Goal: Transaction & Acquisition: Book appointment/travel/reservation

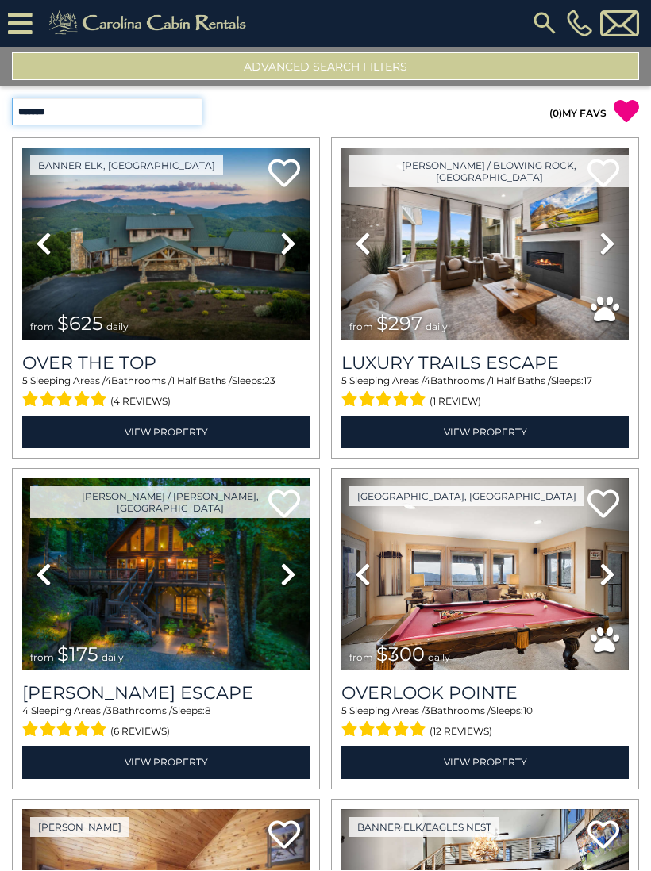
click at [197, 98] on select "**********" at bounding box center [107, 112] width 190 height 28
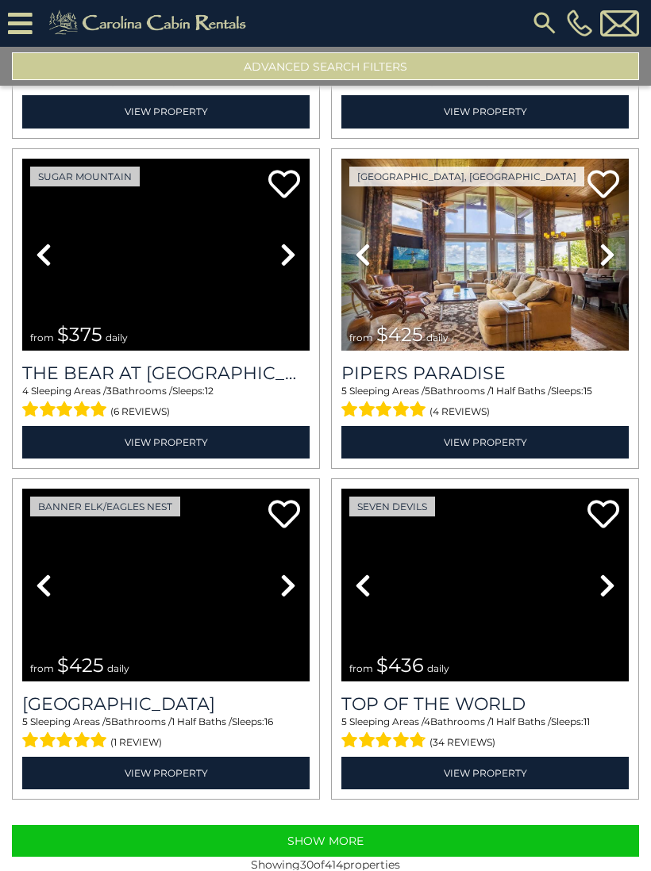
scroll to position [4287, 0]
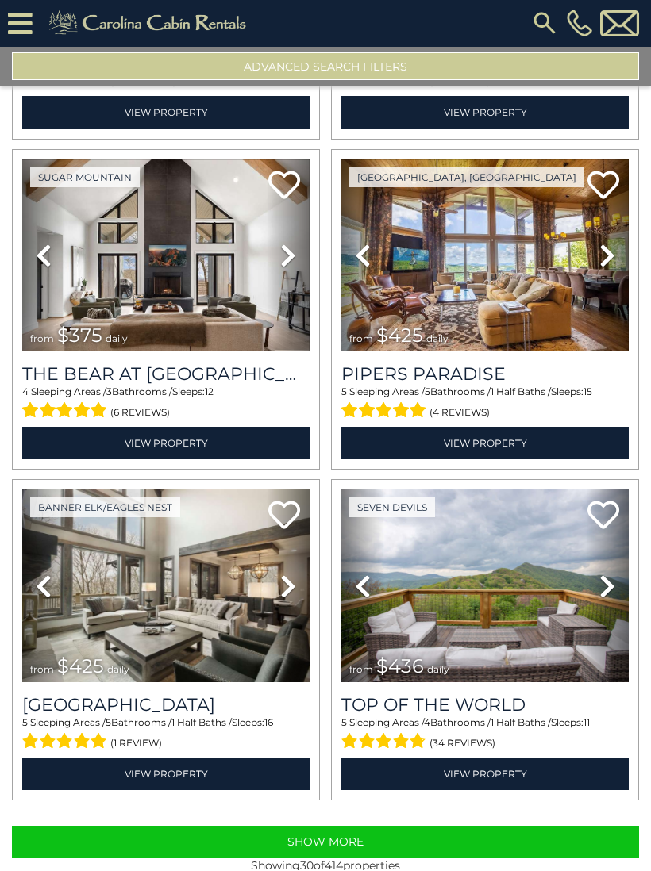
click at [363, 827] on button "Show More" at bounding box center [325, 843] width 627 height 32
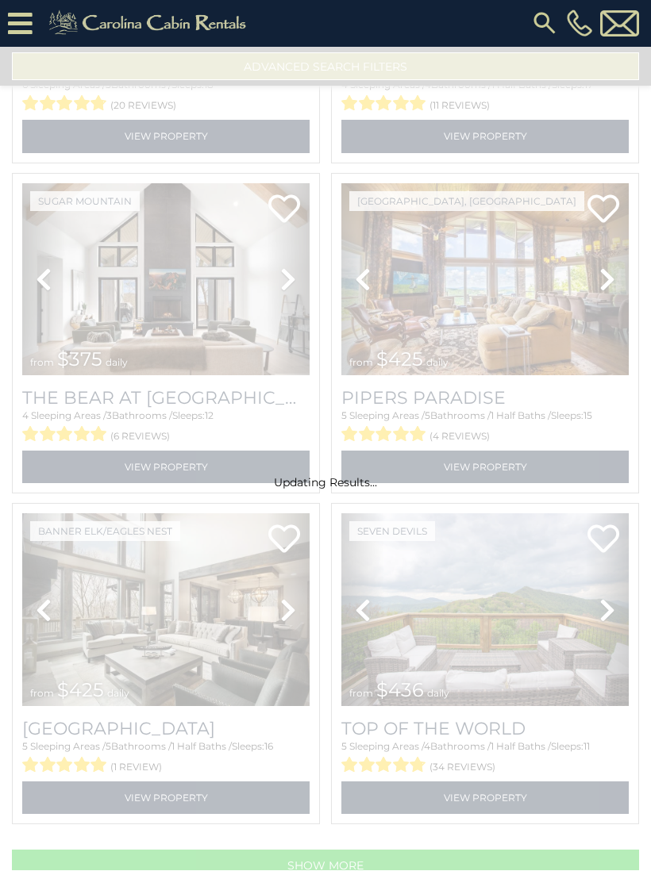
select select "**********"
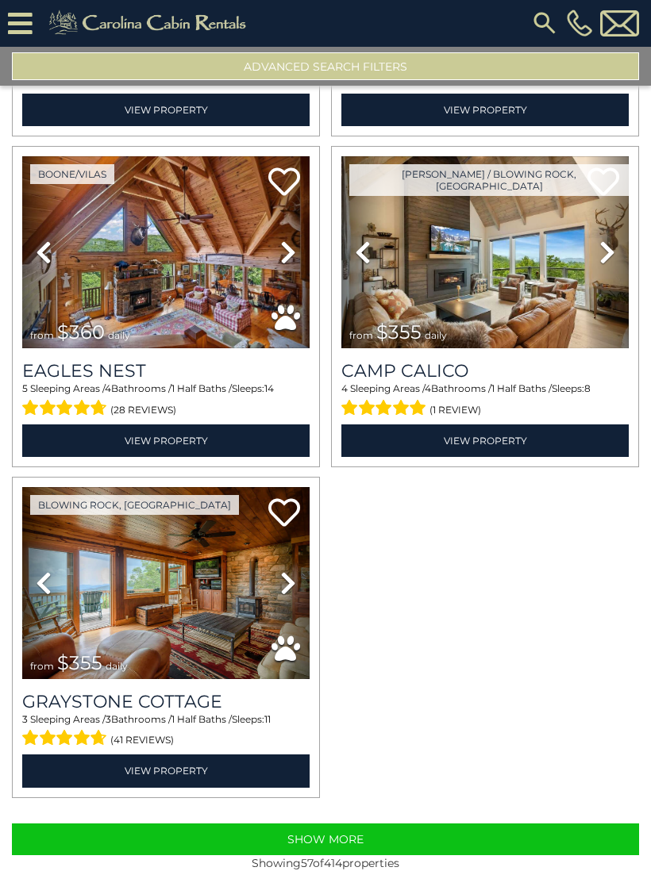
scroll to position [8919, 0]
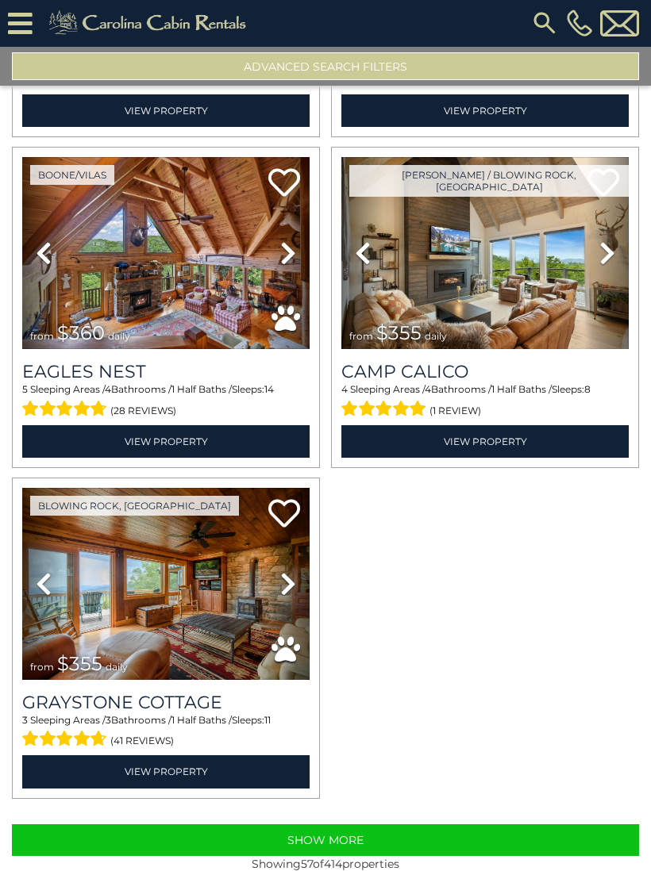
click at [366, 825] on button "Show More" at bounding box center [325, 841] width 627 height 32
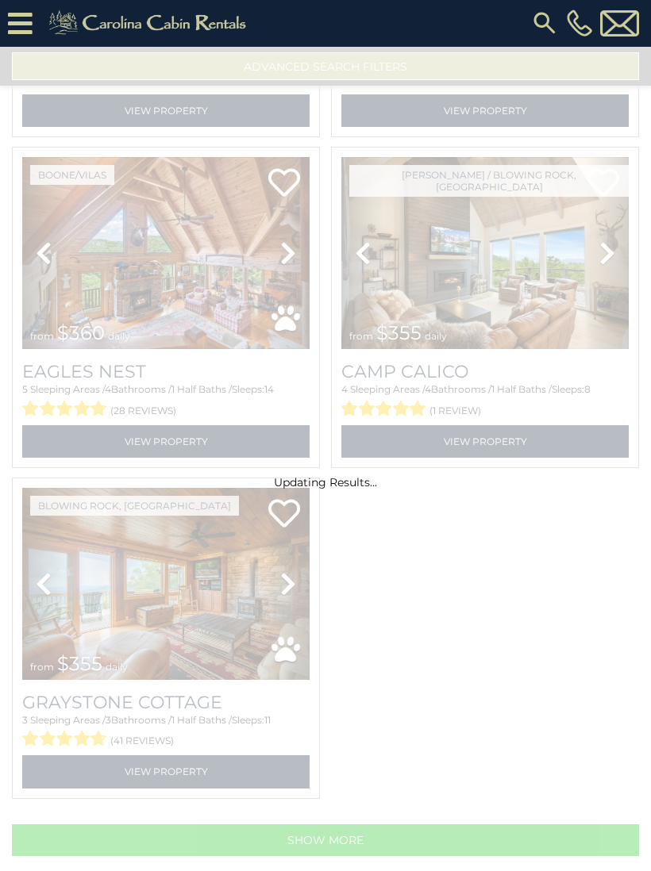
scroll to position [8895, 0]
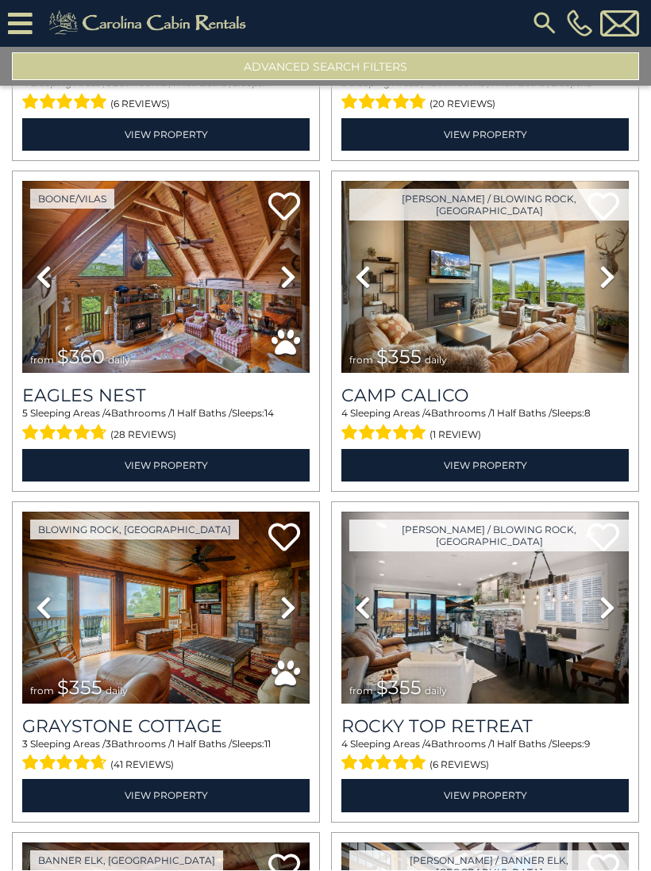
click at [559, 751] on div "(6 reviews)" at bounding box center [484, 763] width 287 height 25
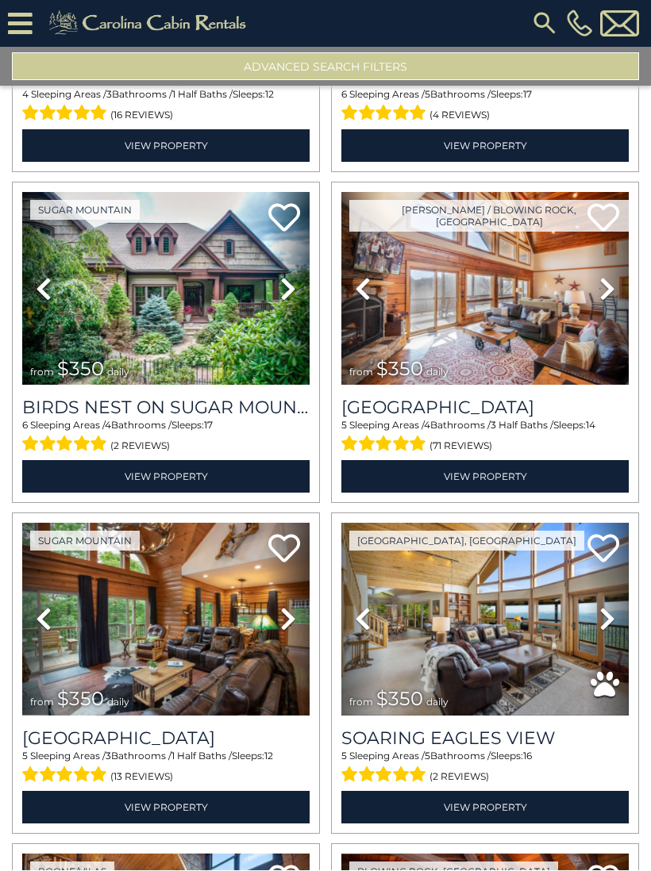
scroll to position [9877, 0]
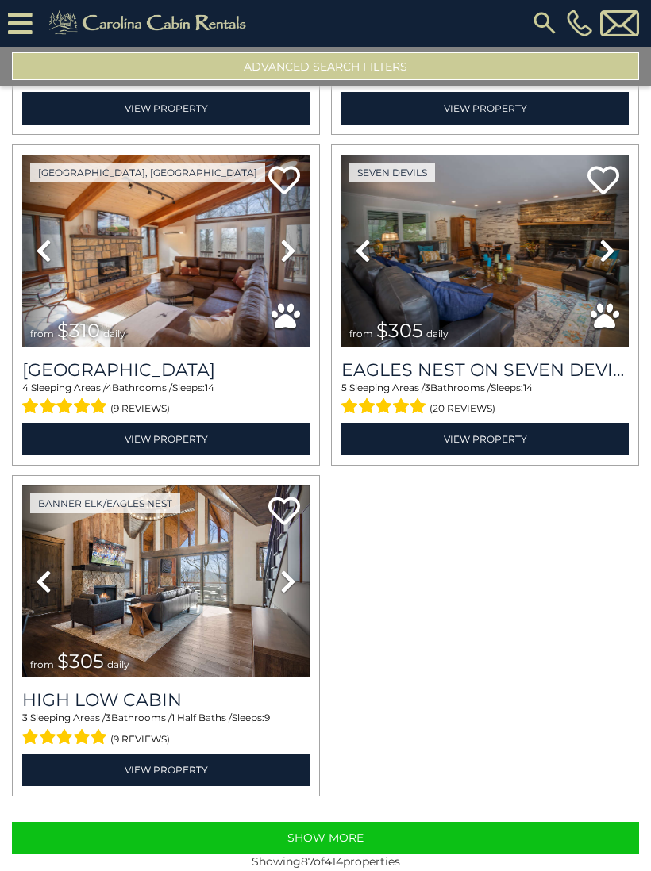
click at [462, 826] on button "Show More" at bounding box center [325, 839] width 627 height 32
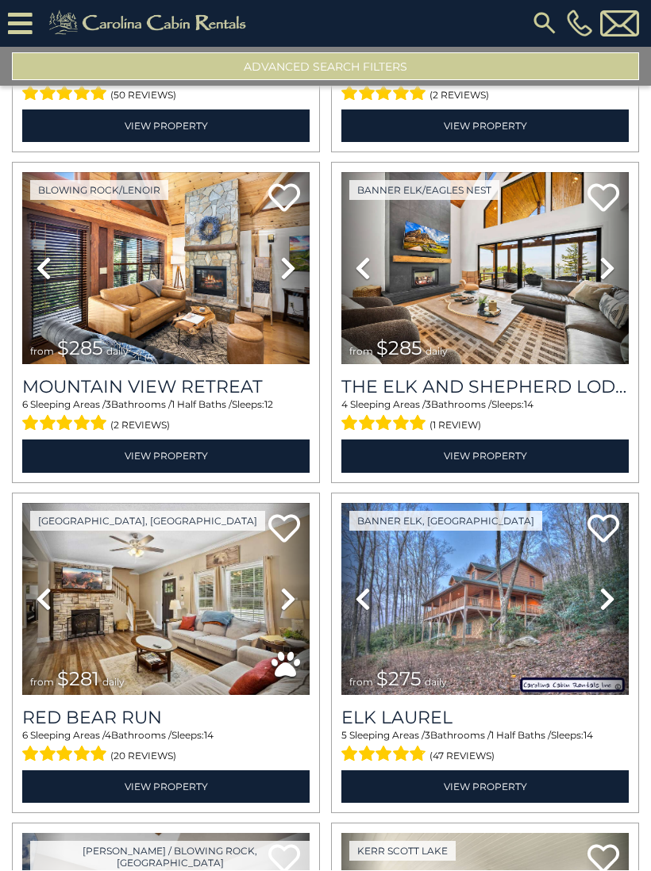
scroll to position [18194, 0]
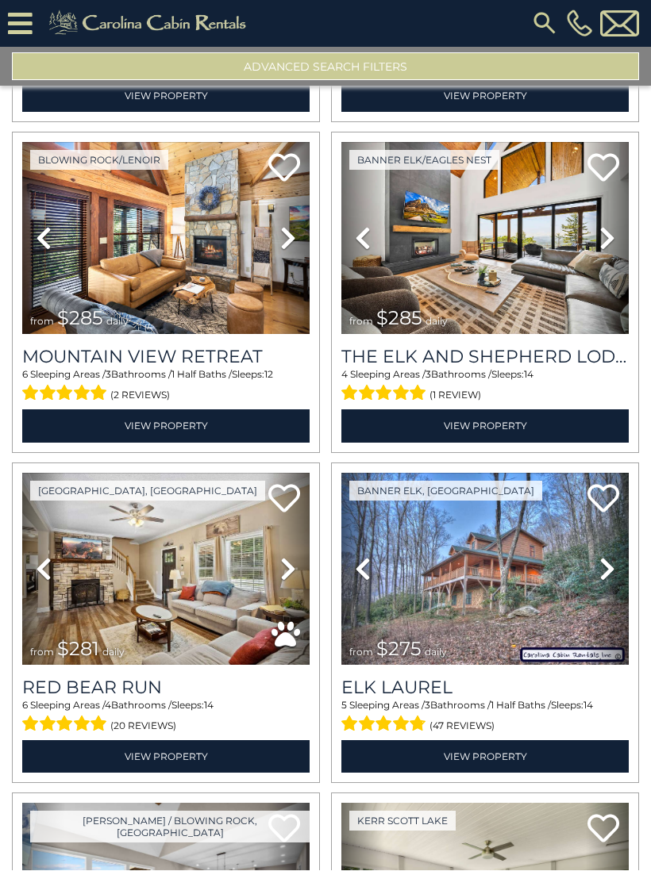
click at [609, 226] on icon at bounding box center [607, 238] width 16 height 25
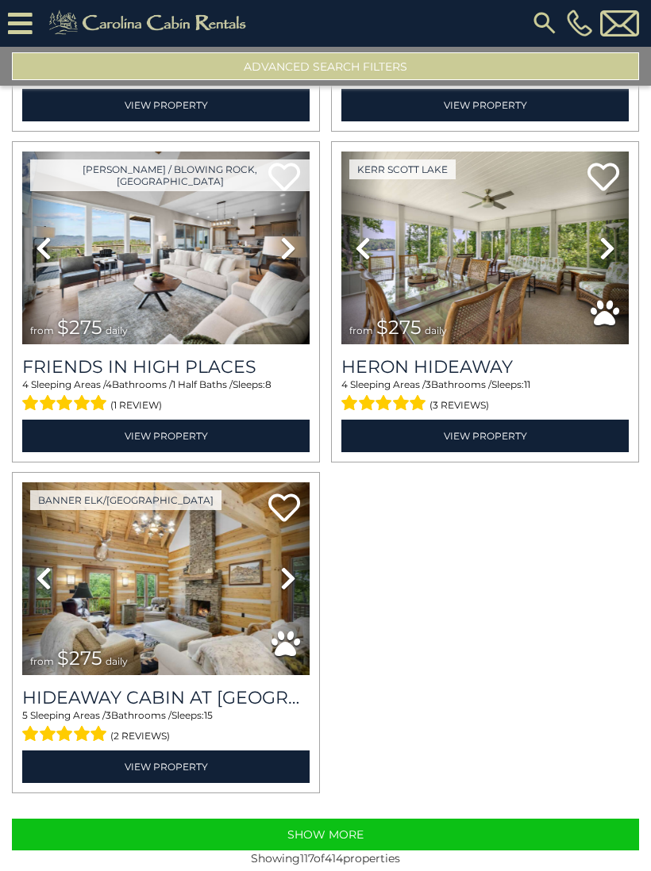
scroll to position [18844, 0]
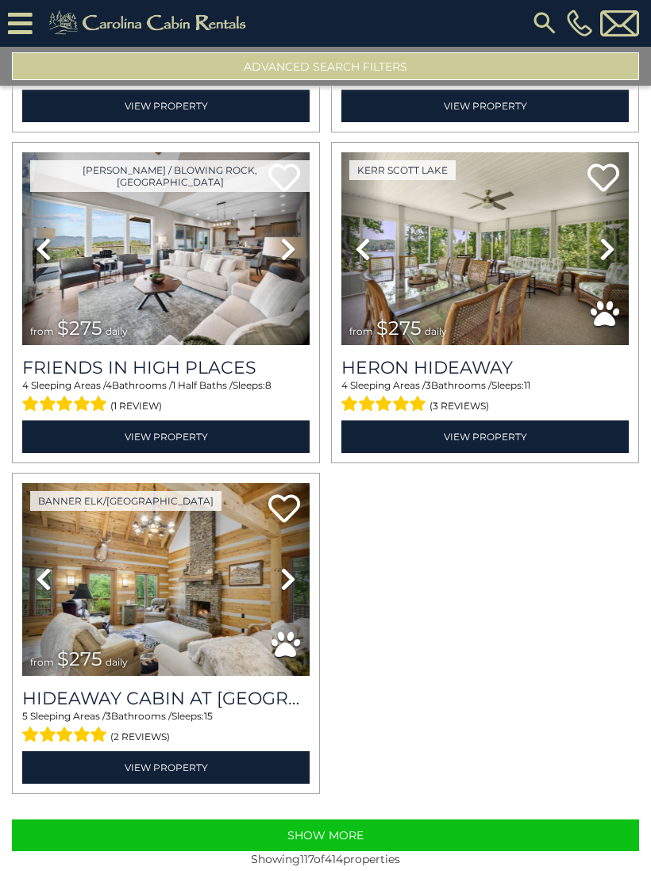
click at [493, 820] on button "Show More" at bounding box center [325, 836] width 627 height 32
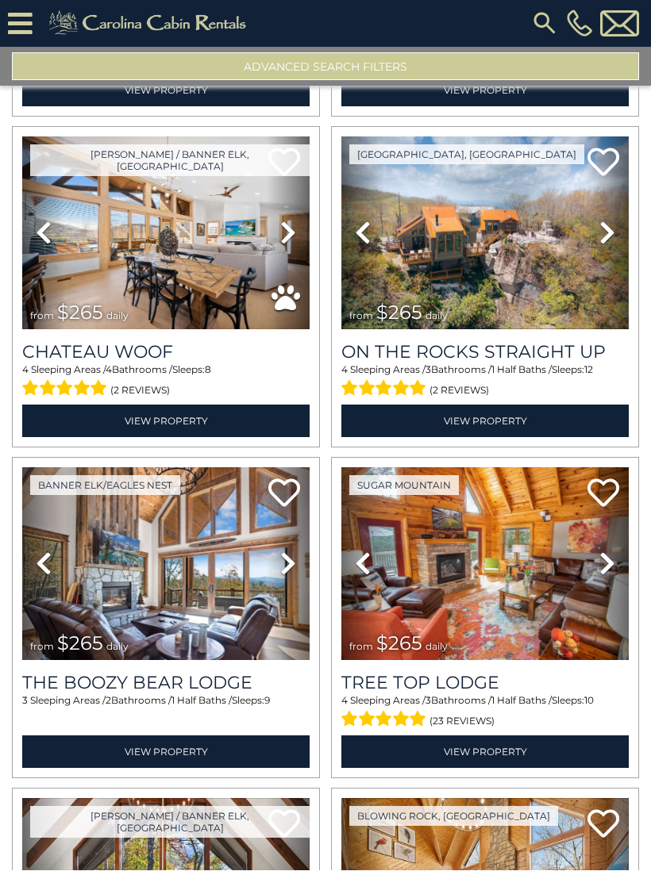
scroll to position [20835, 0]
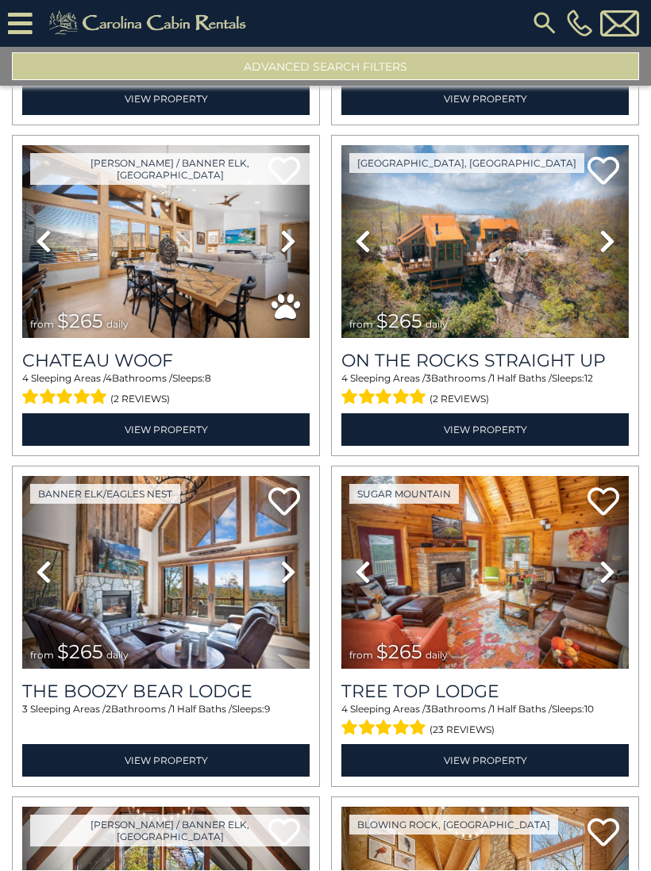
click at [610, 229] on icon at bounding box center [607, 241] width 16 height 25
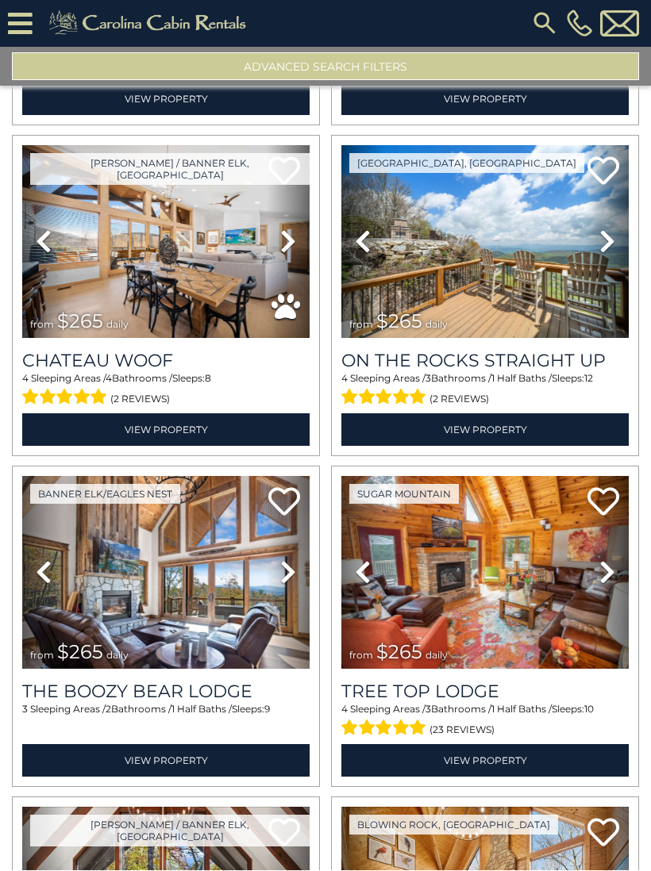
click at [550, 299] on img at bounding box center [484, 242] width 287 height 193
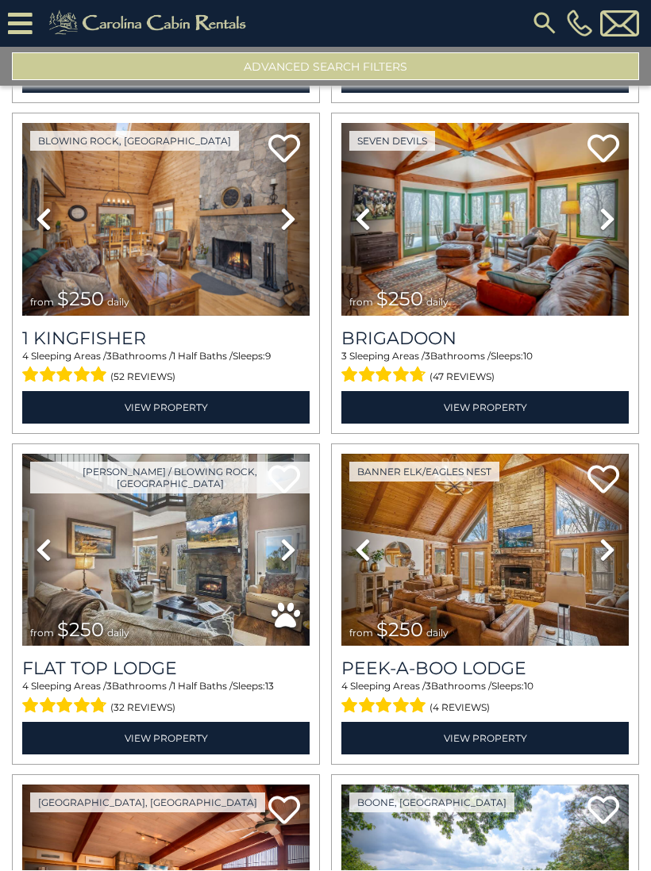
scroll to position [22843, 0]
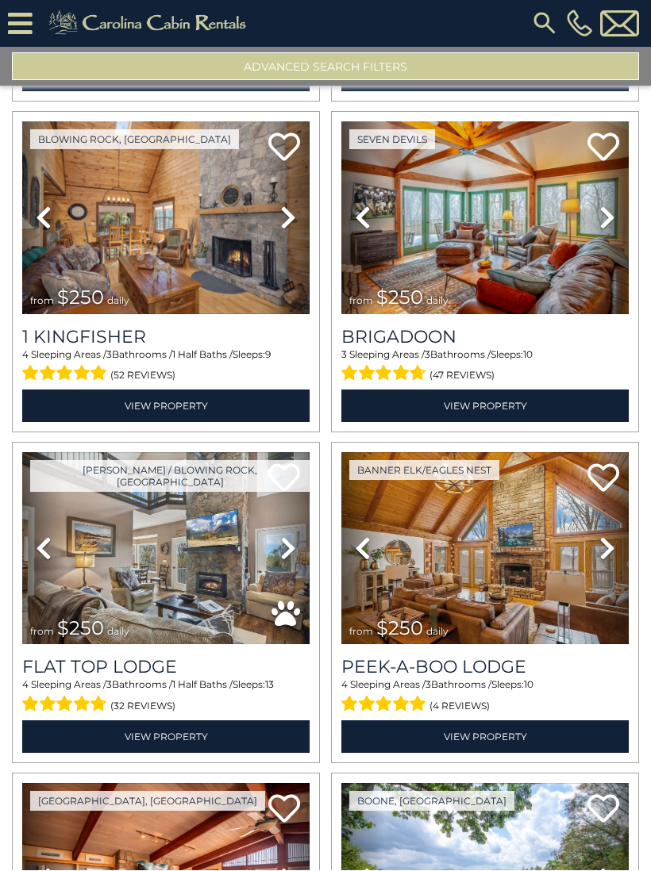
click at [290, 205] on icon at bounding box center [288, 217] width 16 height 25
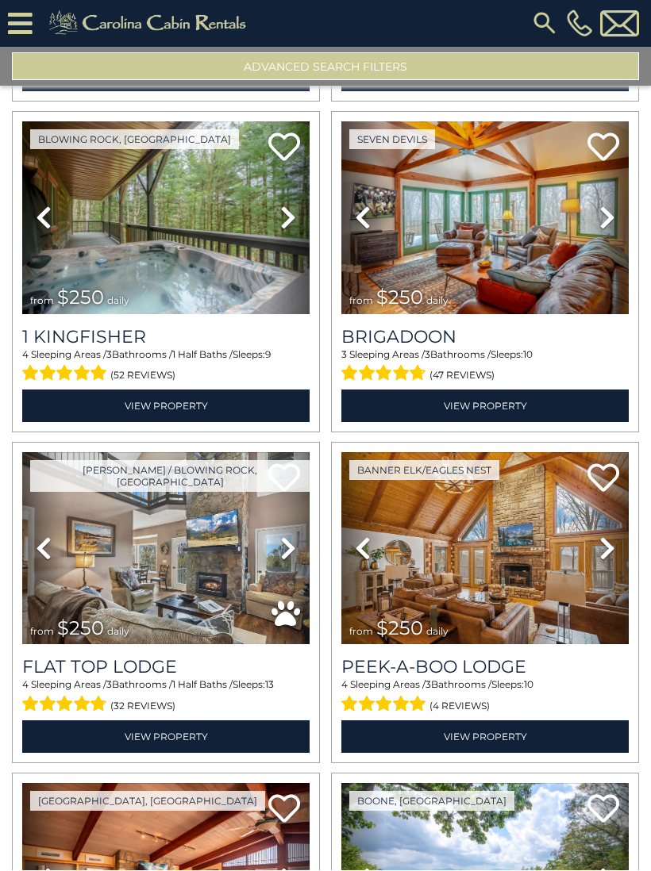
click at [286, 206] on icon at bounding box center [288, 217] width 16 height 25
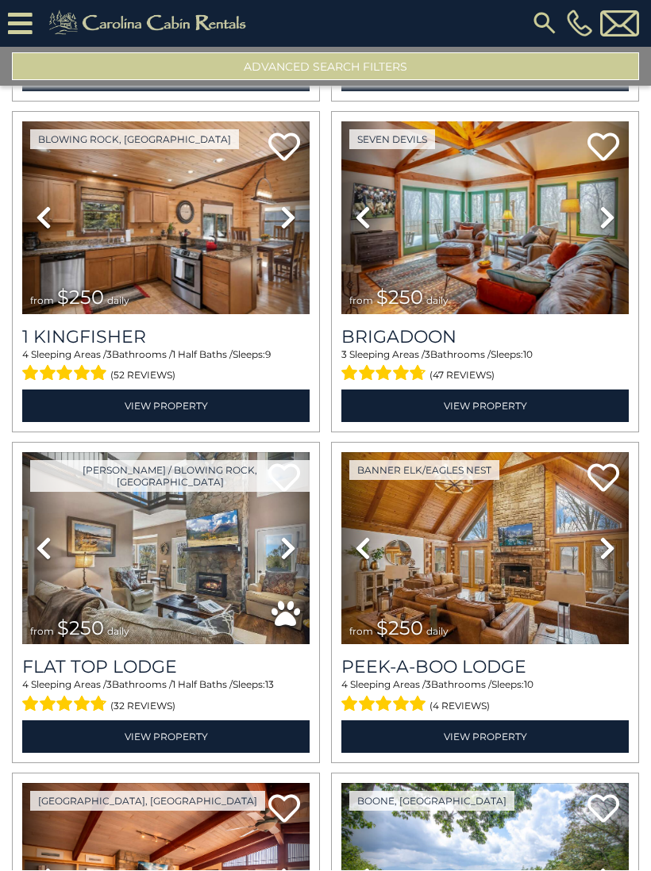
click at [599, 207] on icon at bounding box center [607, 217] width 16 height 25
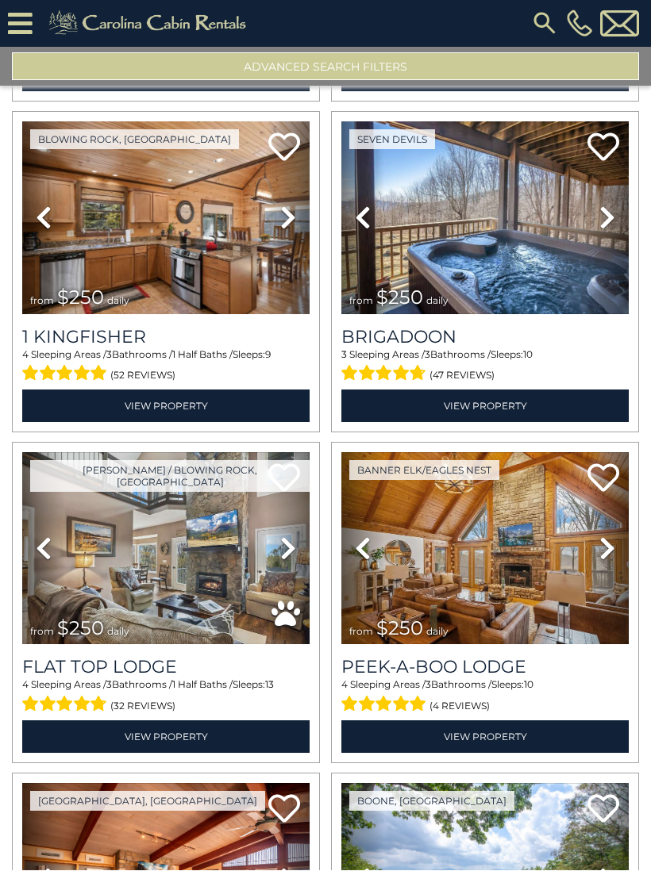
click at [607, 205] on icon at bounding box center [607, 217] width 16 height 25
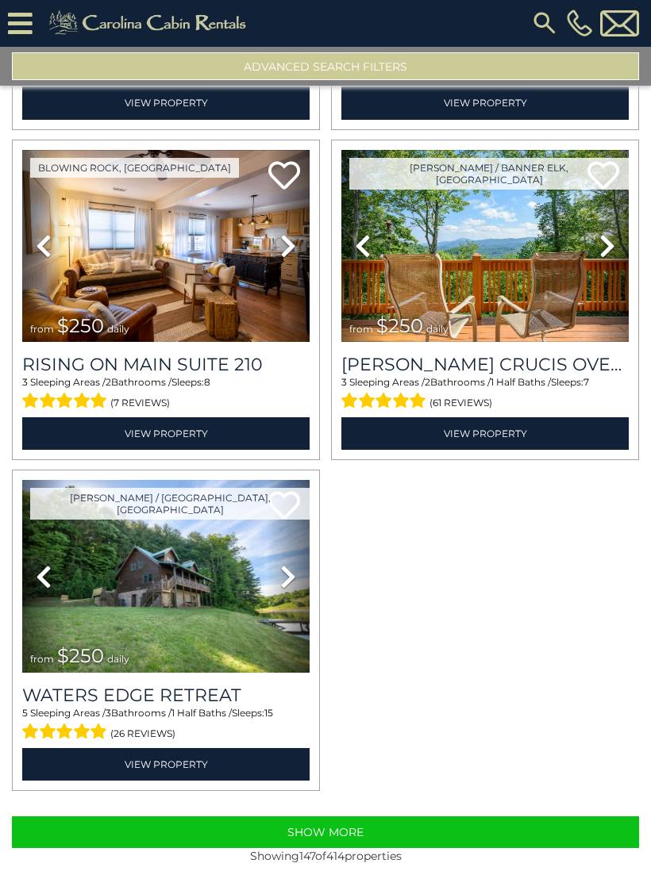
scroll to position [23807, 0]
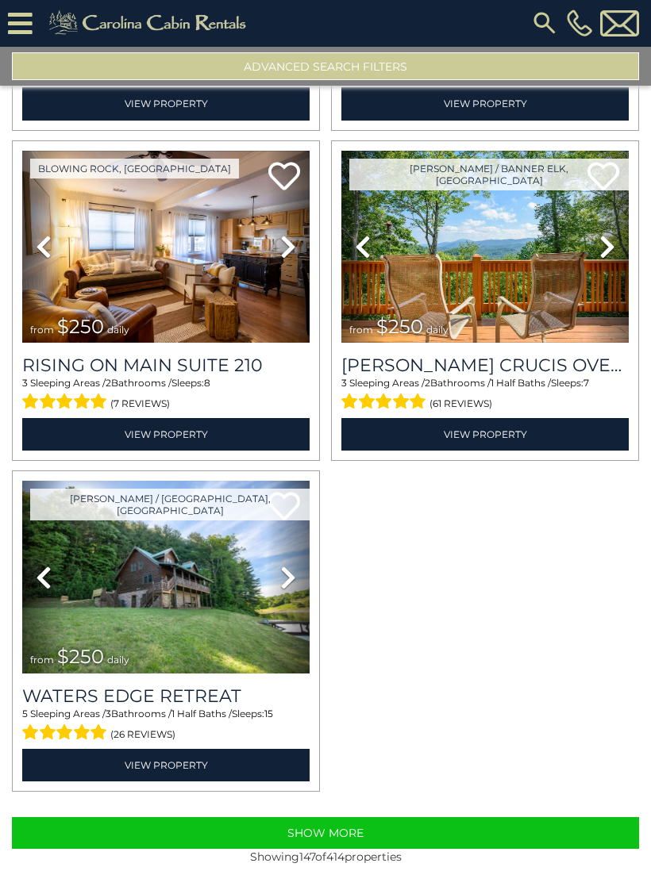
click at [370, 820] on button "Show More" at bounding box center [325, 834] width 627 height 32
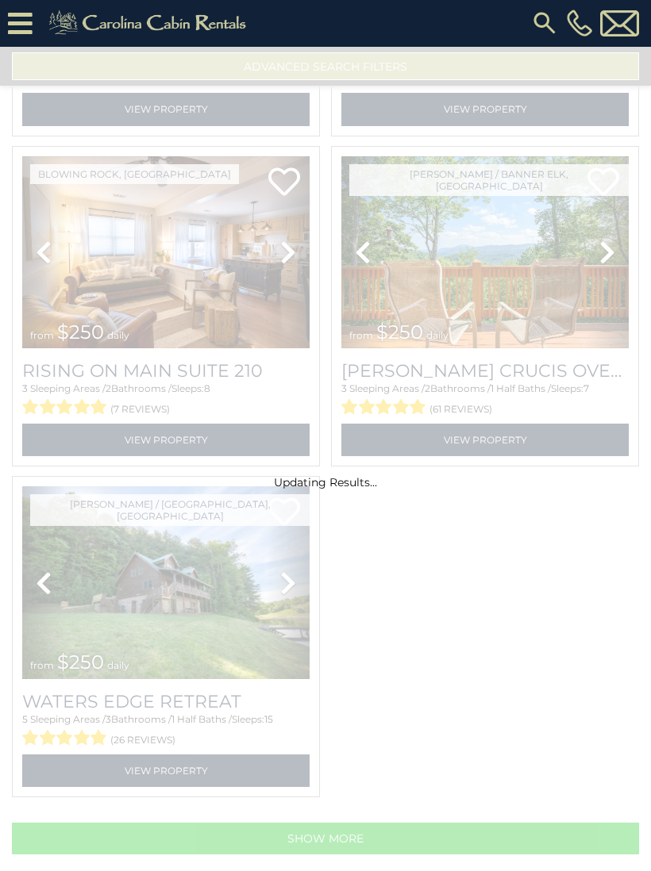
scroll to position [23783, 0]
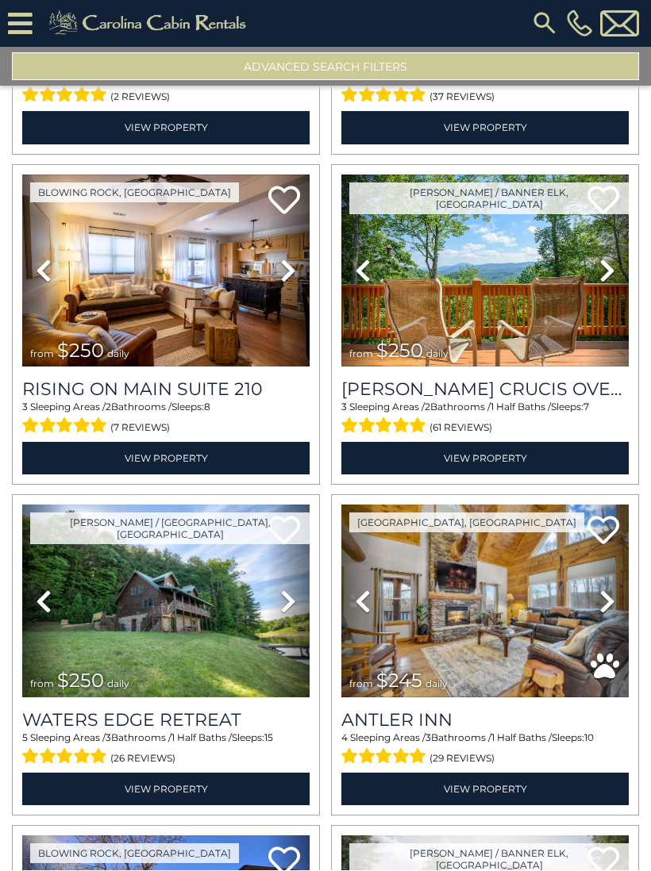
click at [548, 732] on span "1 Half Baths /" at bounding box center [521, 738] width 60 height 12
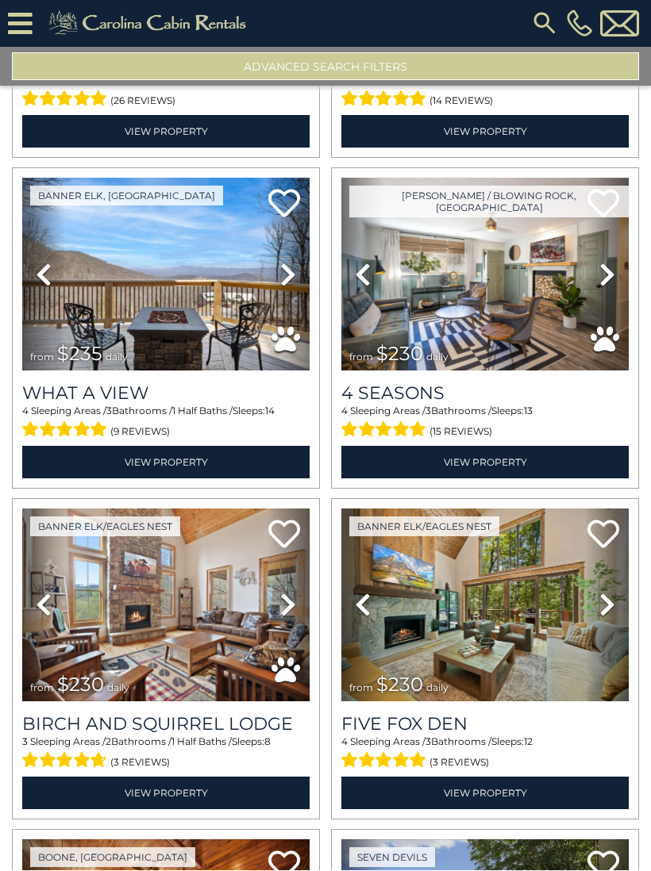
scroll to position [27750, 0]
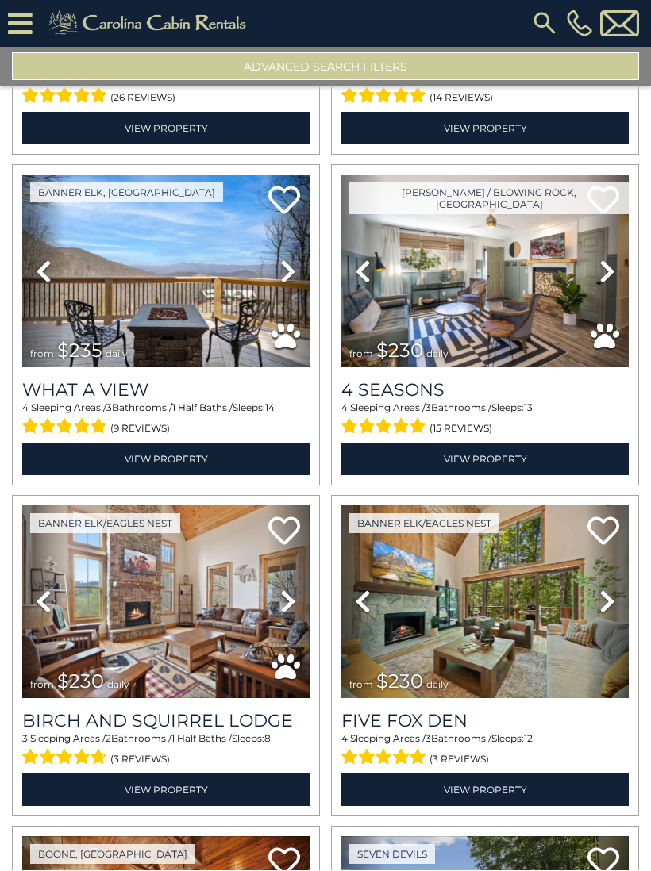
click at [604, 259] on icon at bounding box center [607, 271] width 16 height 25
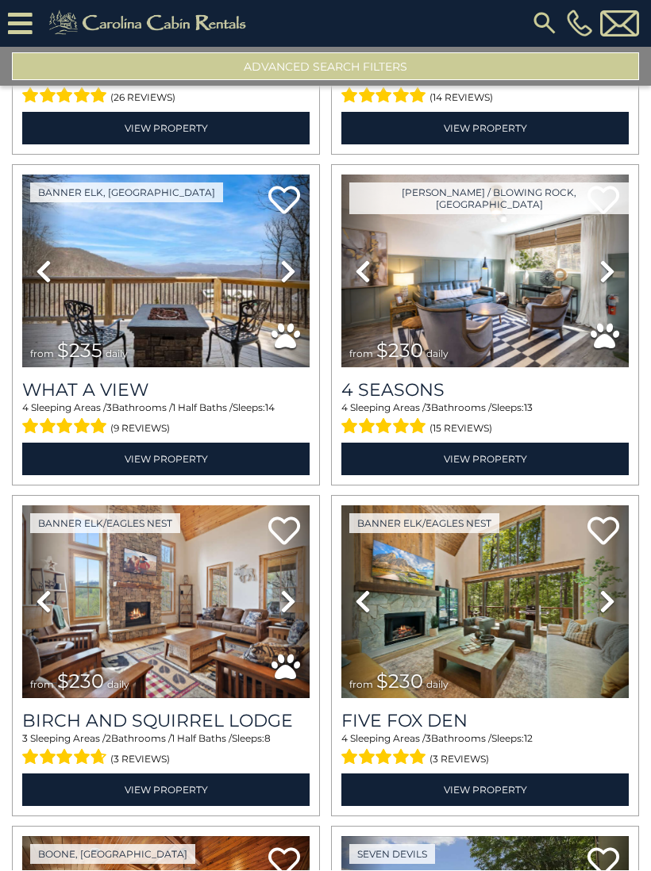
click at [597, 257] on link "Next" at bounding box center [607, 271] width 43 height 193
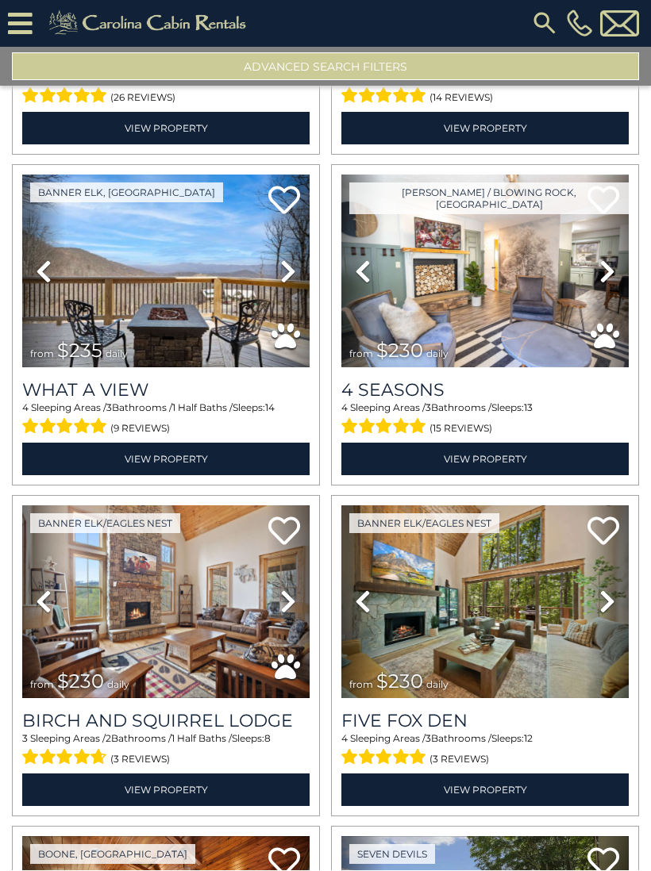
click at [601, 260] on icon at bounding box center [607, 271] width 16 height 25
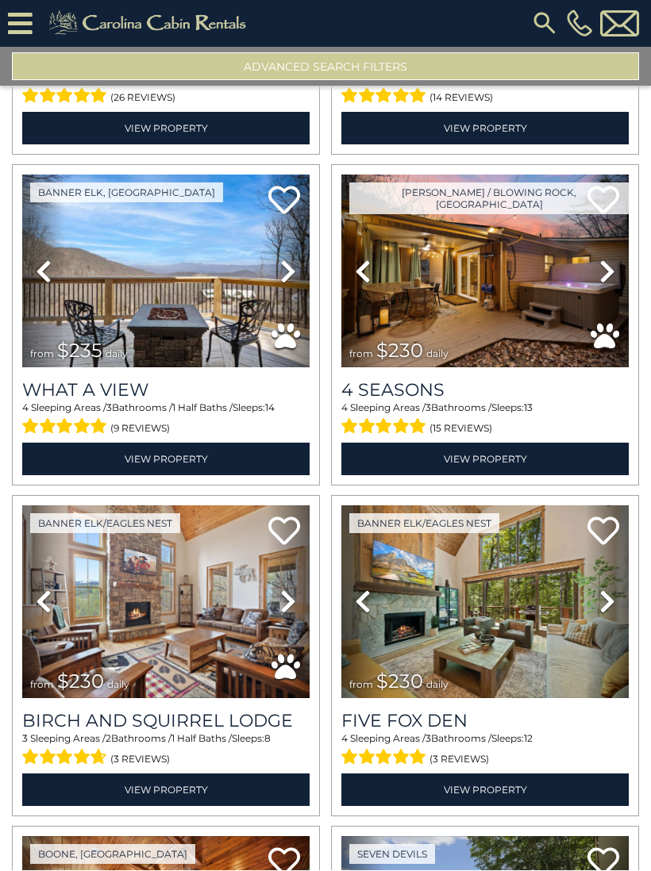
click at [599, 263] on icon at bounding box center [607, 271] width 16 height 25
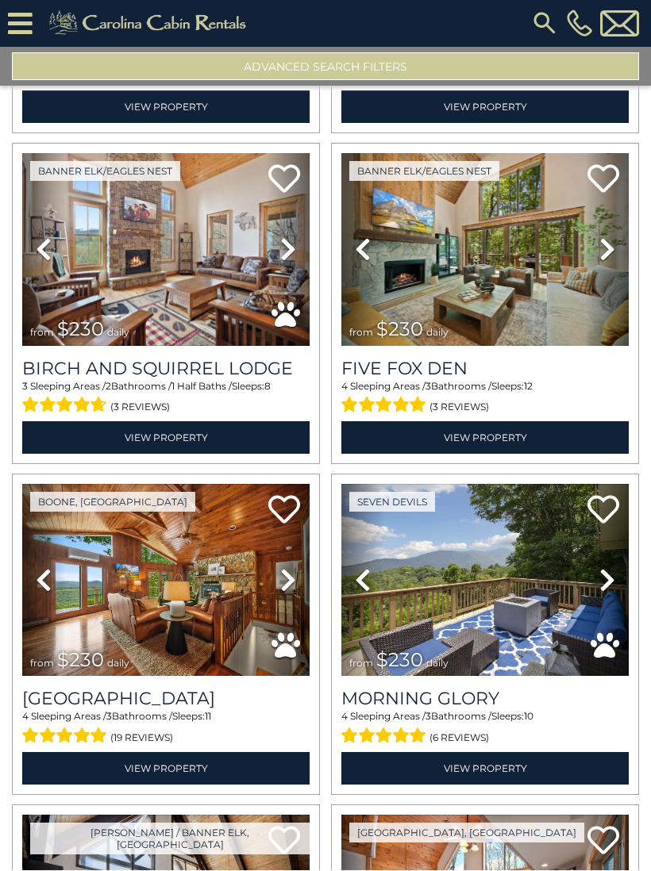
scroll to position [28114, 0]
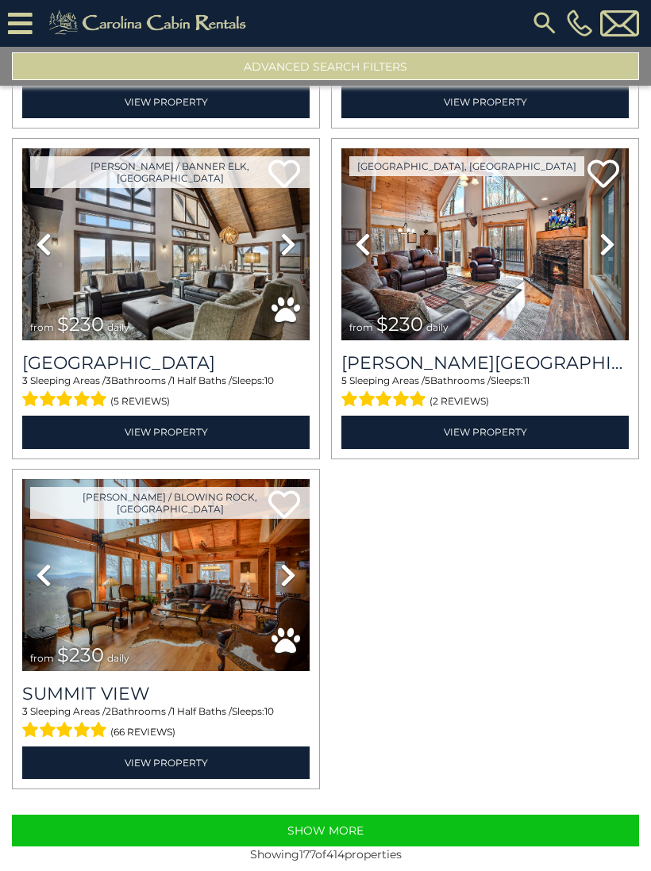
click at [409, 818] on button "Show More" at bounding box center [325, 832] width 627 height 32
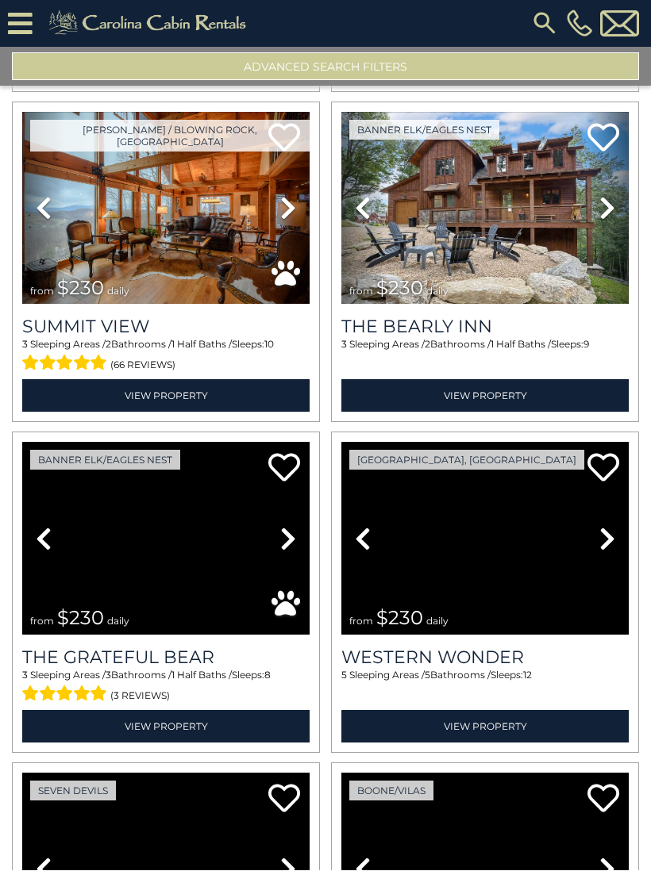
scroll to position [29040, 0]
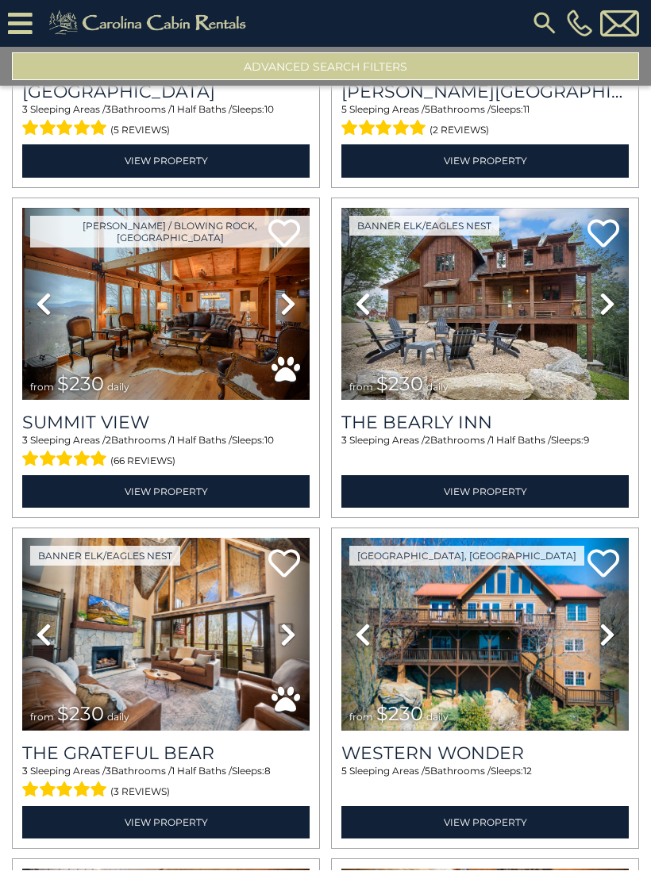
click at [601, 292] on icon at bounding box center [607, 304] width 16 height 25
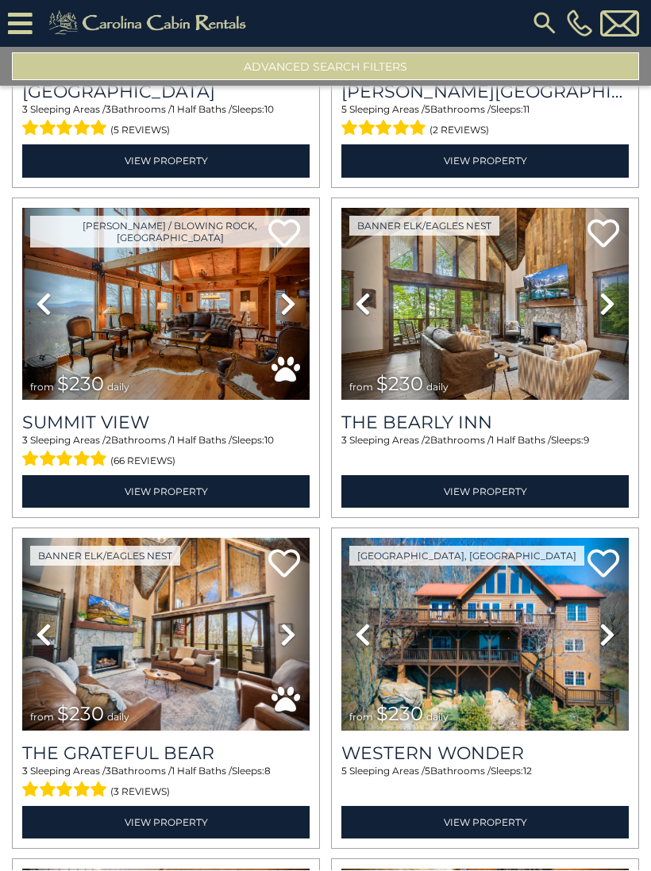
click at [606, 292] on icon at bounding box center [607, 304] width 16 height 25
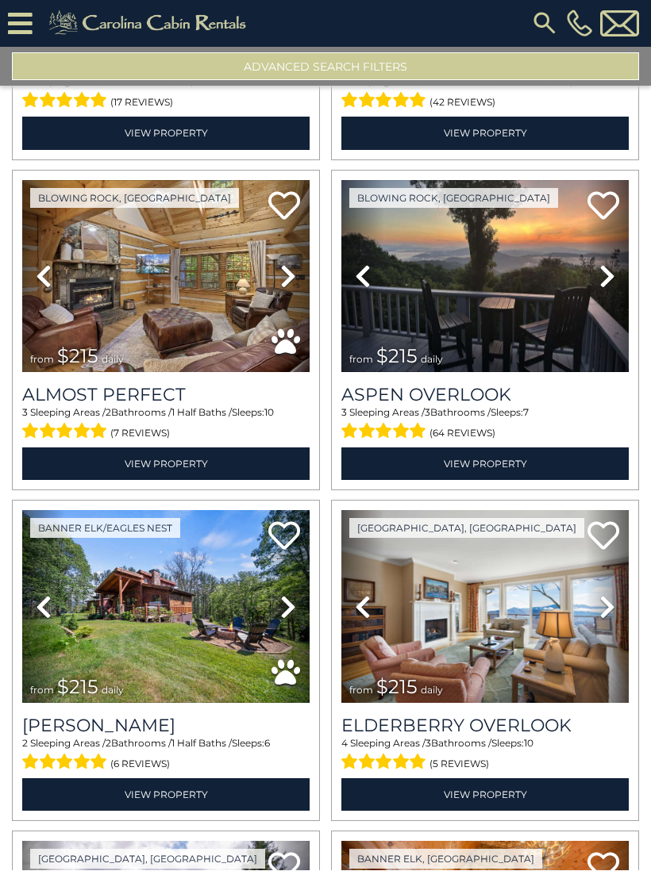
scroll to position [32387, 0]
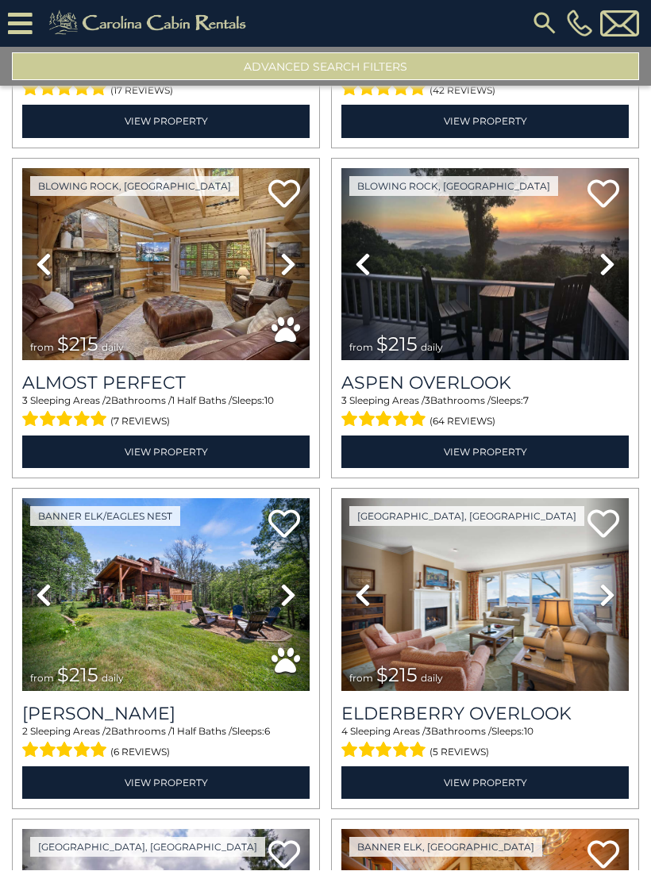
click at [607, 255] on icon at bounding box center [607, 264] width 16 height 25
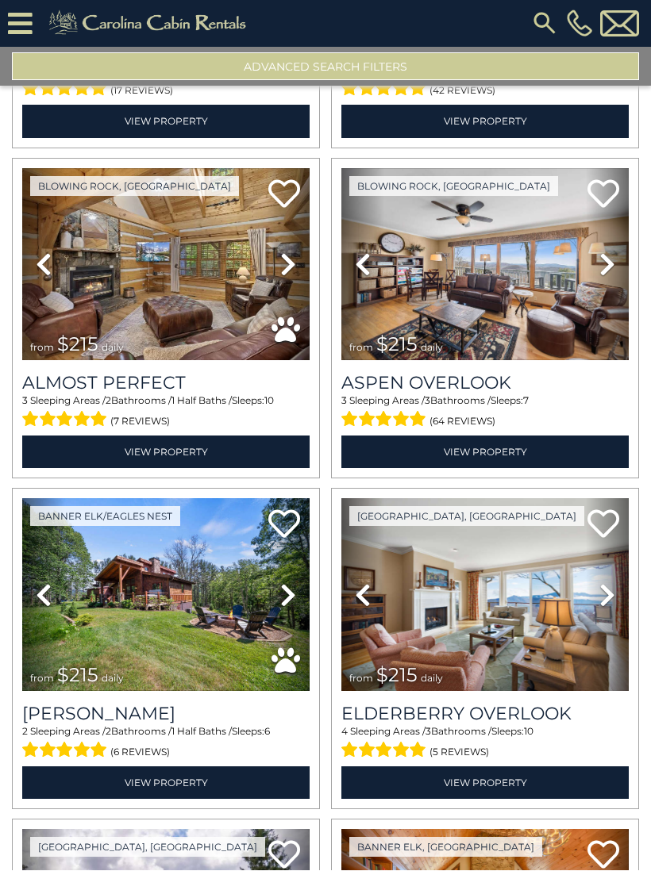
click at [605, 255] on icon at bounding box center [607, 264] width 16 height 25
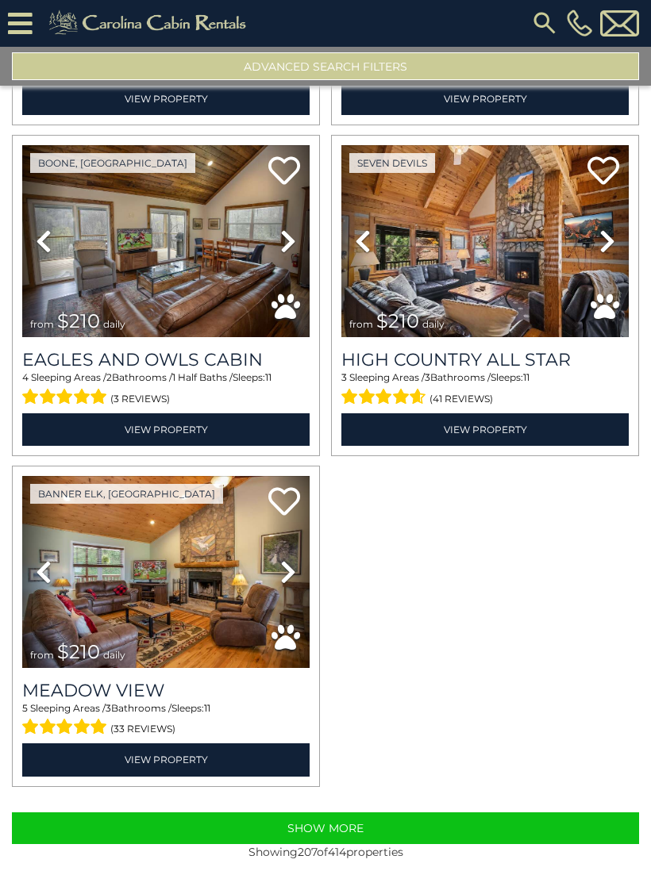
scroll to position [33732, 0]
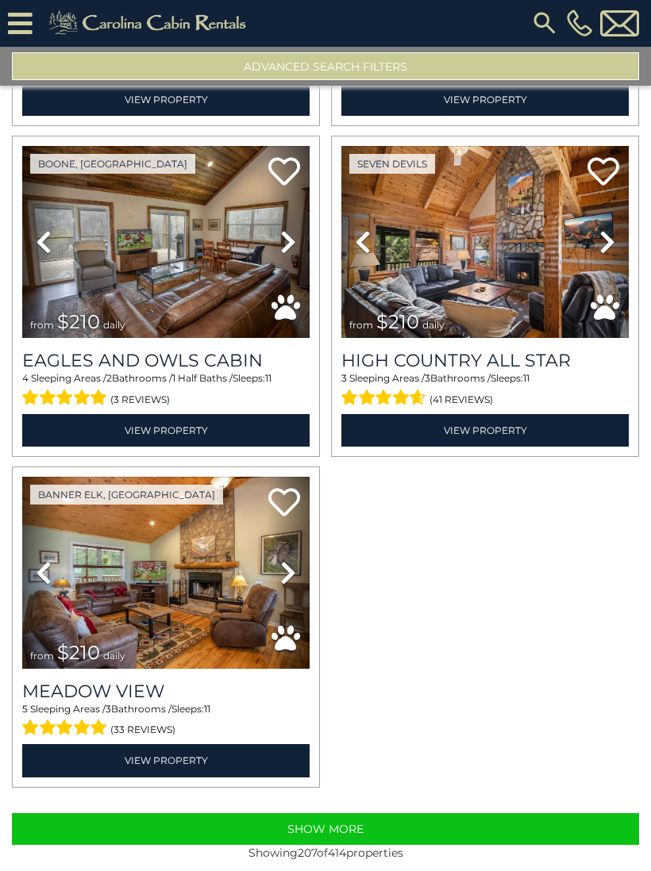
click at [440, 824] on button "Show More" at bounding box center [325, 830] width 627 height 32
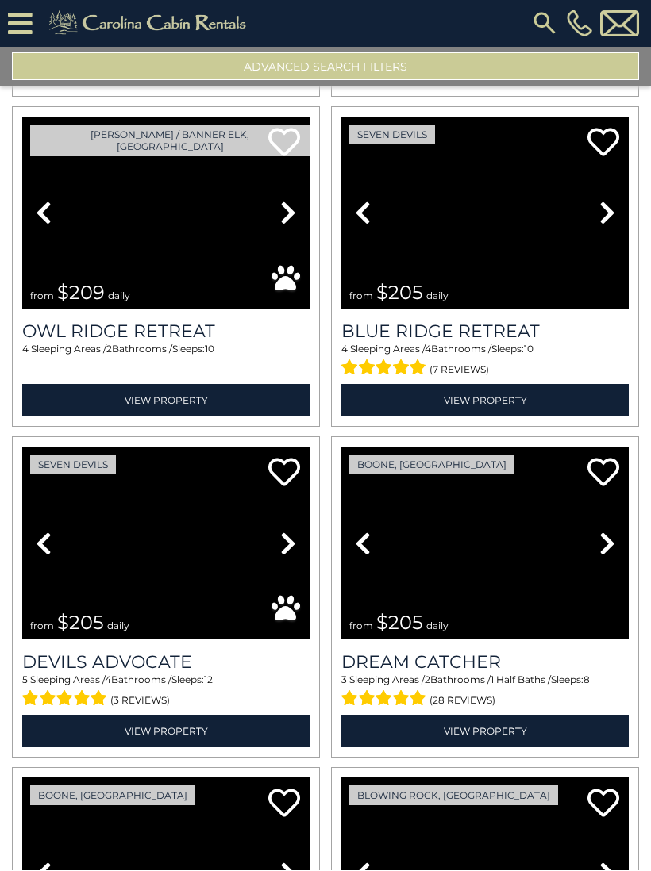
scroll to position [34435, 0]
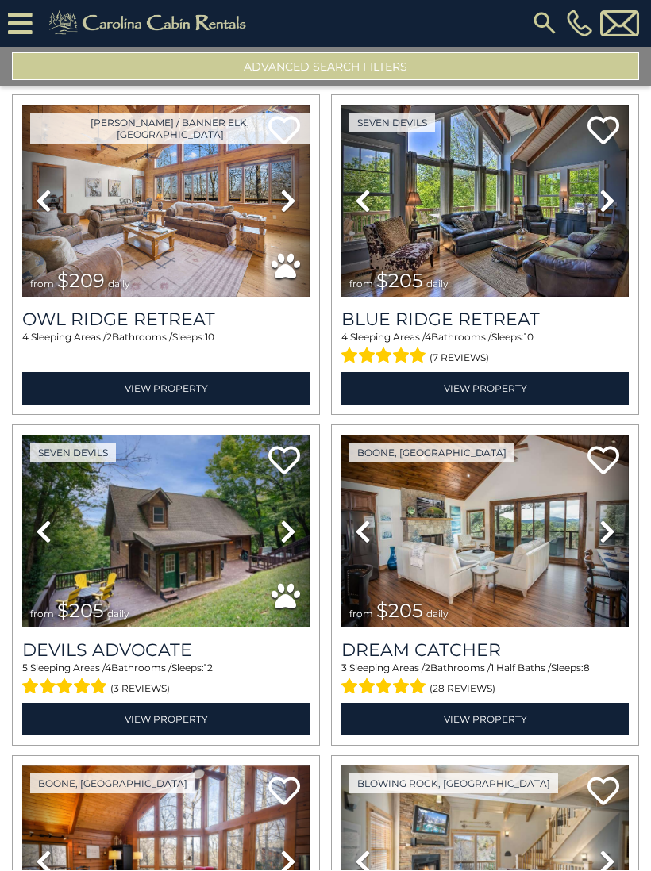
click at [604, 195] on icon at bounding box center [607, 201] width 16 height 25
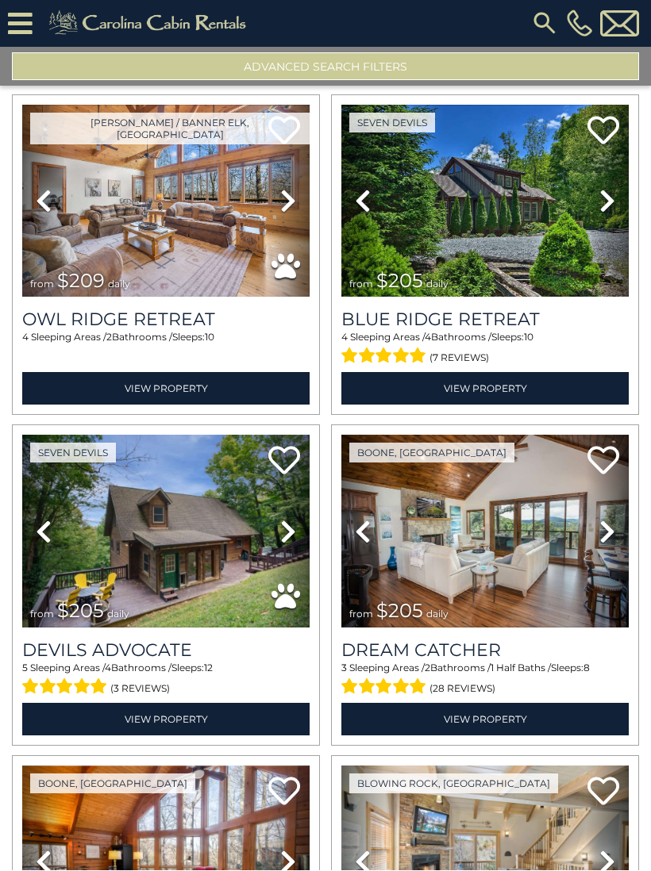
click at [608, 189] on icon at bounding box center [607, 201] width 16 height 25
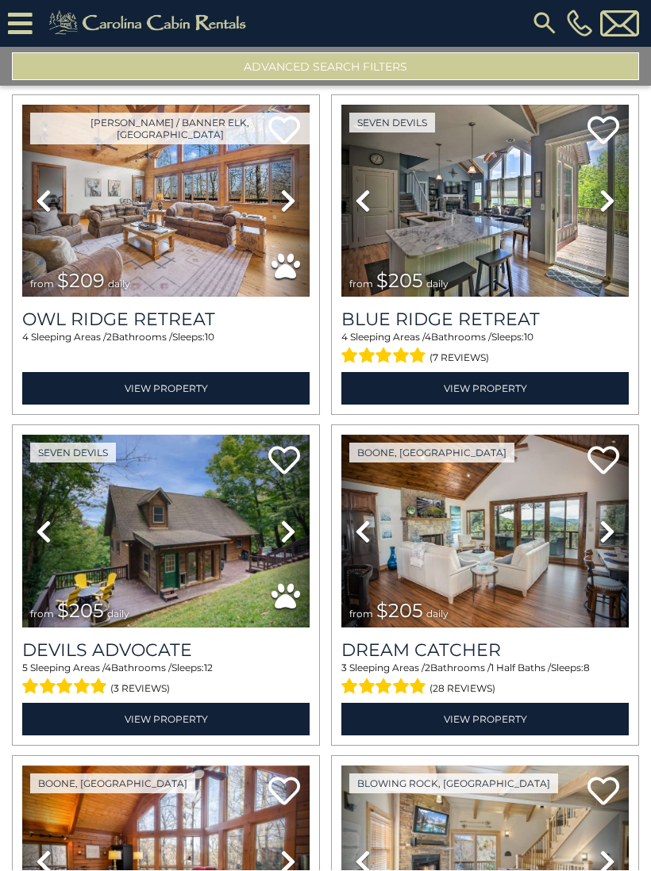
click at [605, 196] on icon at bounding box center [607, 201] width 16 height 25
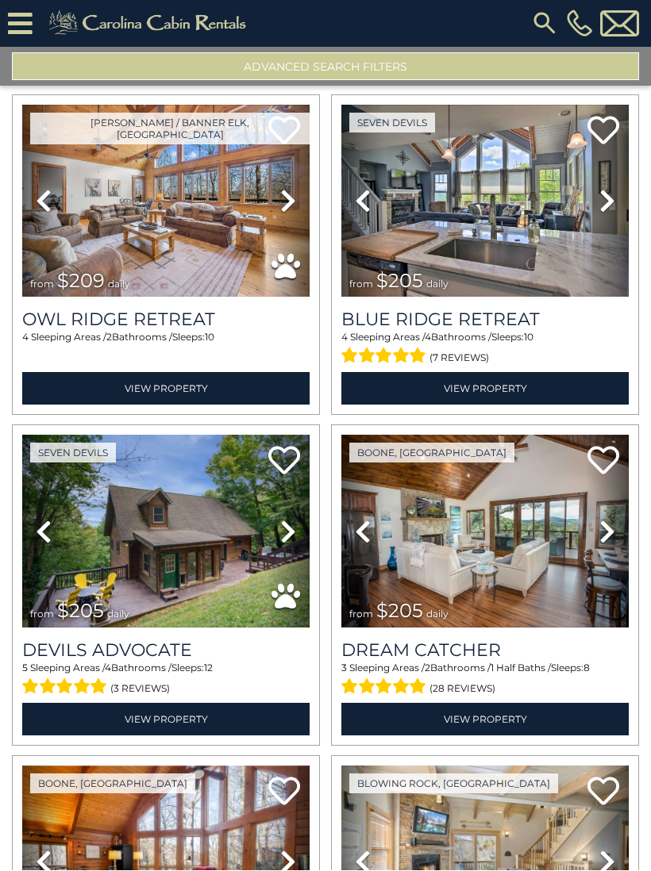
click at [605, 194] on icon at bounding box center [607, 201] width 16 height 25
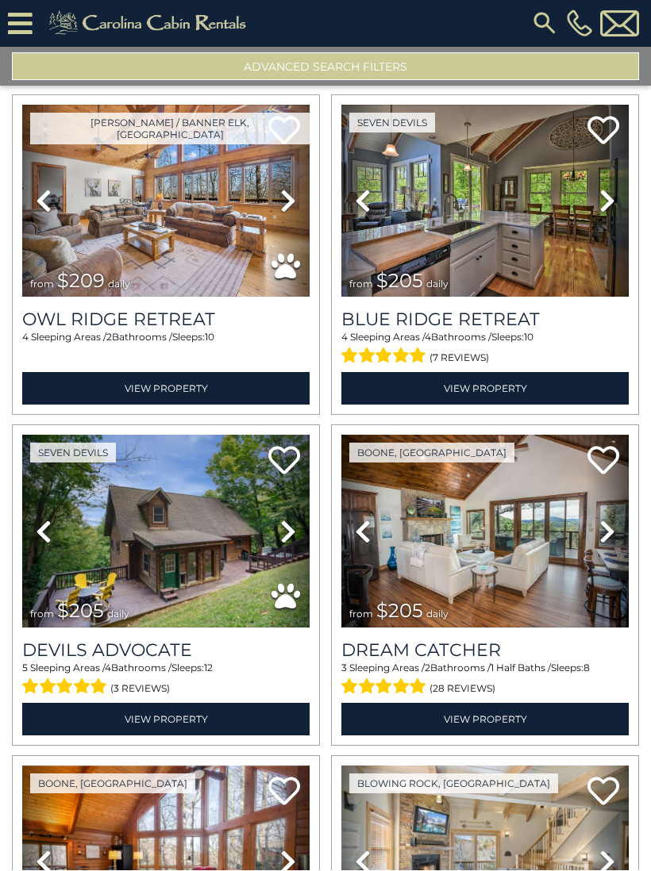
click at [602, 190] on icon at bounding box center [607, 201] width 16 height 25
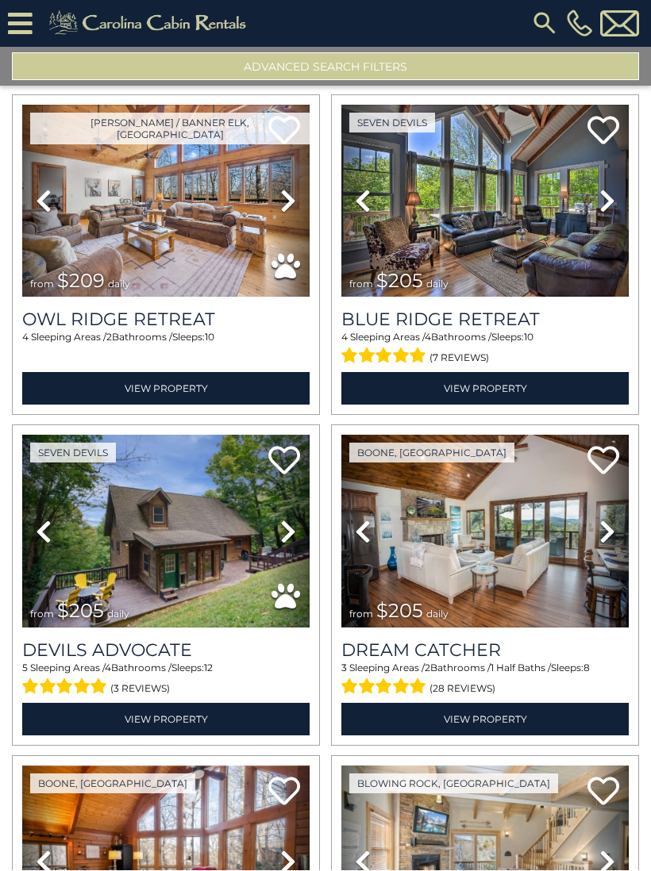
click at [601, 189] on icon at bounding box center [607, 201] width 16 height 25
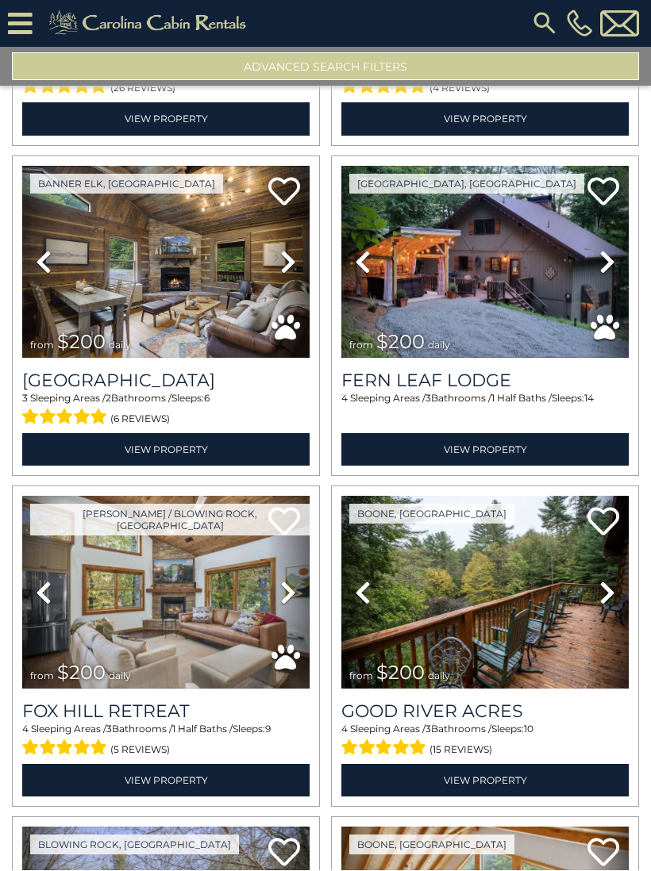
scroll to position [36030, 0]
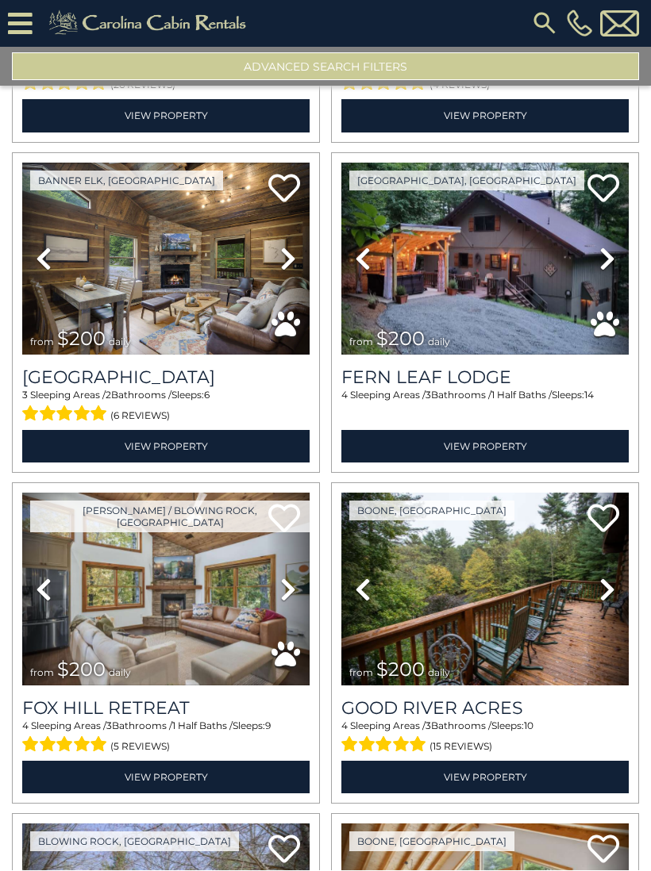
click at [605, 247] on icon at bounding box center [607, 259] width 16 height 25
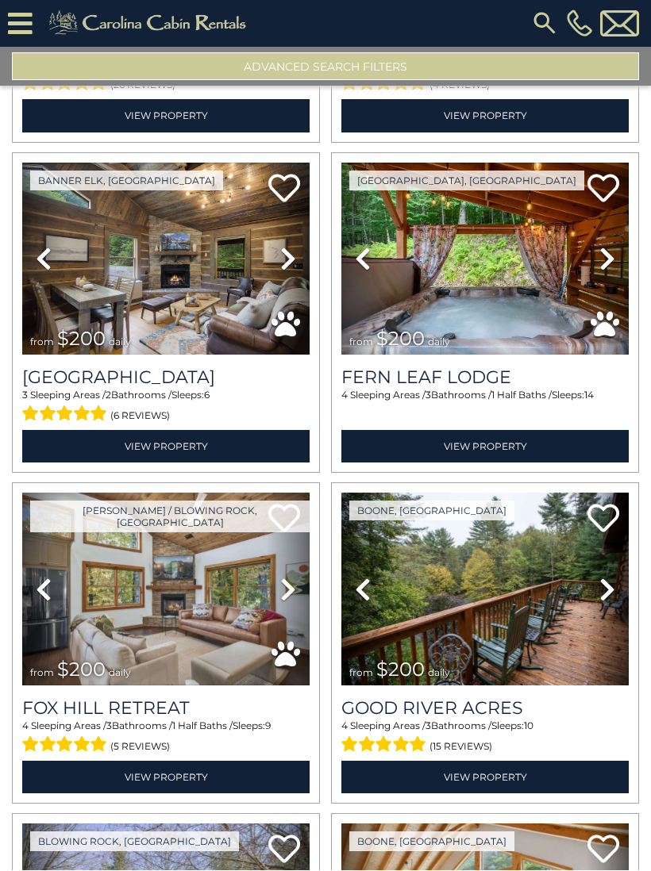
click at [601, 251] on icon at bounding box center [607, 259] width 16 height 25
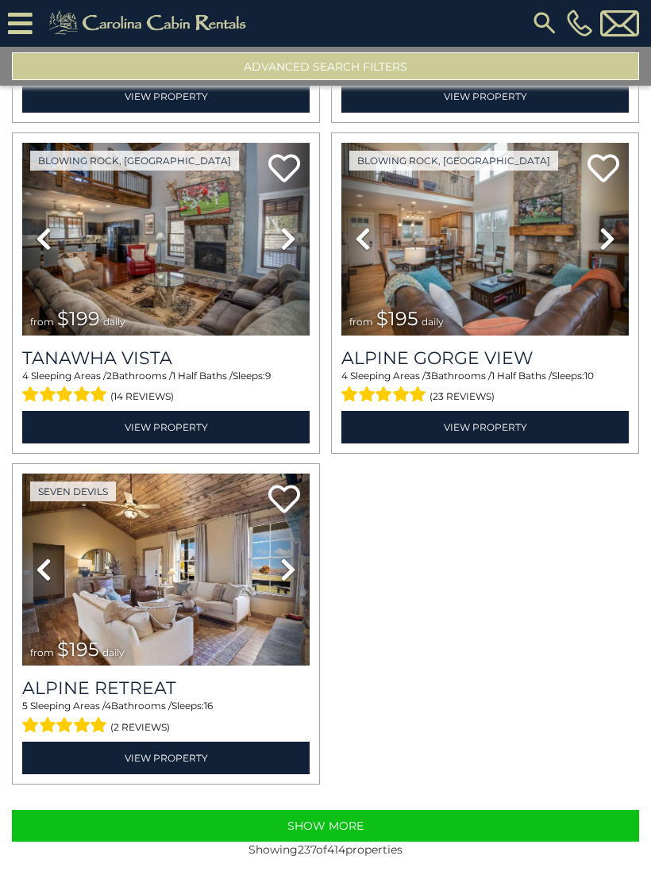
scroll to position [38694, 0]
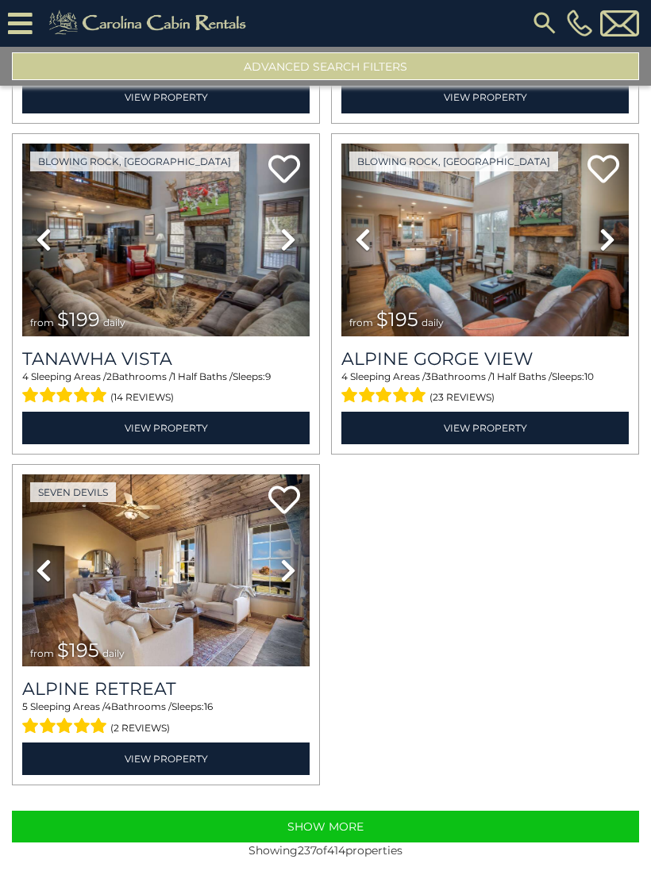
click at [430, 818] on button "Show More" at bounding box center [325, 828] width 627 height 32
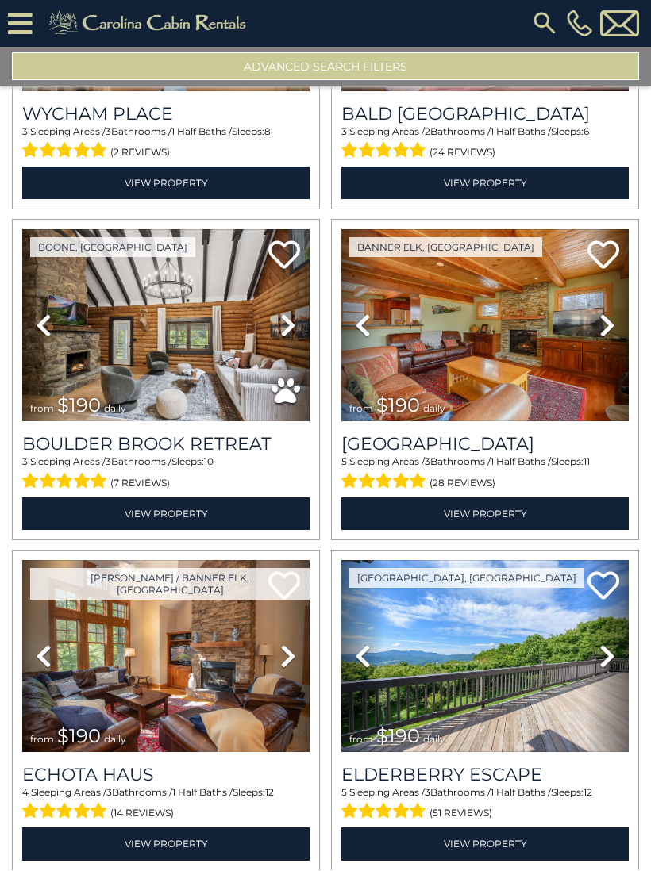
scroll to position [40594, 0]
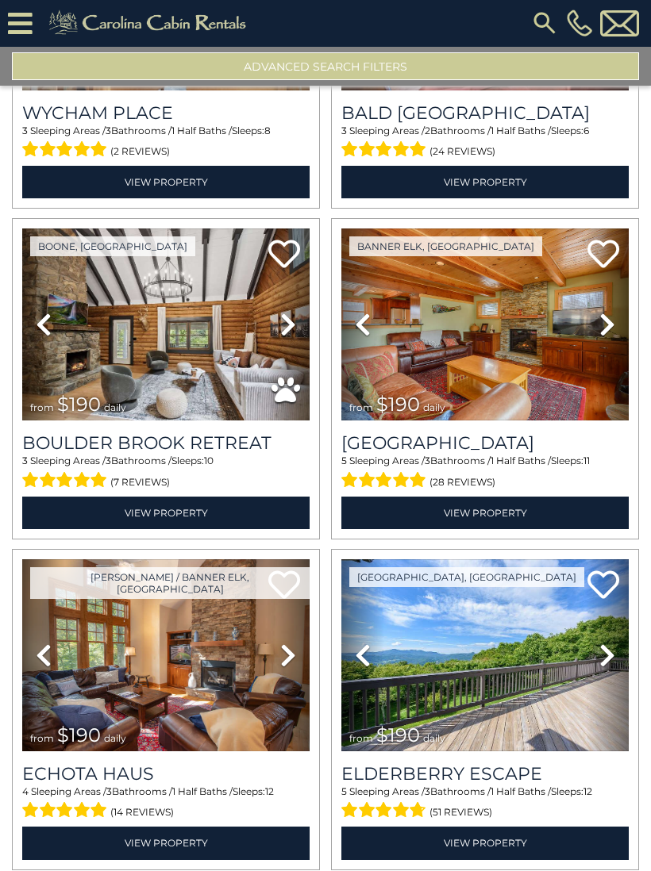
click at [597, 647] on link "Next" at bounding box center [607, 656] width 43 height 193
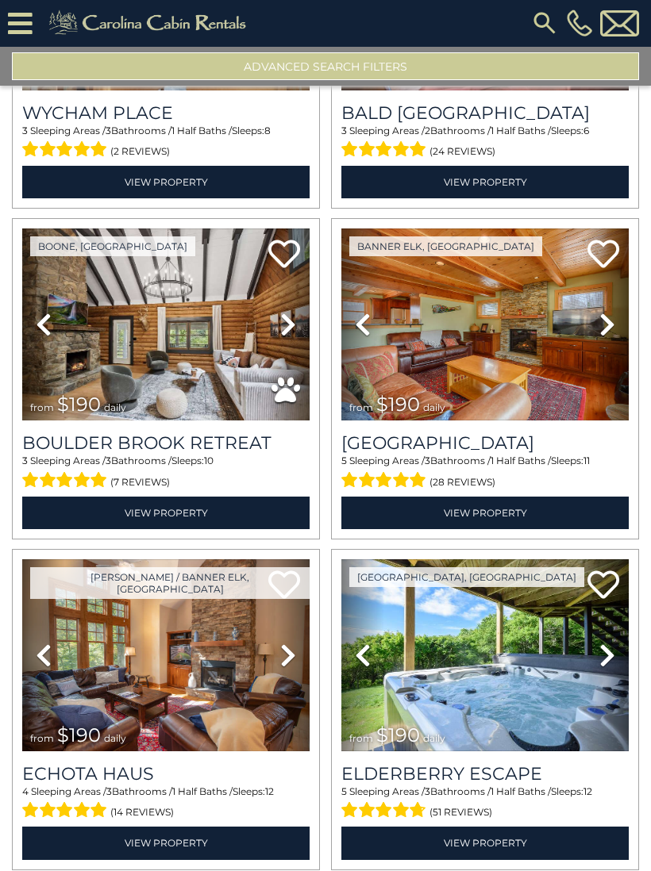
click at [597, 646] on link "Next" at bounding box center [607, 656] width 43 height 193
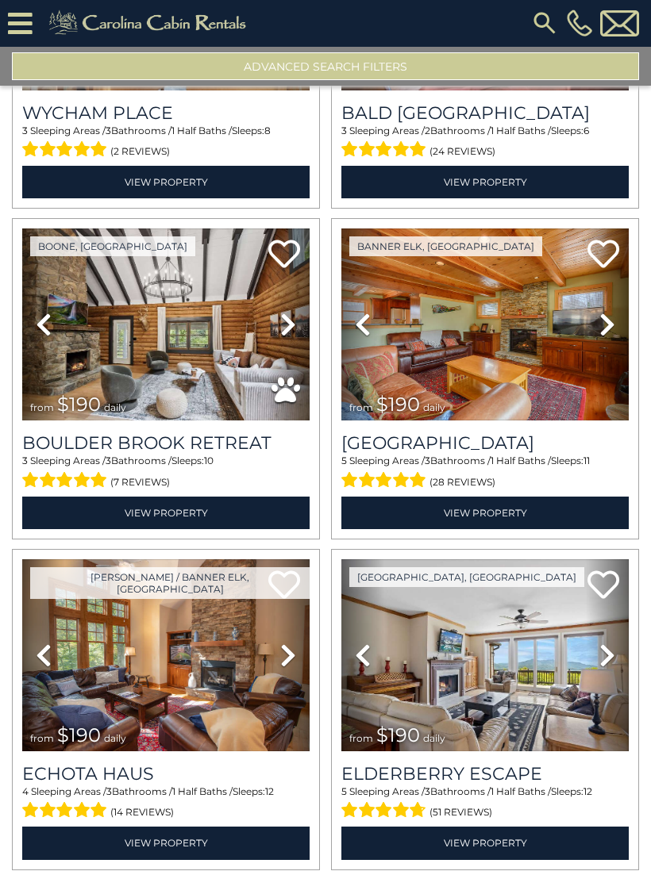
click at [601, 647] on icon at bounding box center [607, 655] width 16 height 25
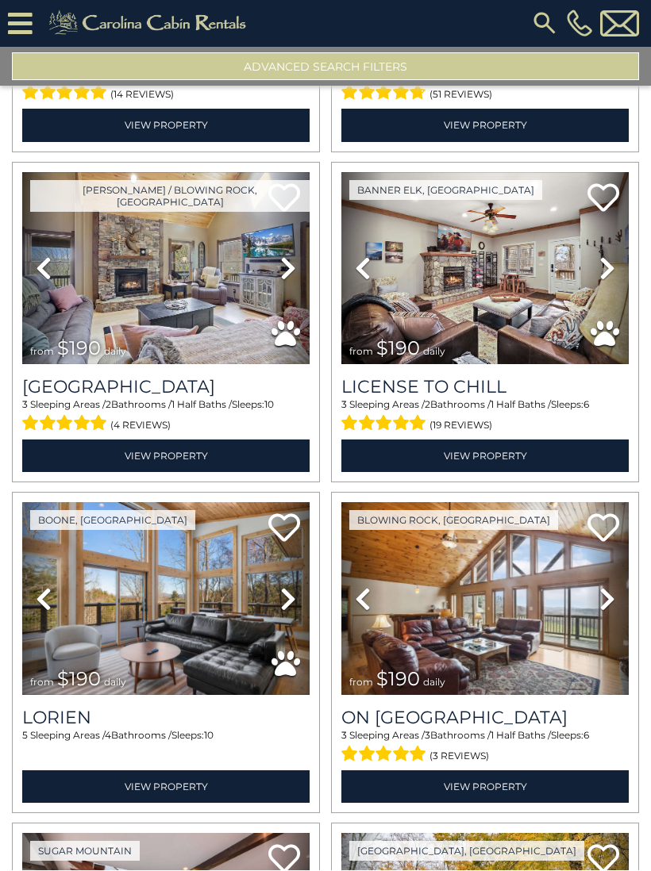
scroll to position [41312, 0]
click at [288, 595] on icon at bounding box center [288, 599] width 16 height 25
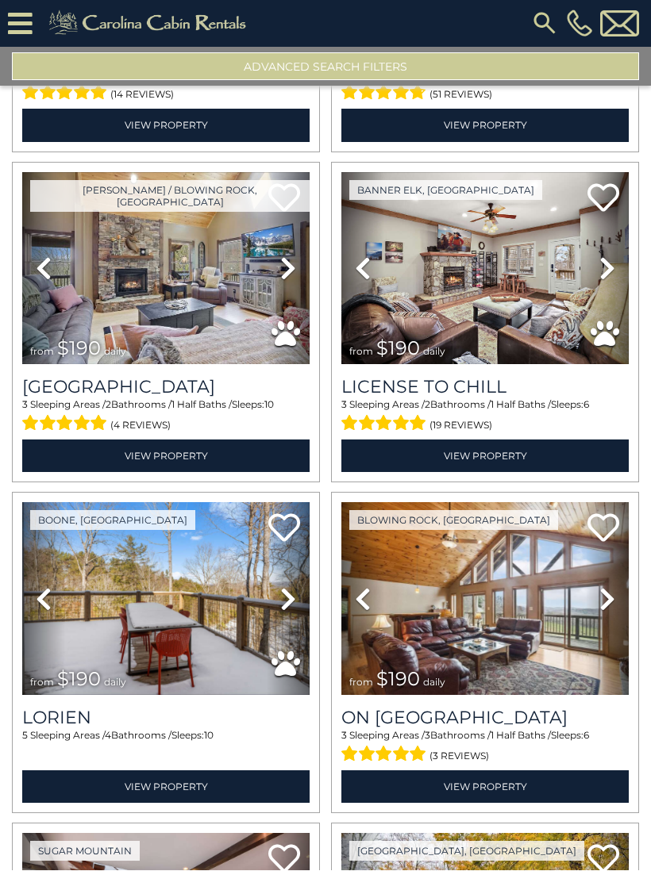
click at [277, 593] on link "Next" at bounding box center [288, 599] width 43 height 193
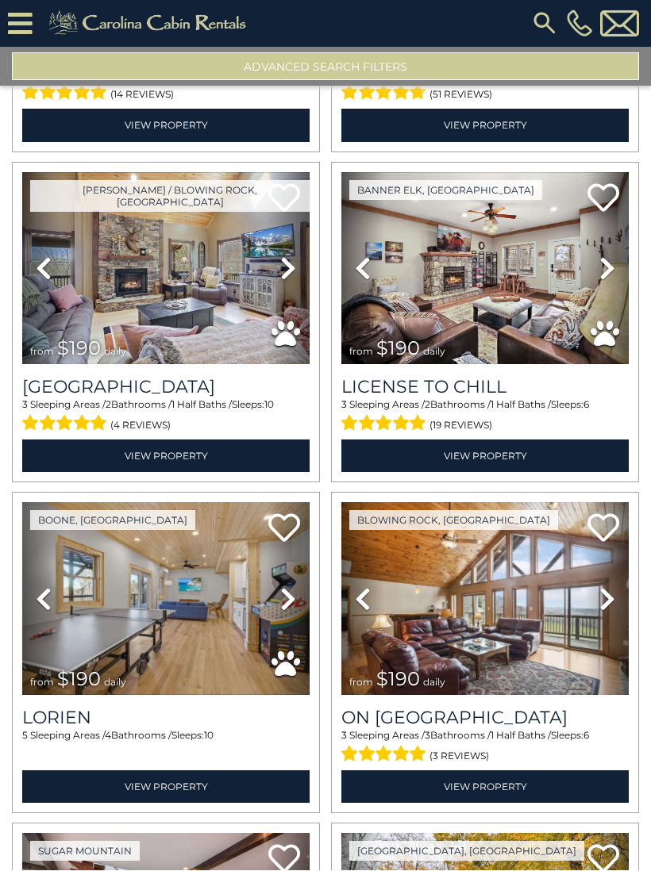
click at [285, 597] on icon at bounding box center [288, 599] width 16 height 25
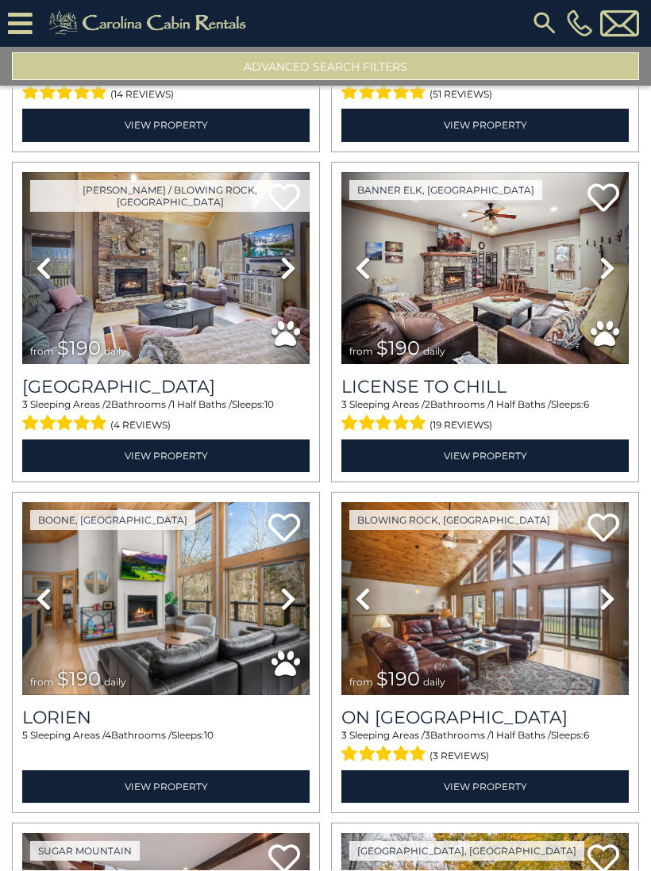
click at [275, 601] on link "Next" at bounding box center [288, 599] width 43 height 193
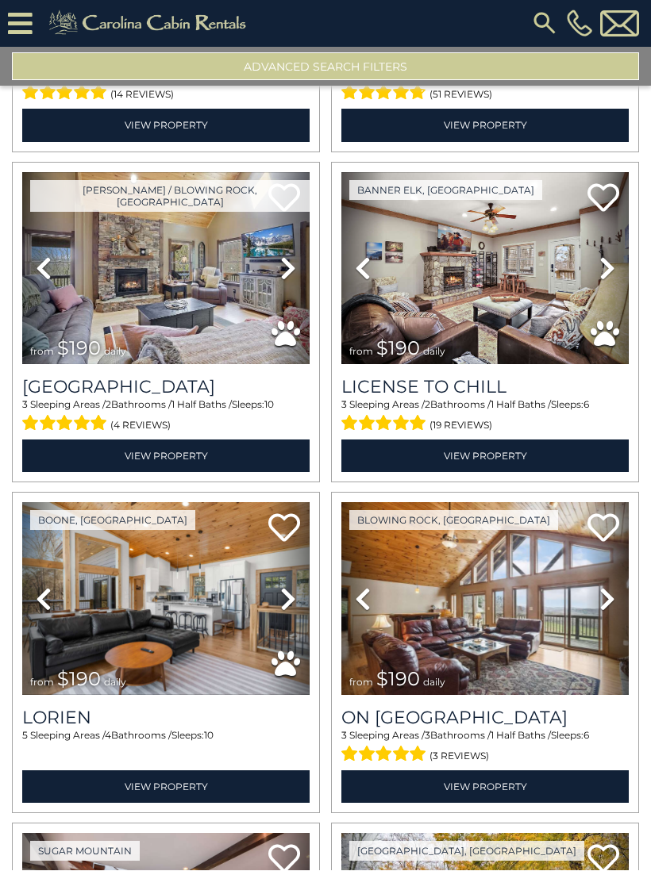
click at [280, 595] on icon at bounding box center [288, 599] width 16 height 25
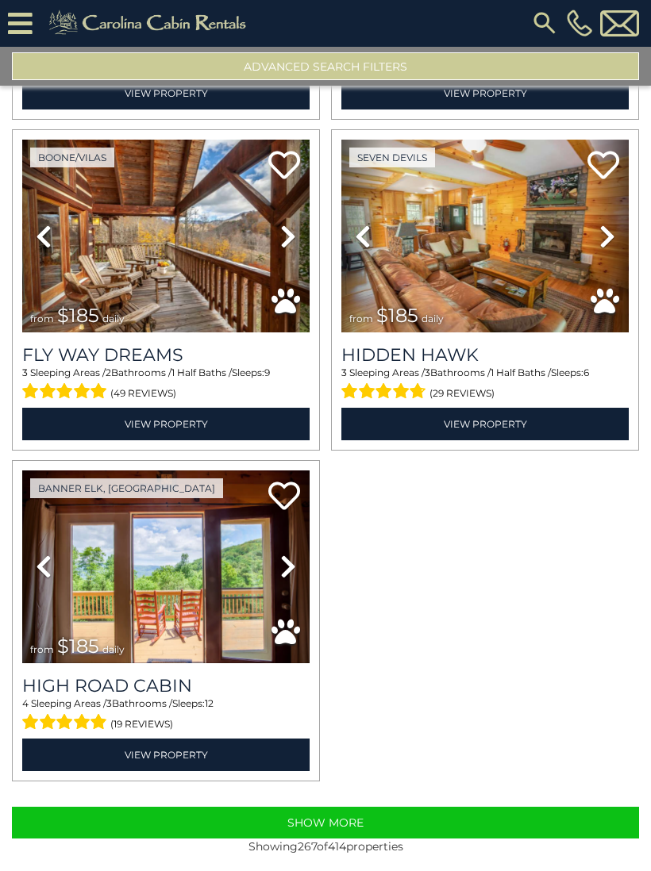
scroll to position [43657, 0]
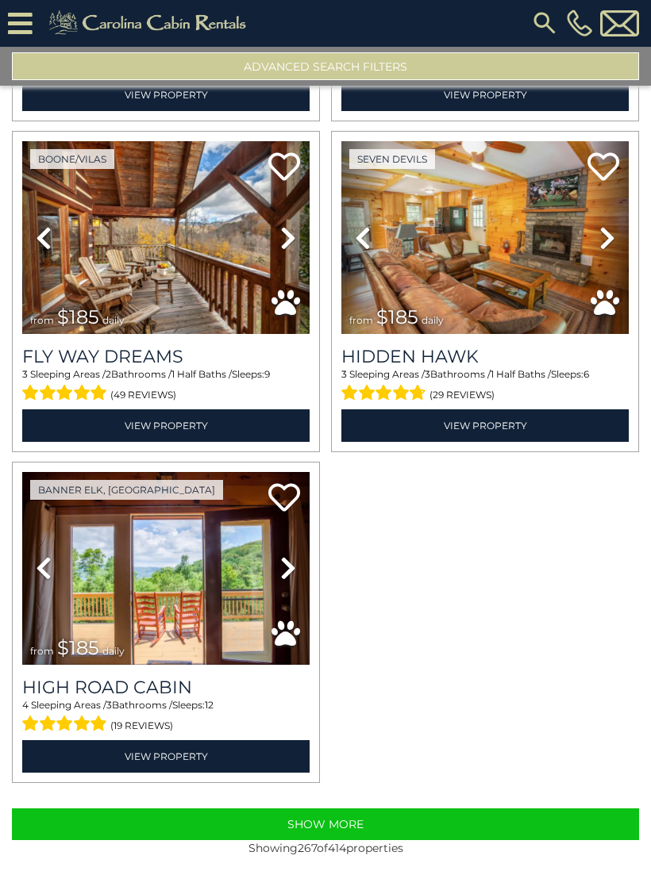
click at [538, 824] on button "Show More" at bounding box center [325, 825] width 627 height 32
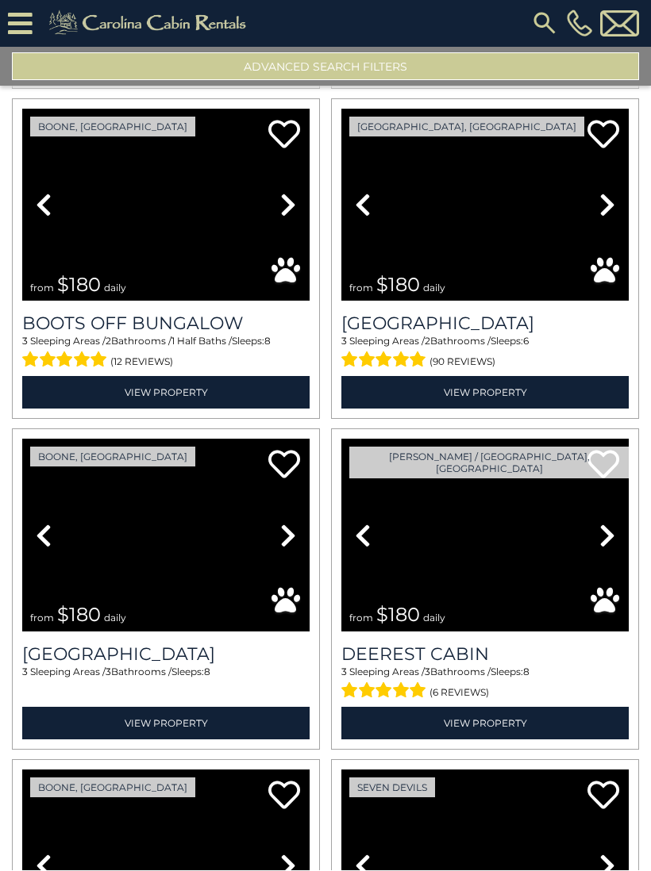
scroll to position [44888, 0]
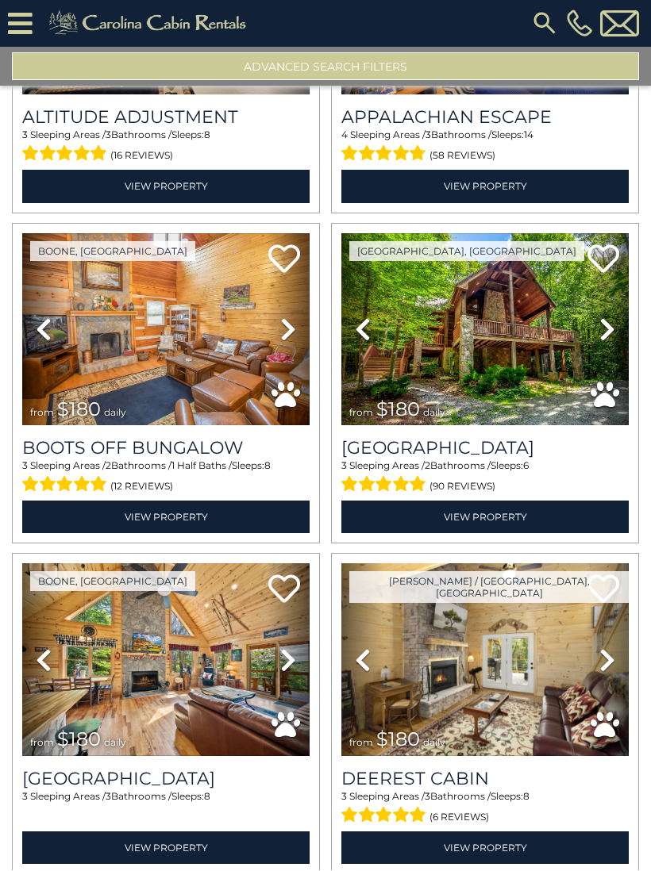
click at [604, 321] on icon at bounding box center [607, 329] width 16 height 25
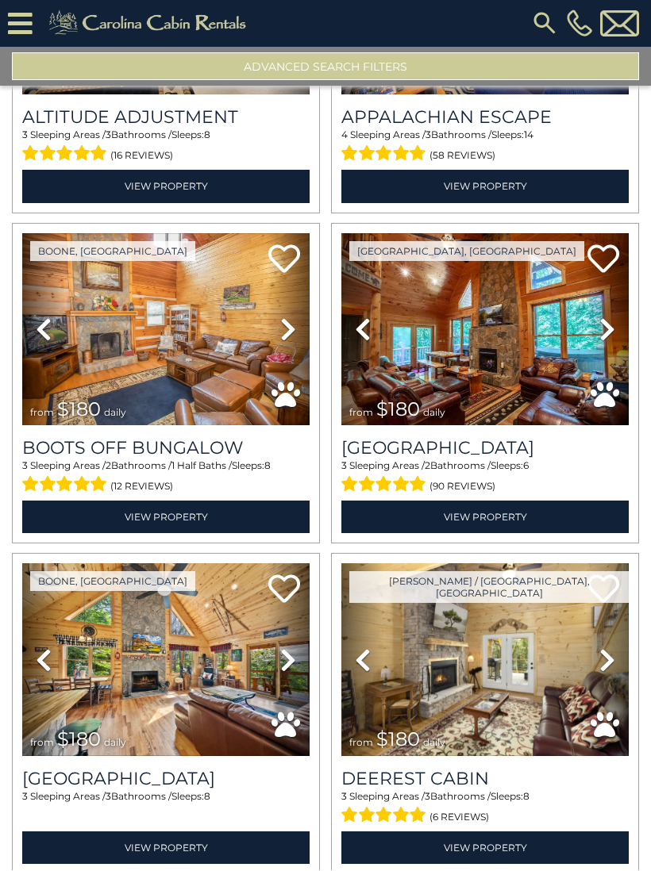
click at [607, 326] on icon at bounding box center [607, 329] width 16 height 25
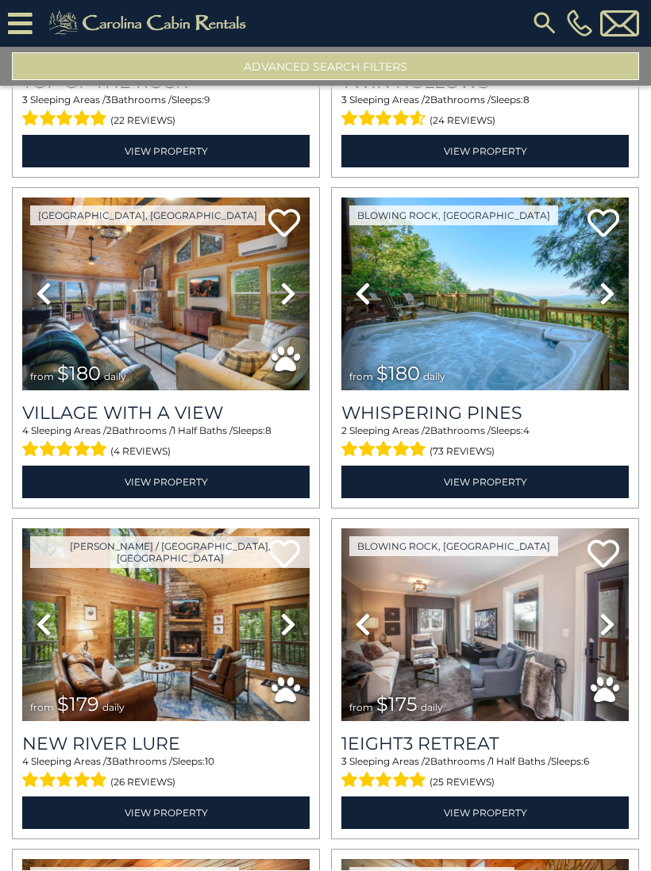
scroll to position [47269, 0]
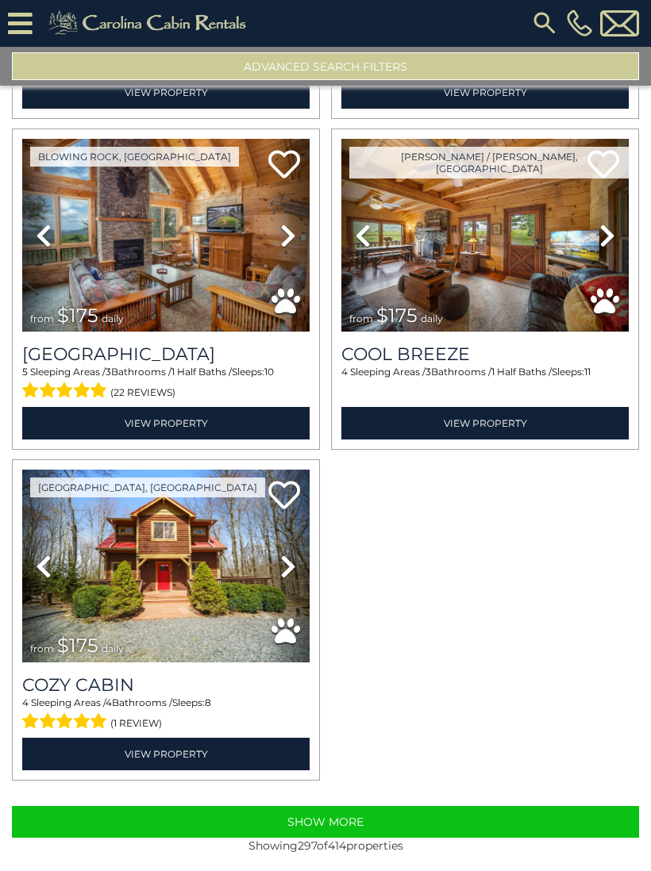
click at [530, 827] on button "Show More" at bounding box center [325, 823] width 627 height 32
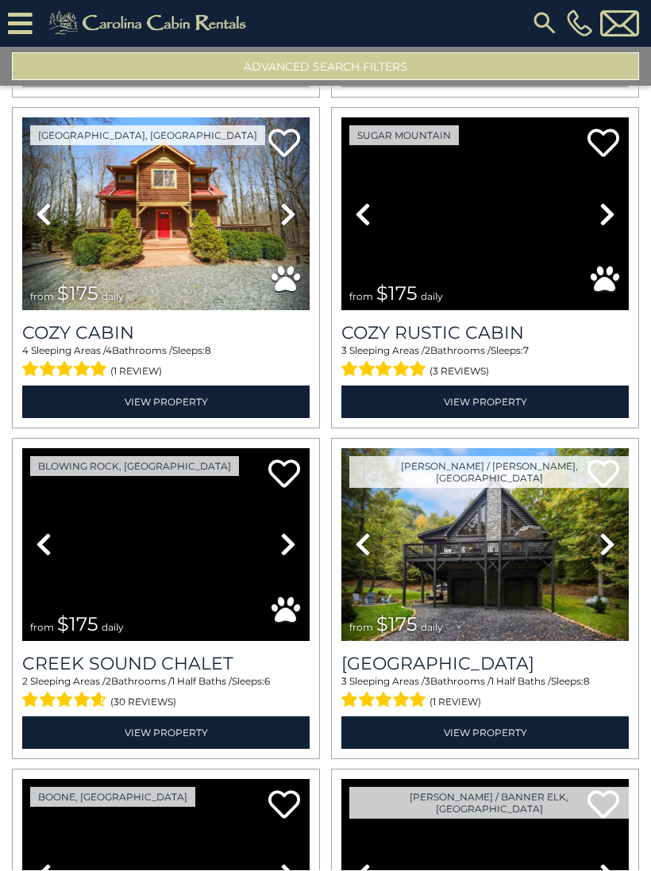
scroll to position [48968, 0]
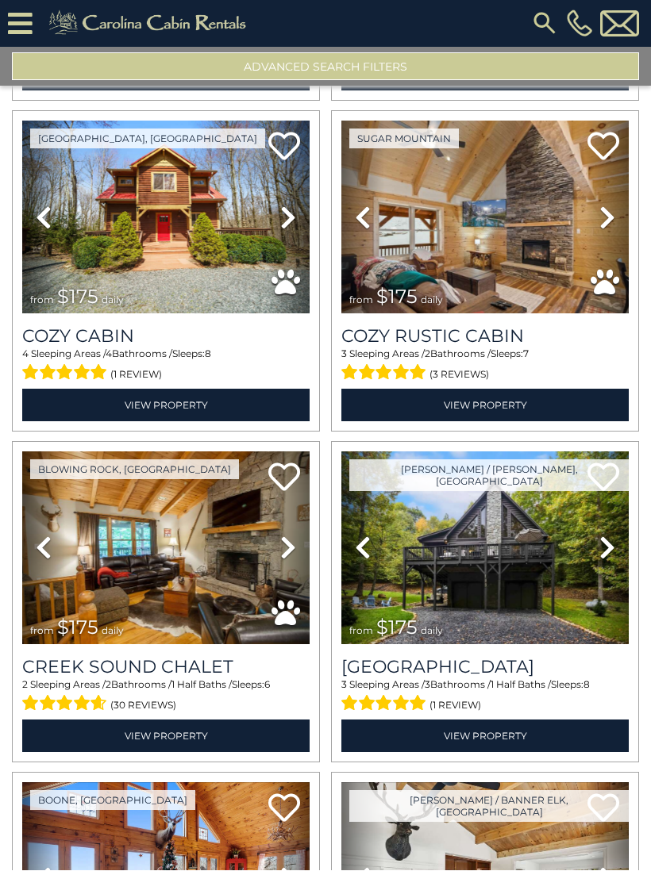
click at [290, 214] on icon at bounding box center [288, 217] width 16 height 25
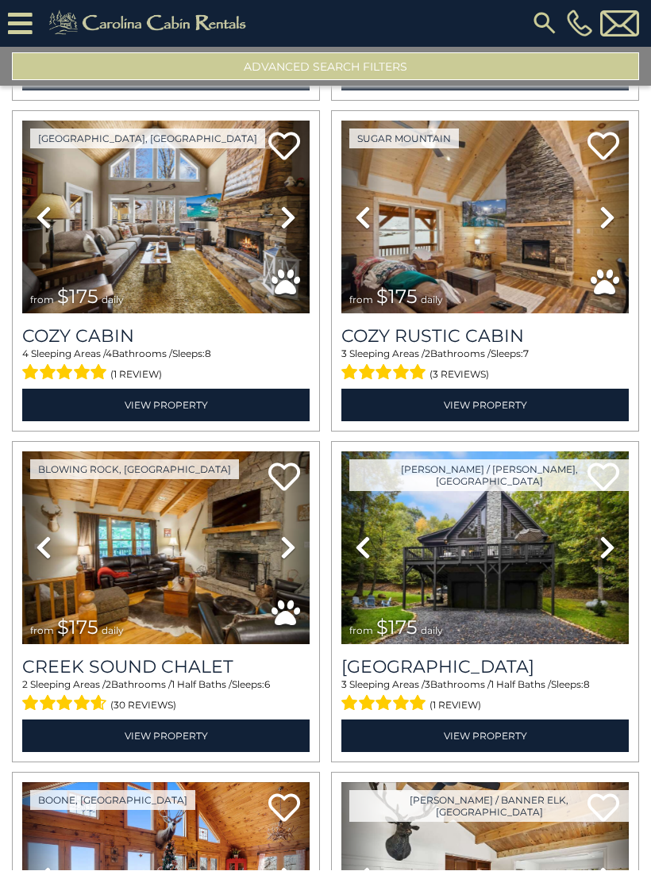
click at [281, 215] on icon at bounding box center [288, 217] width 16 height 25
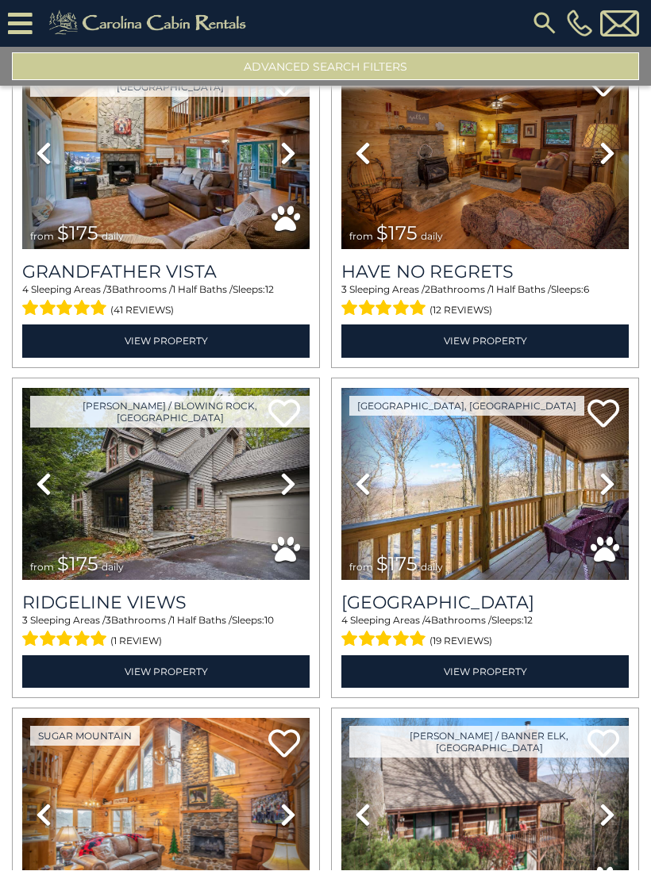
scroll to position [50072, 0]
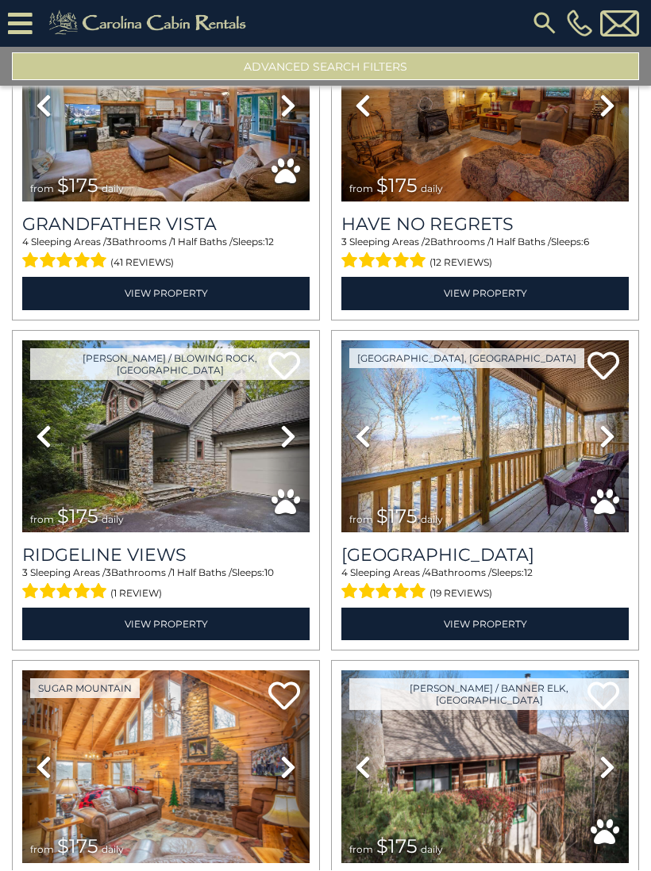
click at [284, 436] on icon at bounding box center [288, 436] width 16 height 25
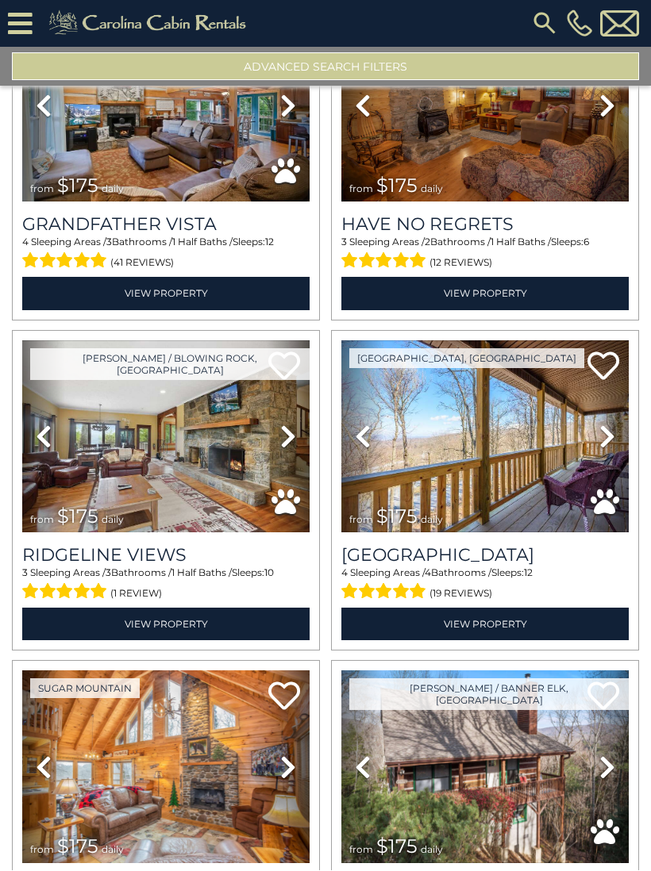
click at [282, 440] on icon at bounding box center [288, 436] width 16 height 25
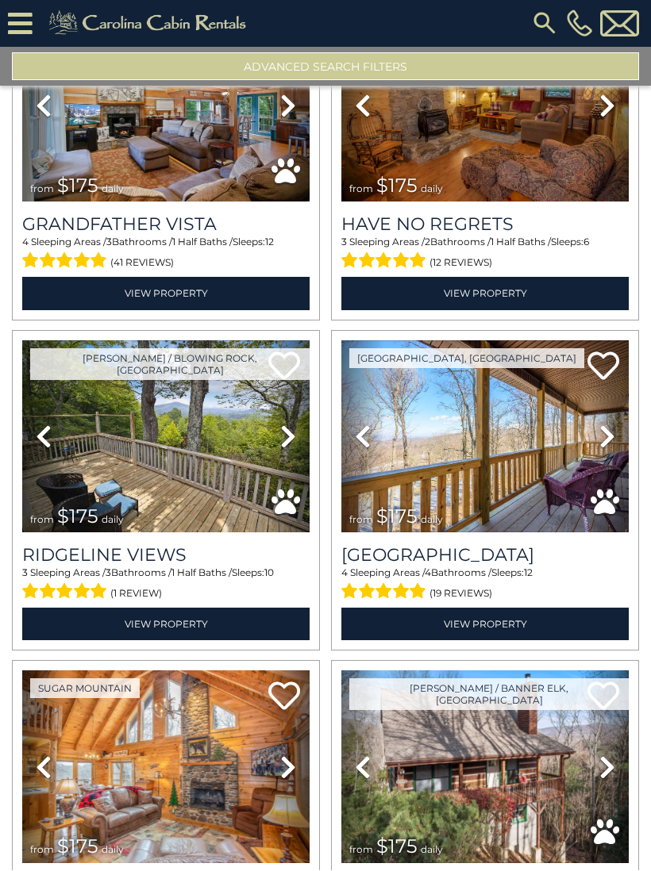
click at [280, 435] on icon at bounding box center [288, 436] width 16 height 25
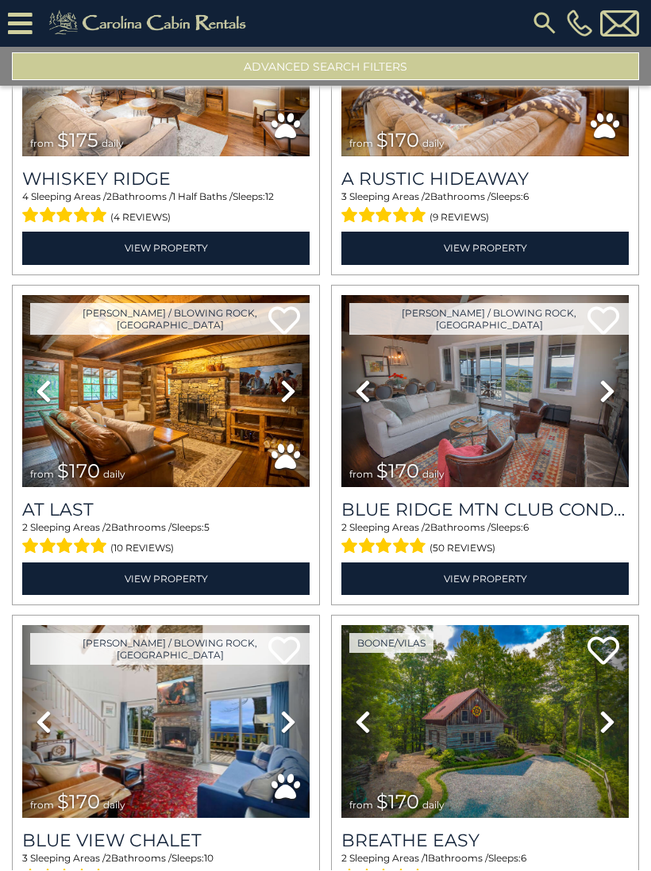
scroll to position [51771, 0]
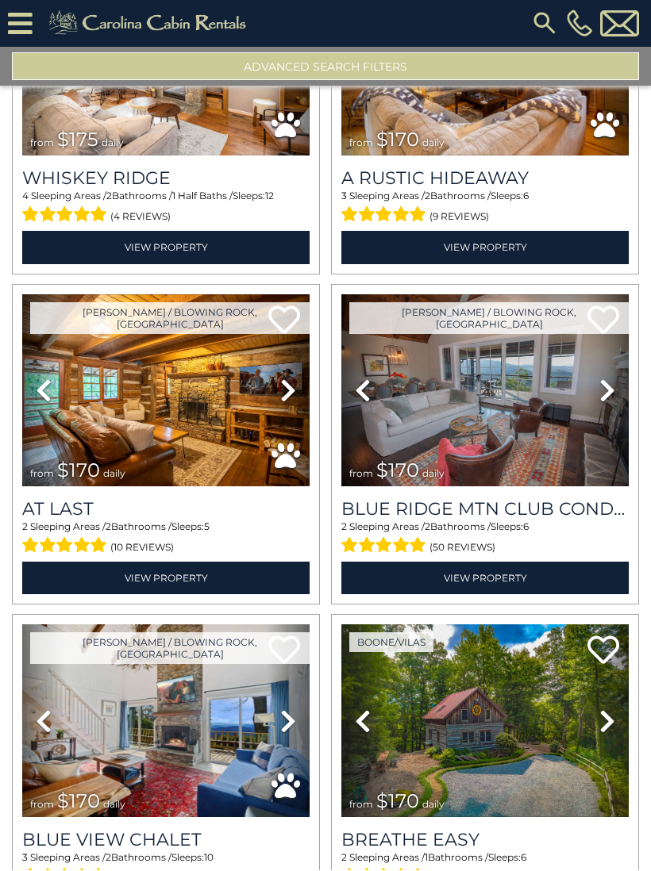
click at [605, 390] on icon at bounding box center [607, 390] width 16 height 25
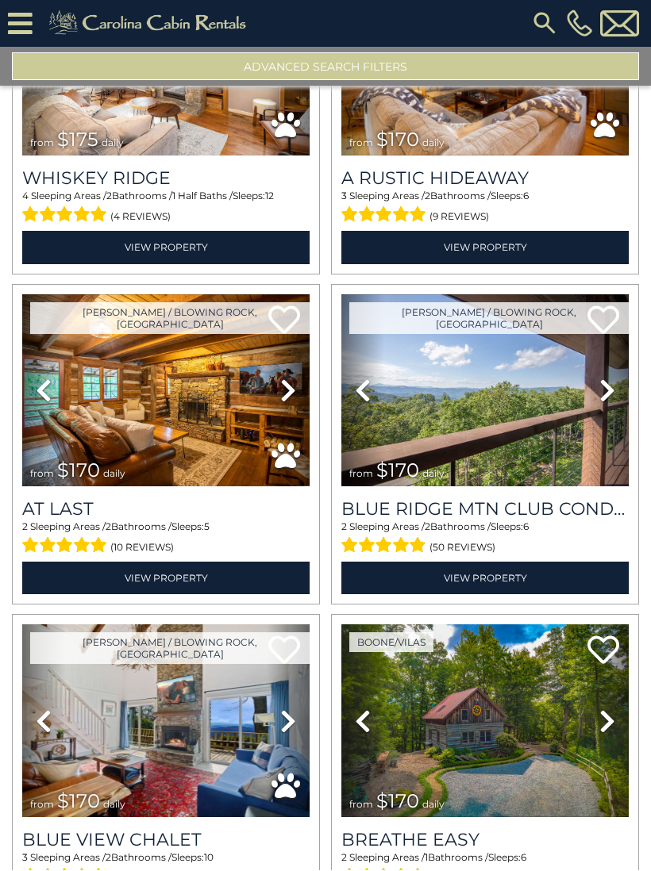
click at [605, 395] on icon at bounding box center [607, 390] width 16 height 25
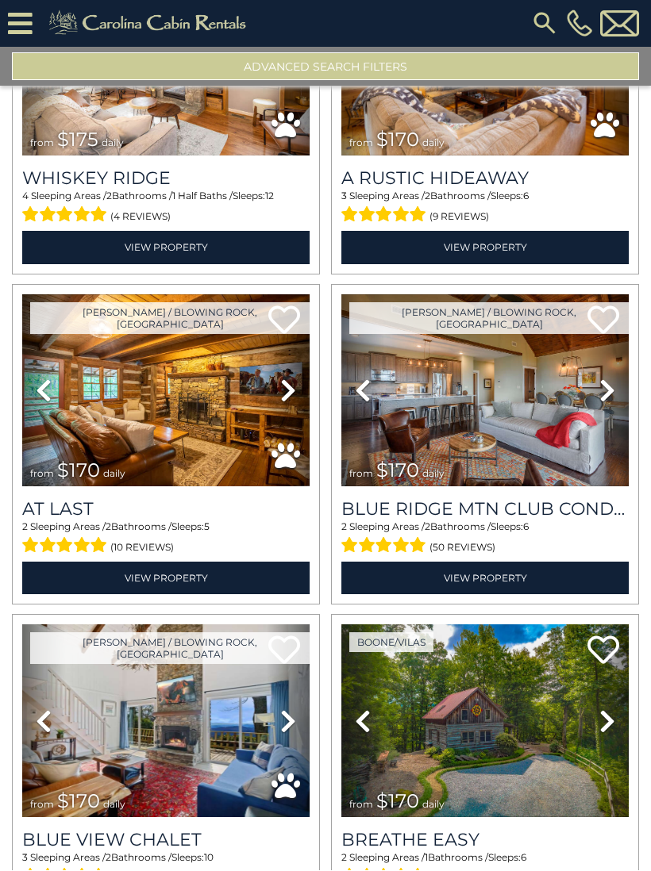
click at [601, 398] on link "Next" at bounding box center [607, 391] width 43 height 193
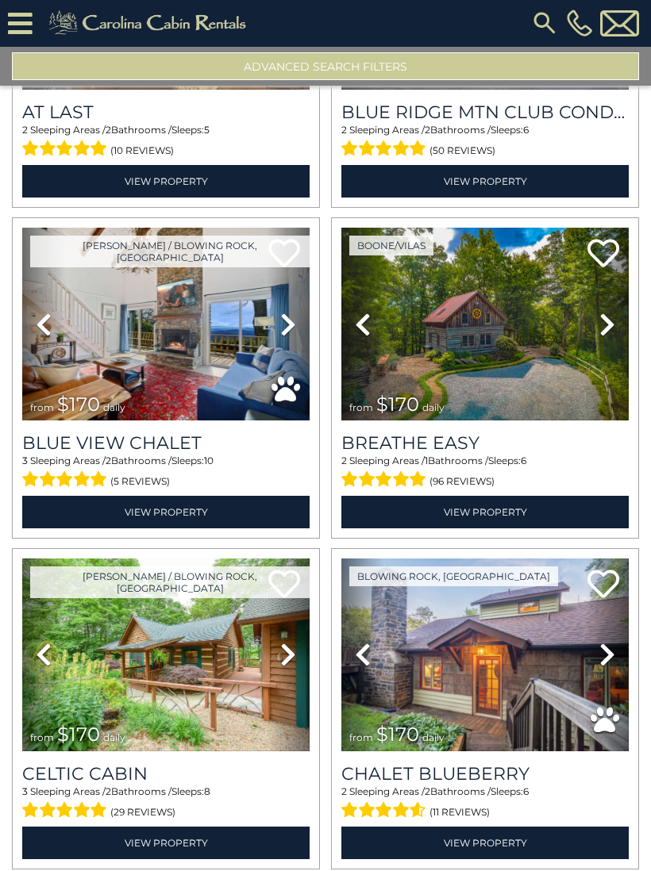
scroll to position [52298, 0]
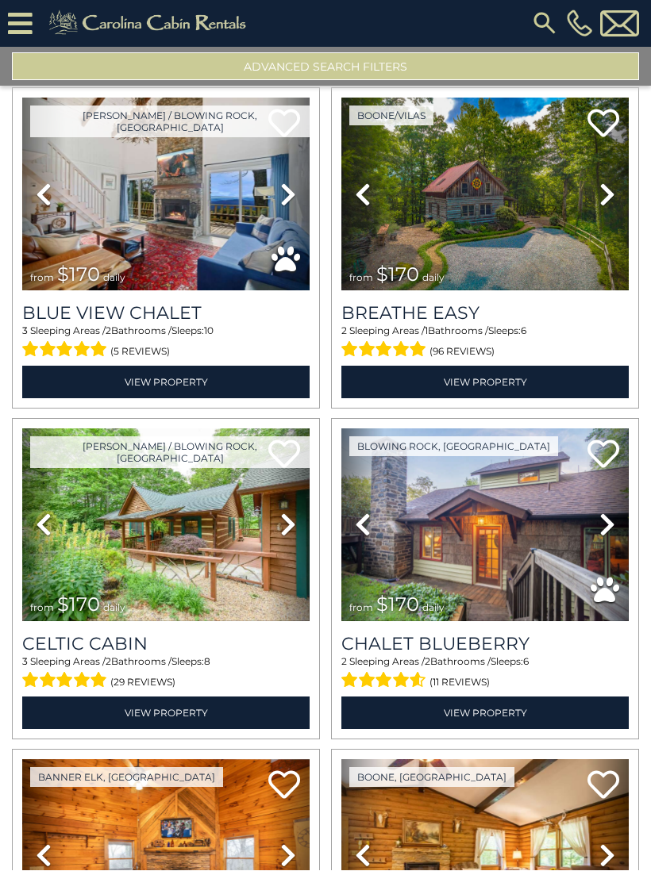
click at [604, 518] on icon at bounding box center [607, 525] width 16 height 25
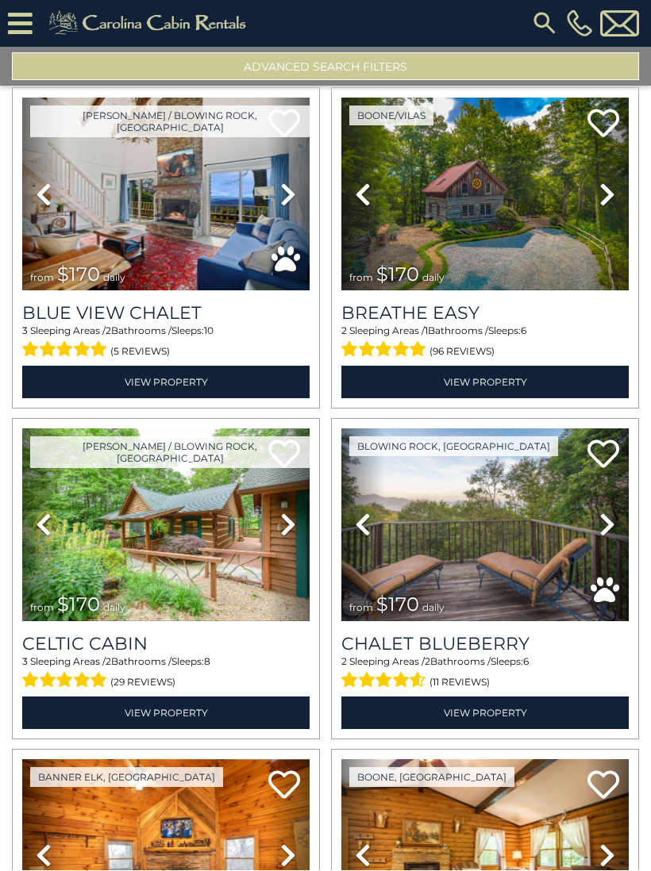
click at [601, 523] on icon at bounding box center [607, 525] width 16 height 25
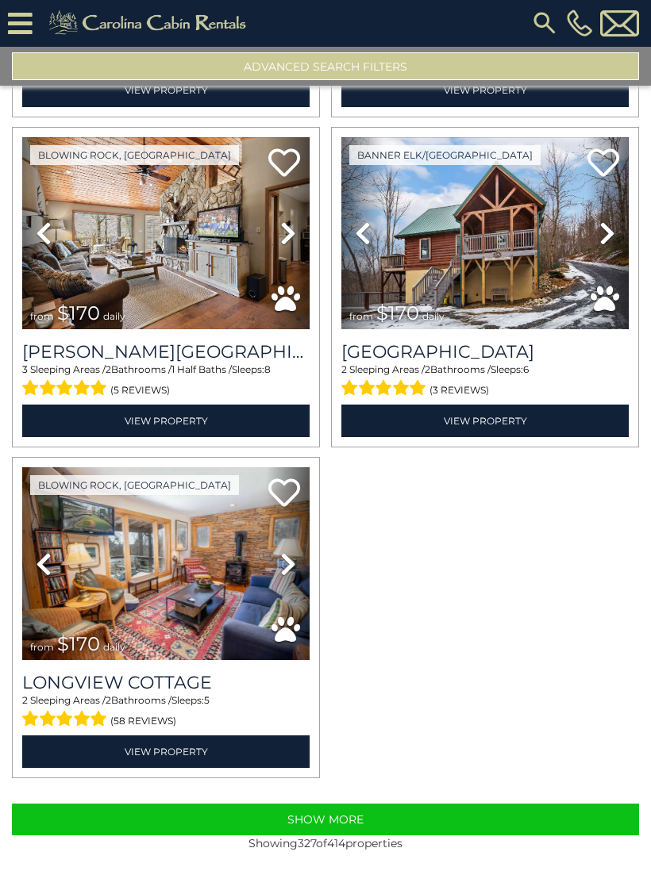
click at [516, 828] on button "Show More" at bounding box center [325, 820] width 627 height 32
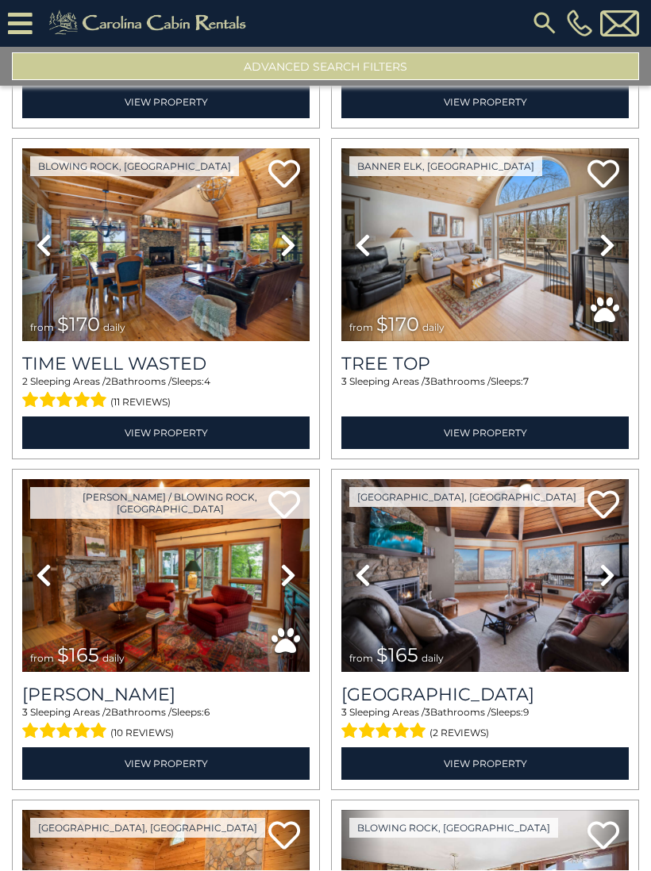
scroll to position [54342, 0]
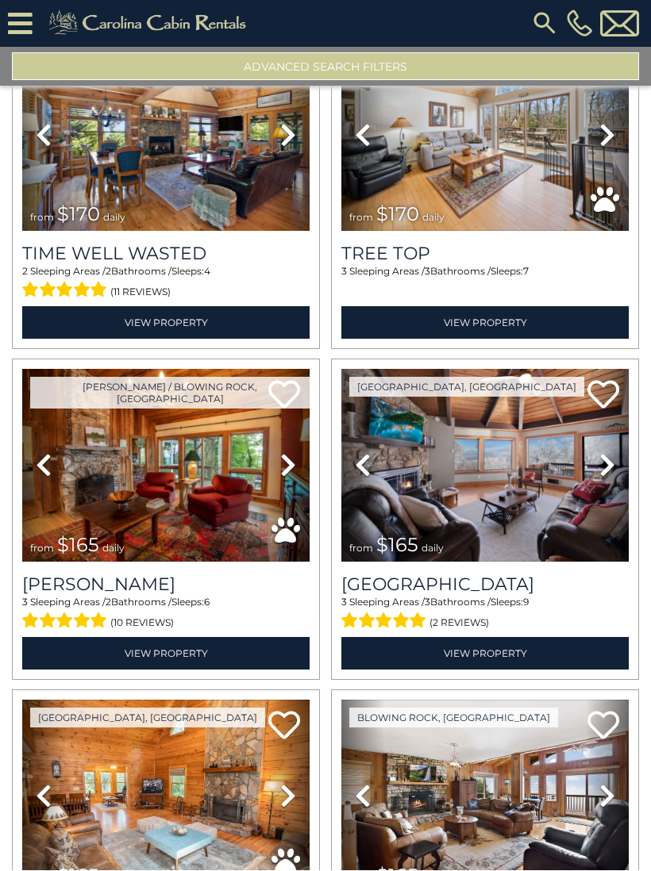
click at [286, 468] on icon at bounding box center [288, 465] width 16 height 25
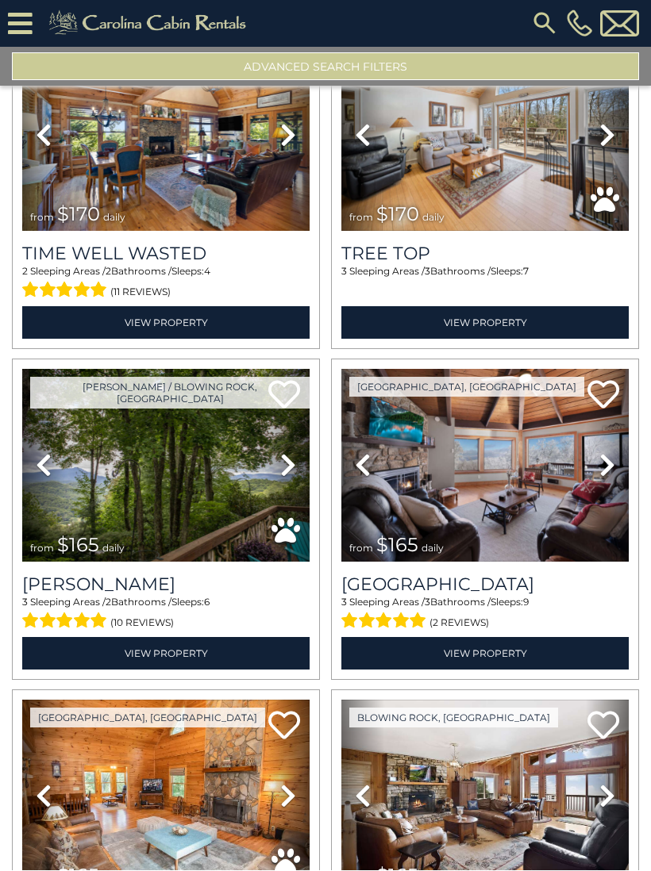
click at [286, 467] on icon at bounding box center [288, 465] width 16 height 25
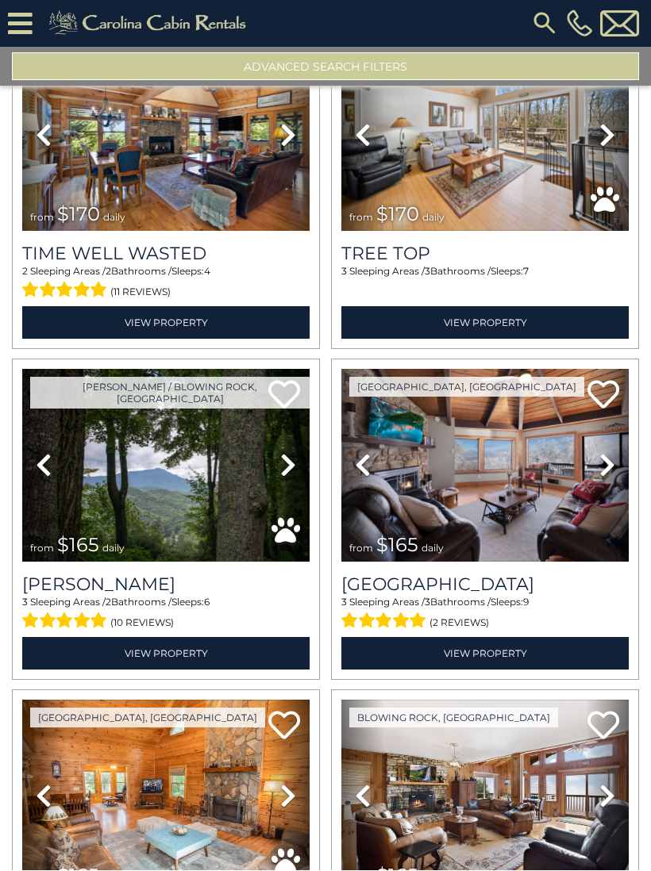
click at [600, 471] on icon at bounding box center [607, 465] width 16 height 25
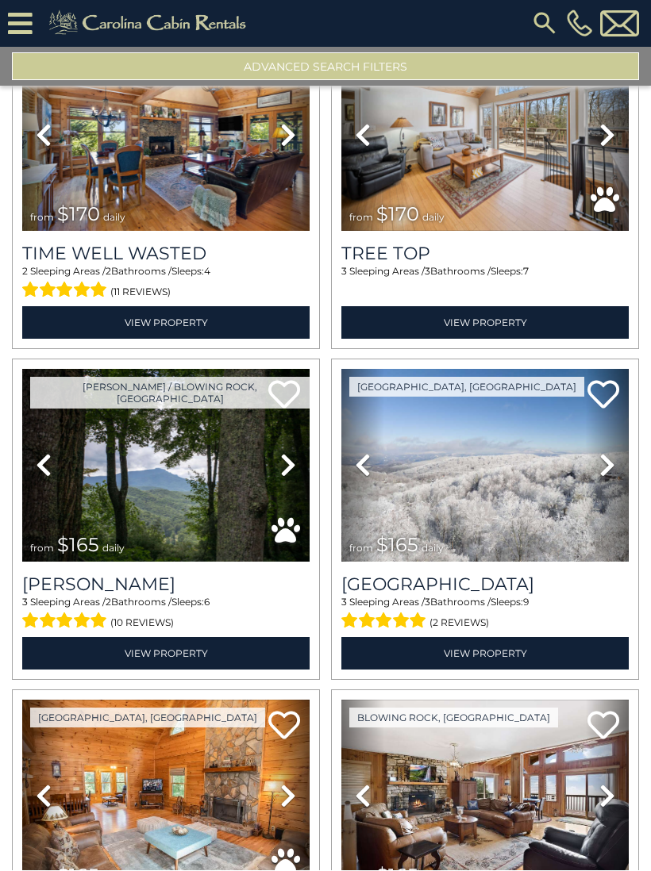
click at [600, 469] on icon at bounding box center [607, 465] width 16 height 25
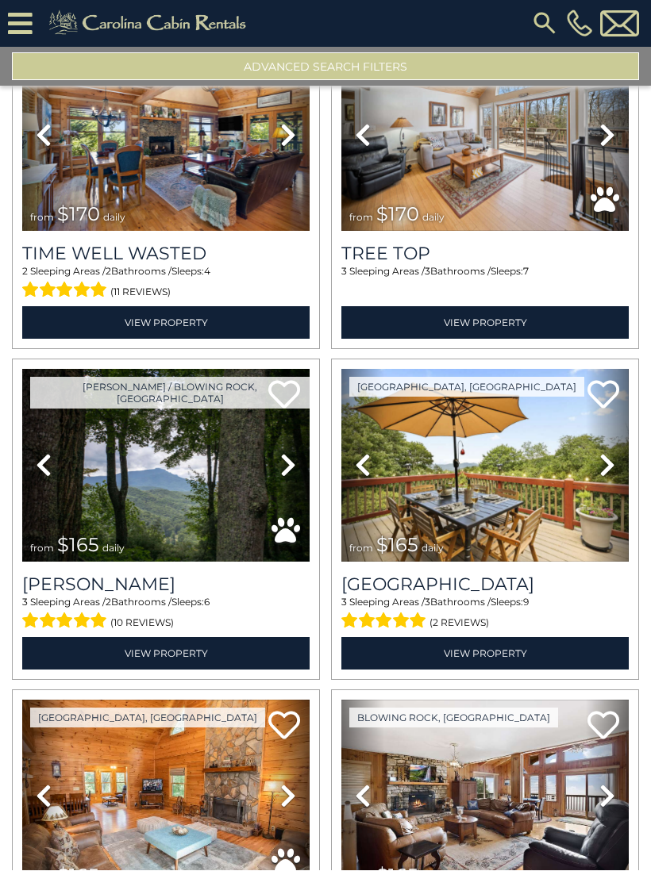
click at [601, 463] on icon at bounding box center [607, 465] width 16 height 25
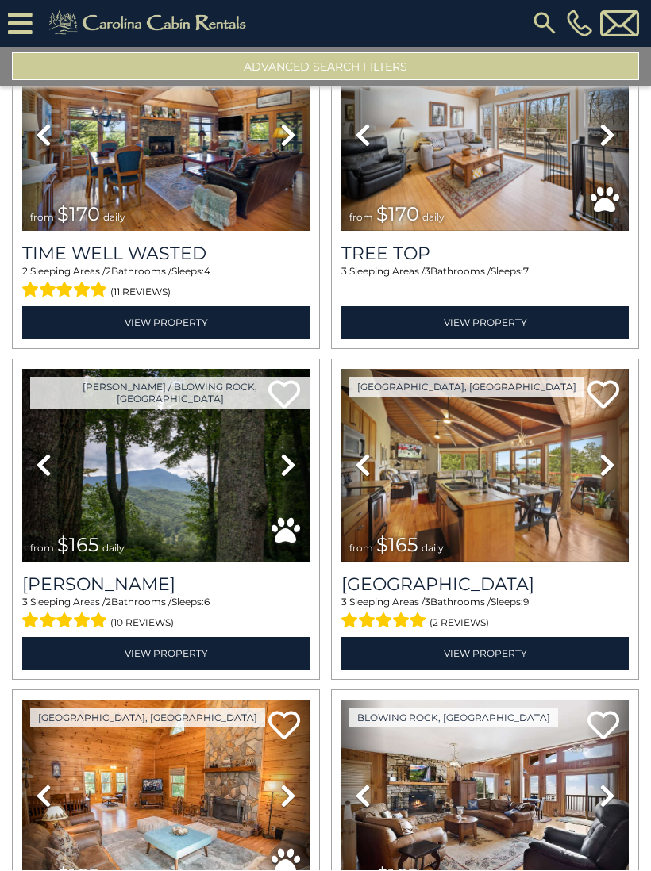
click at [601, 471] on icon at bounding box center [607, 465] width 16 height 25
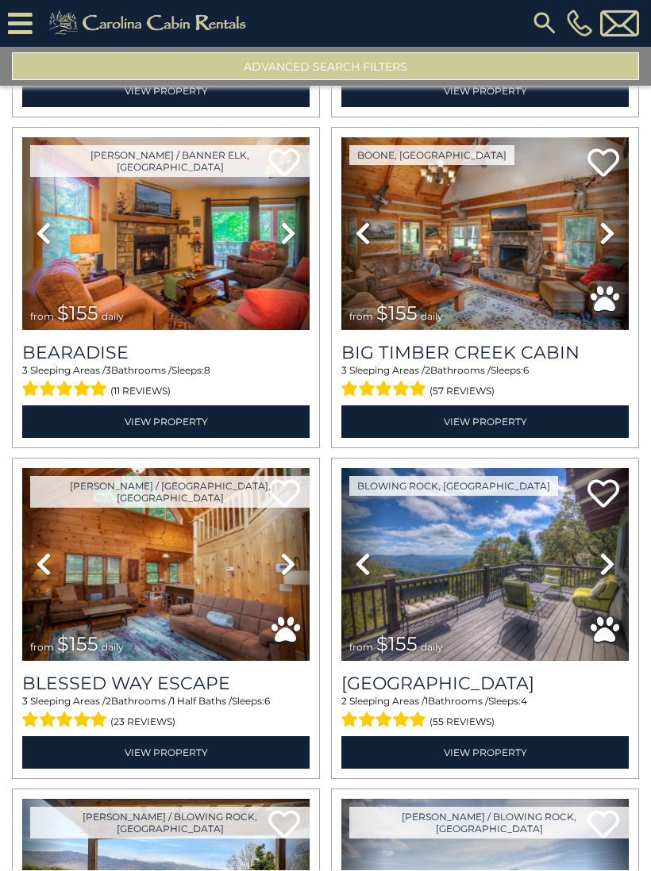
scroll to position [57881, 0]
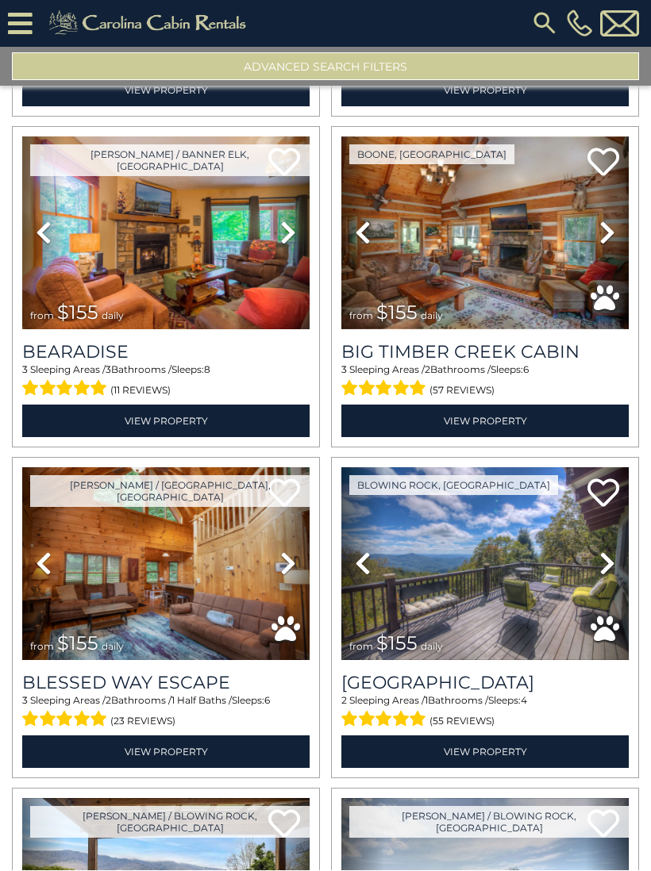
click at [607, 560] on icon at bounding box center [607, 563] width 16 height 25
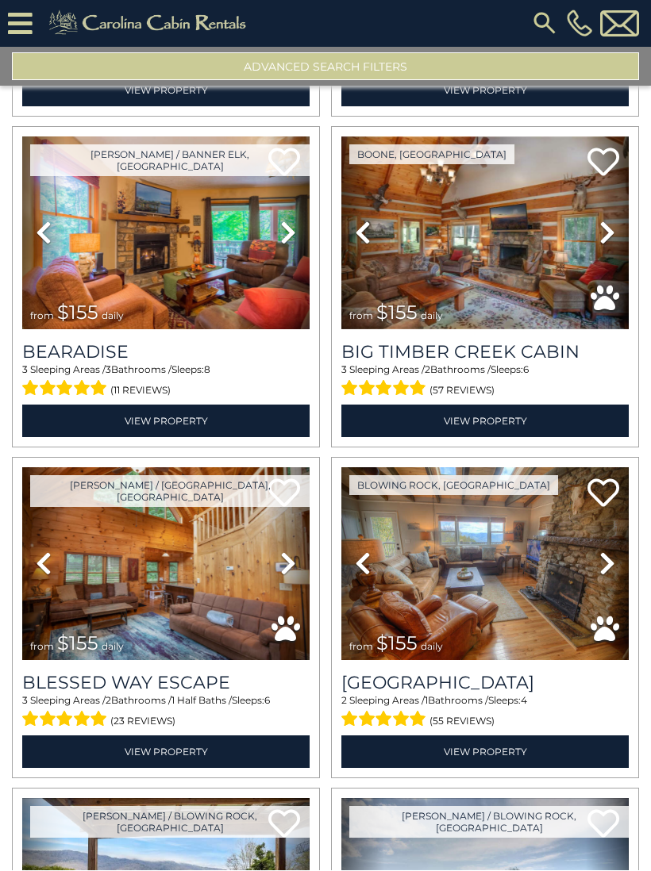
click at [605, 570] on icon at bounding box center [607, 563] width 16 height 25
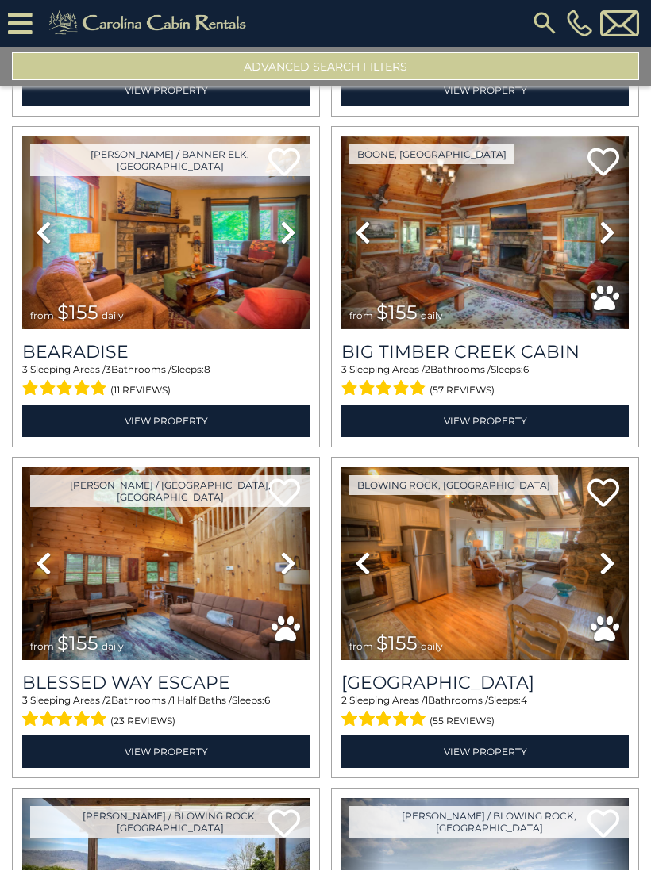
click at [599, 563] on icon at bounding box center [607, 563] width 16 height 25
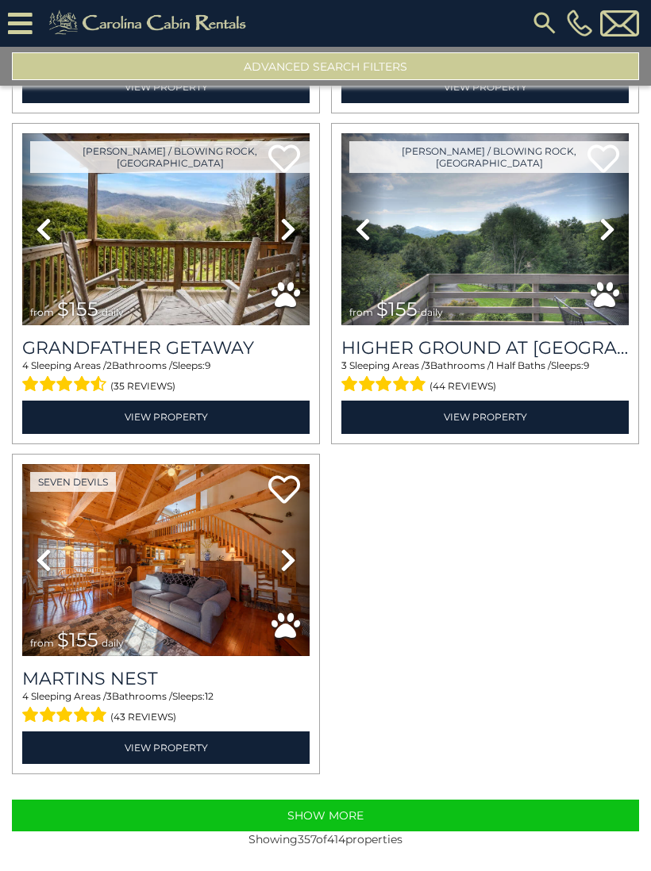
scroll to position [58544, 0]
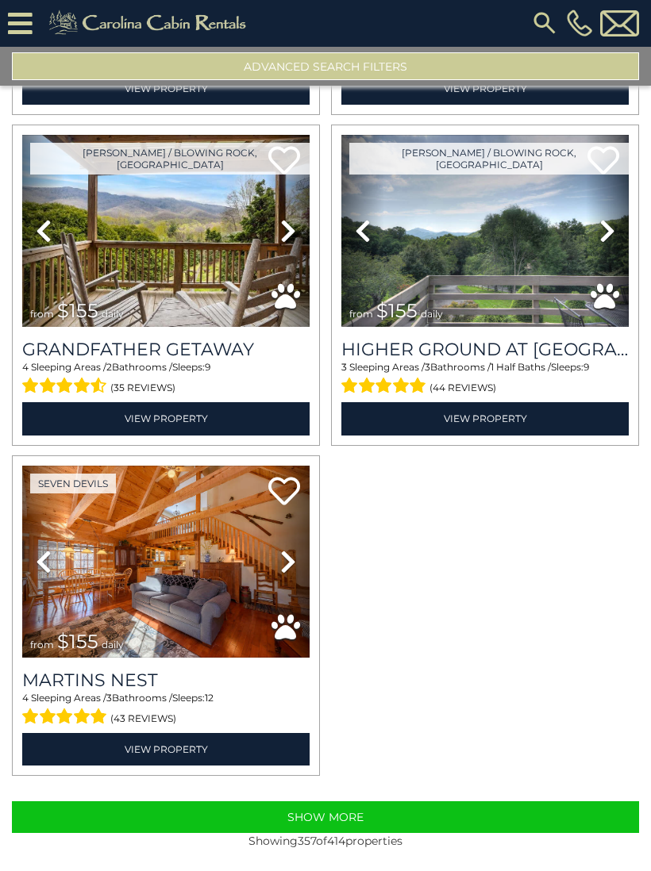
click at [448, 822] on button "Show More" at bounding box center [325, 818] width 627 height 32
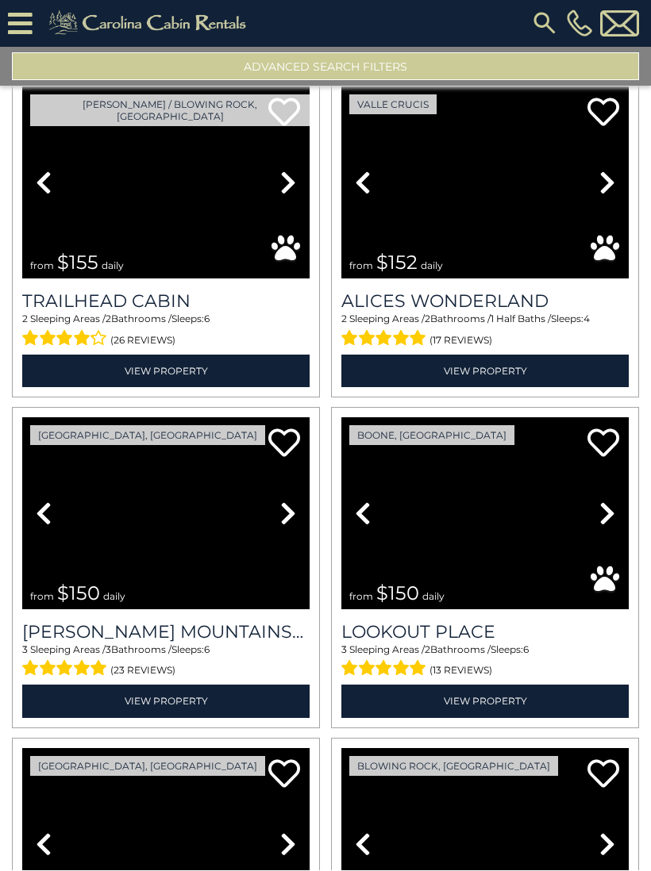
scroll to position [60248, 0]
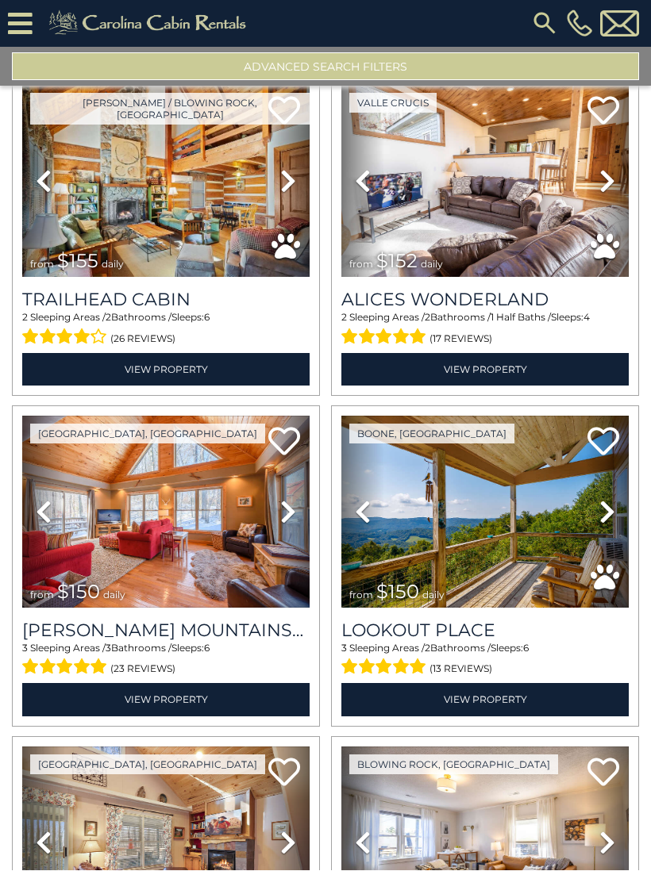
click at [605, 516] on icon at bounding box center [607, 512] width 16 height 25
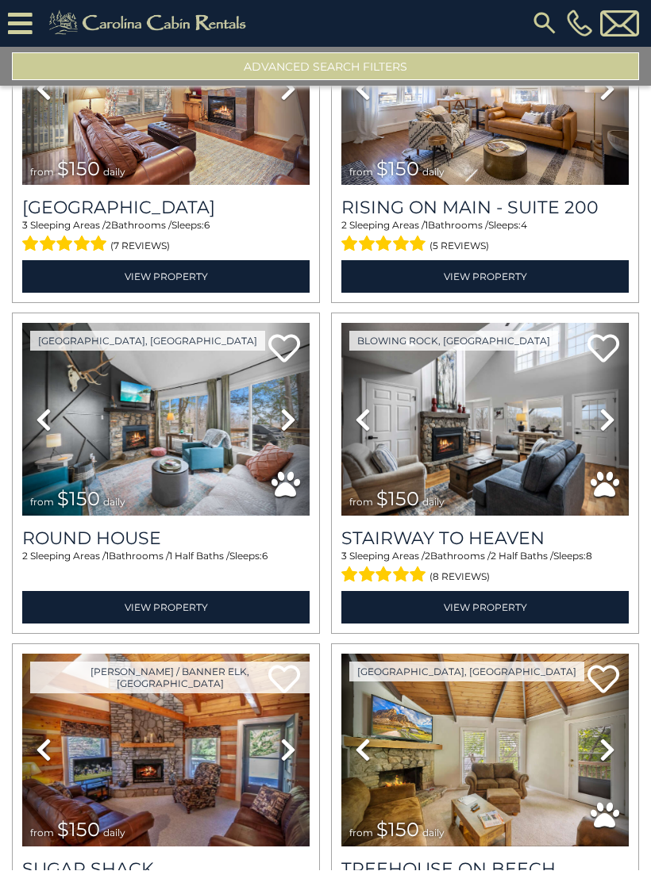
scroll to position [61011, 0]
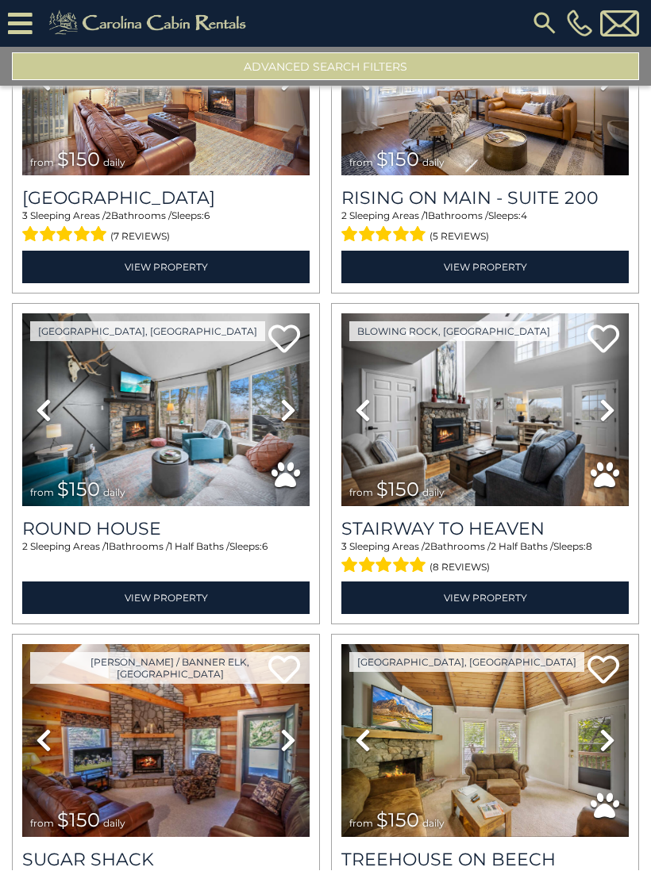
click at [601, 405] on icon at bounding box center [607, 410] width 16 height 25
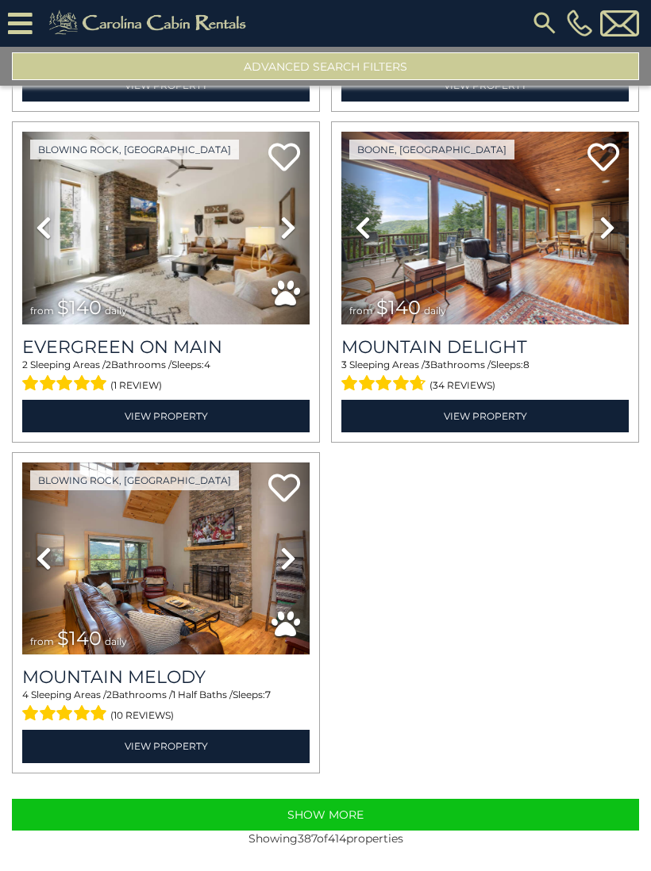
scroll to position [63507, 0]
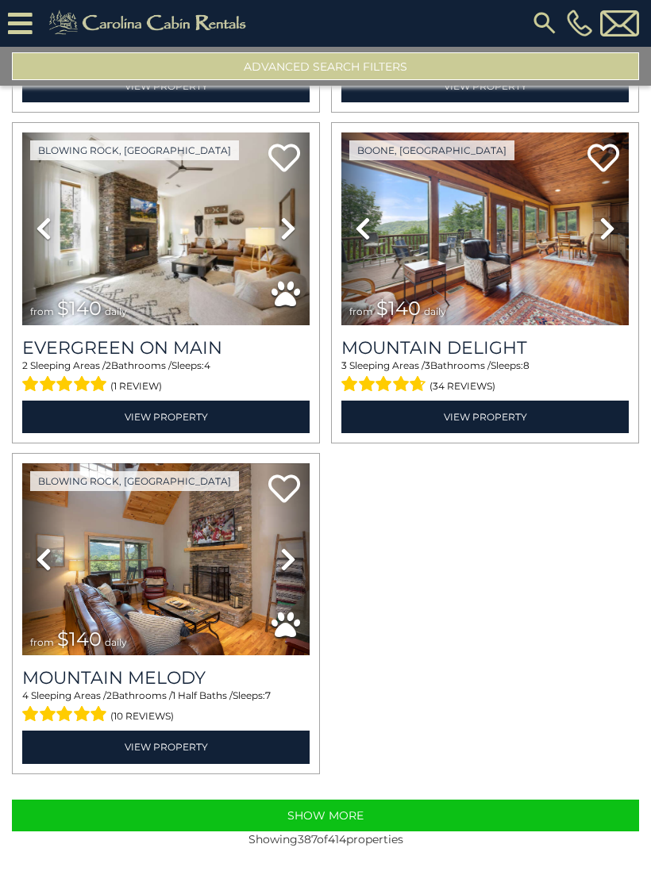
click at [514, 827] on button "Show More" at bounding box center [325, 817] width 627 height 32
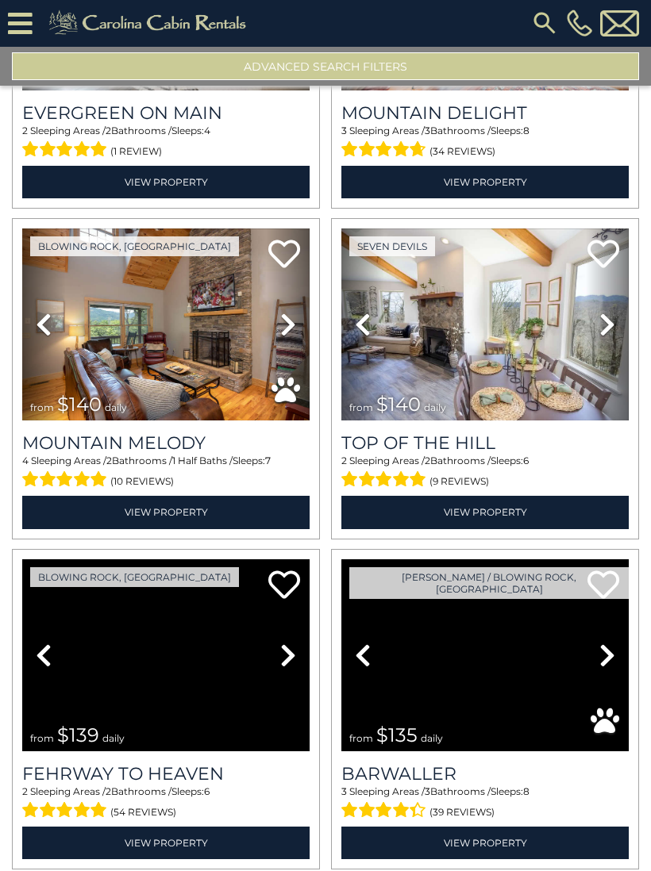
scroll to position [63743, 0]
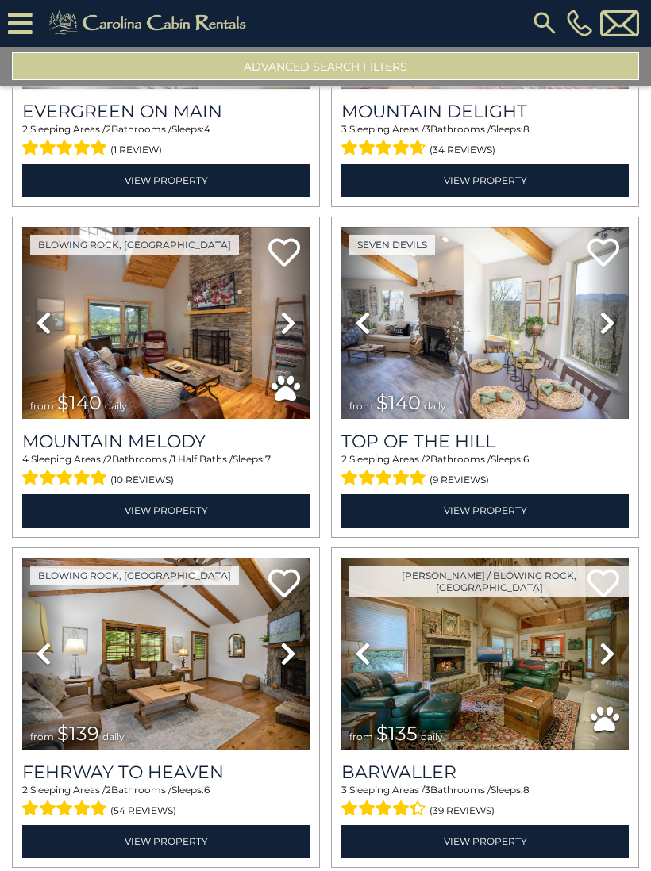
click at [603, 323] on icon at bounding box center [607, 323] width 16 height 25
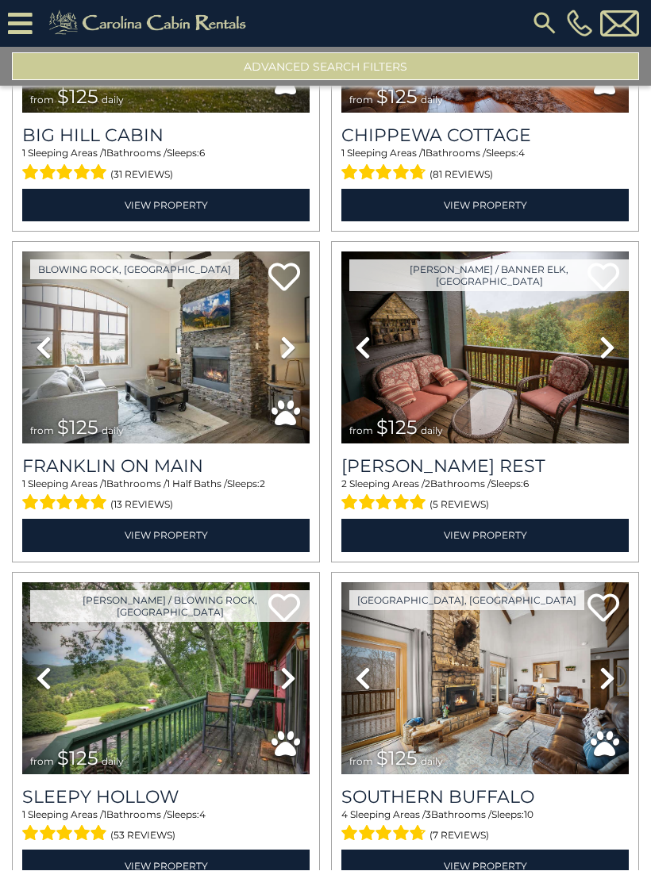
scroll to position [65704, 0]
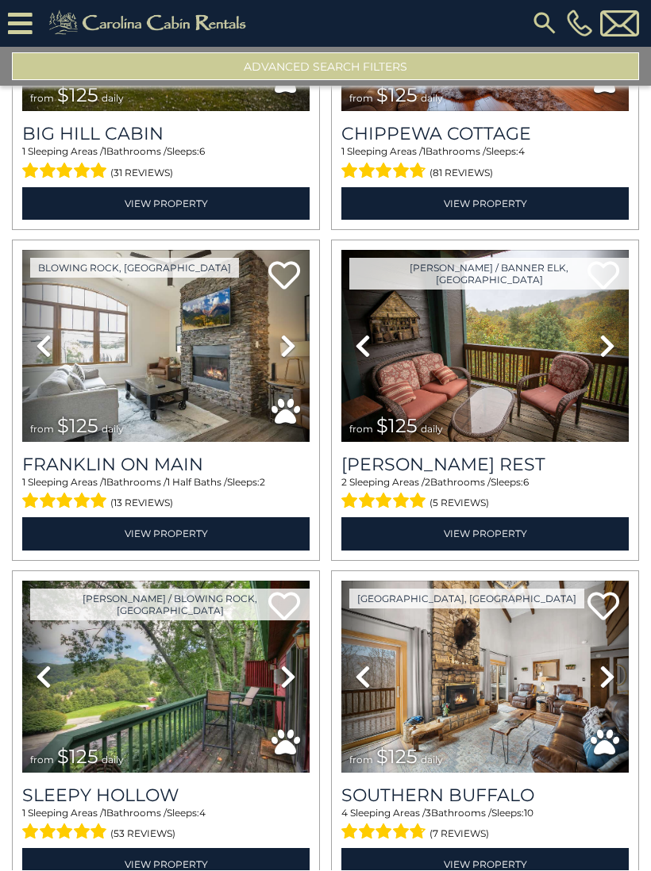
click at [283, 350] on icon at bounding box center [288, 346] width 16 height 25
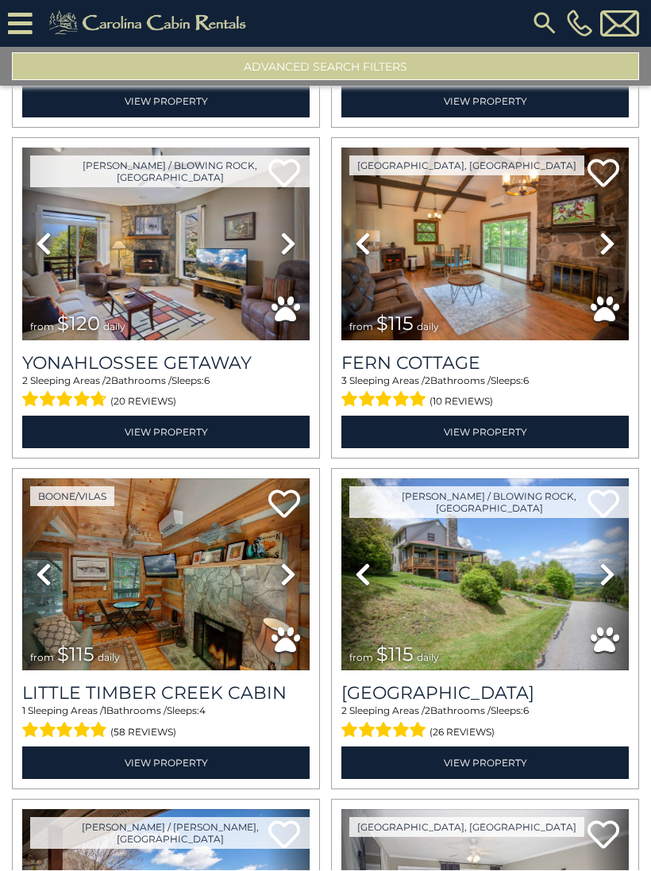
scroll to position [66824, 0]
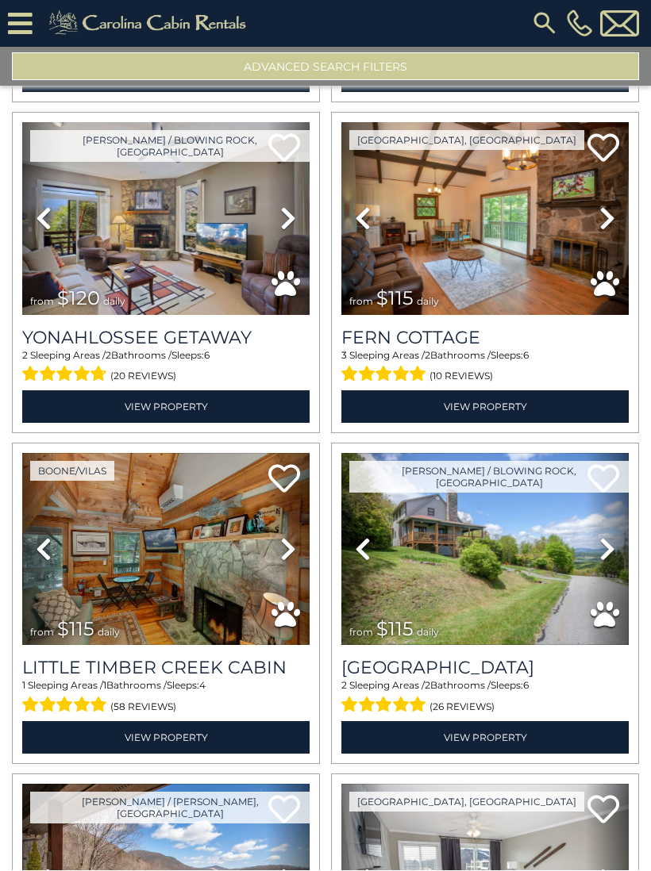
click at [604, 557] on icon at bounding box center [607, 549] width 16 height 25
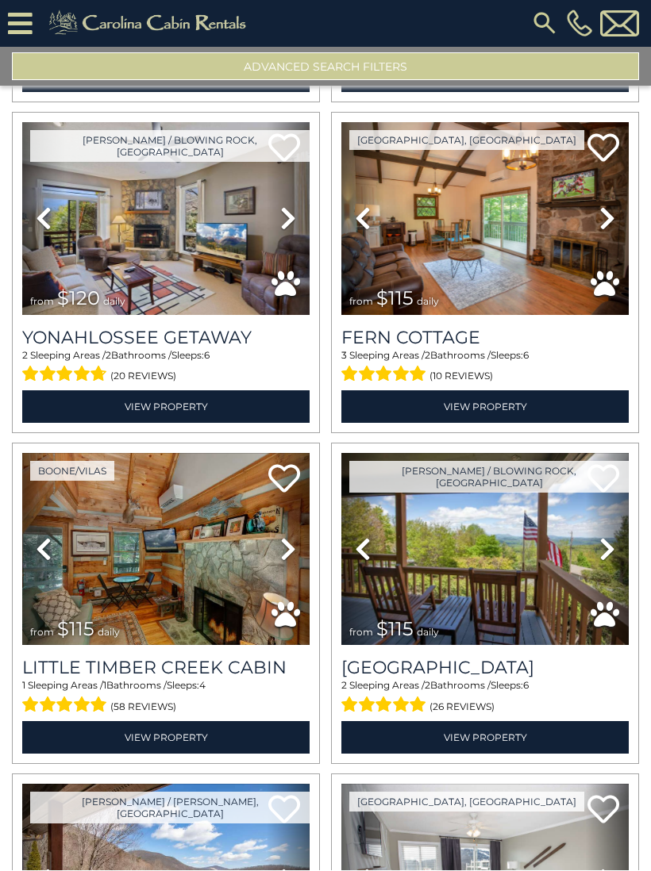
click at [605, 555] on icon at bounding box center [607, 549] width 16 height 25
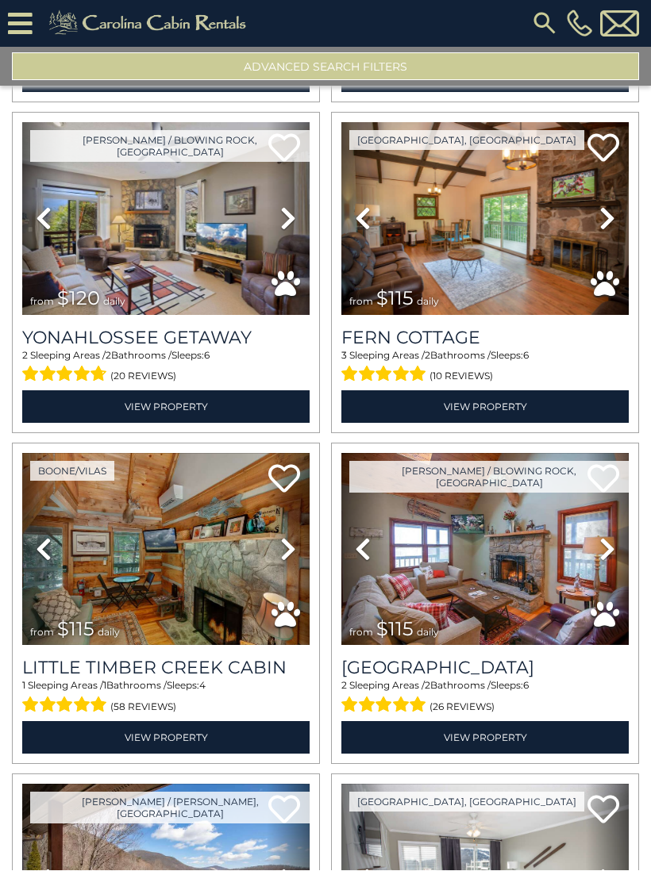
click at [597, 555] on link "Next" at bounding box center [607, 550] width 43 height 193
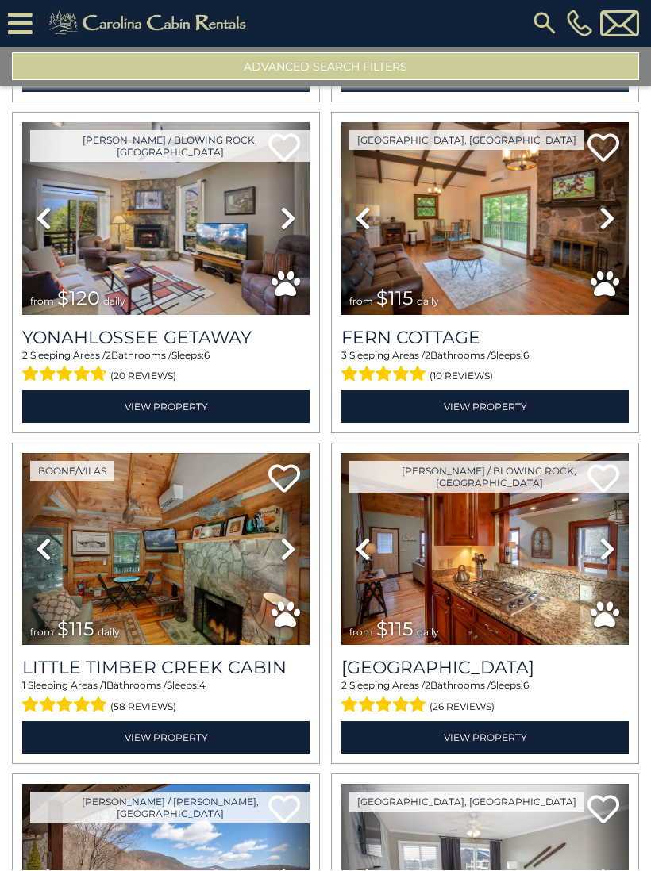
click at [605, 554] on icon at bounding box center [607, 549] width 16 height 25
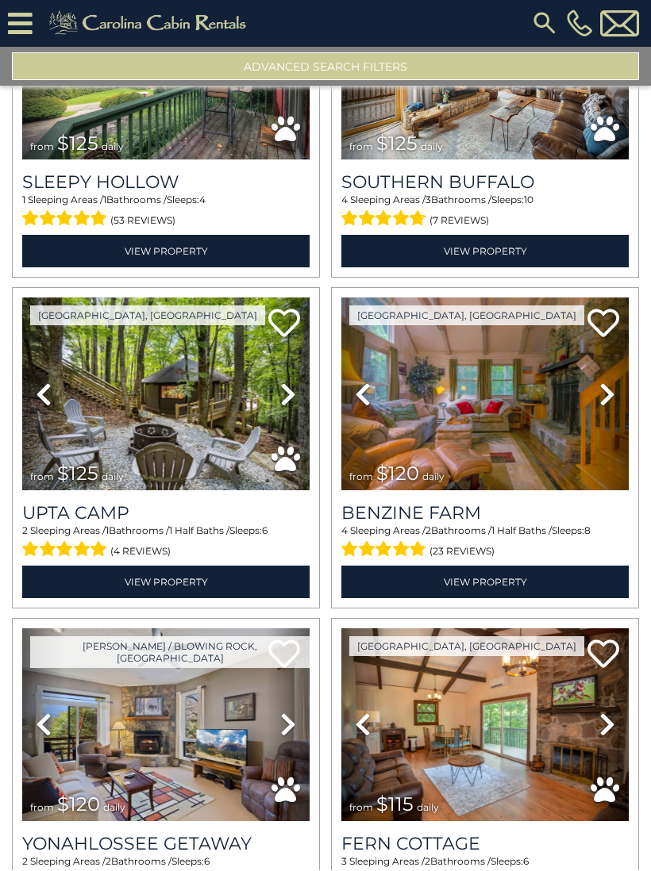
scroll to position [66302, 0]
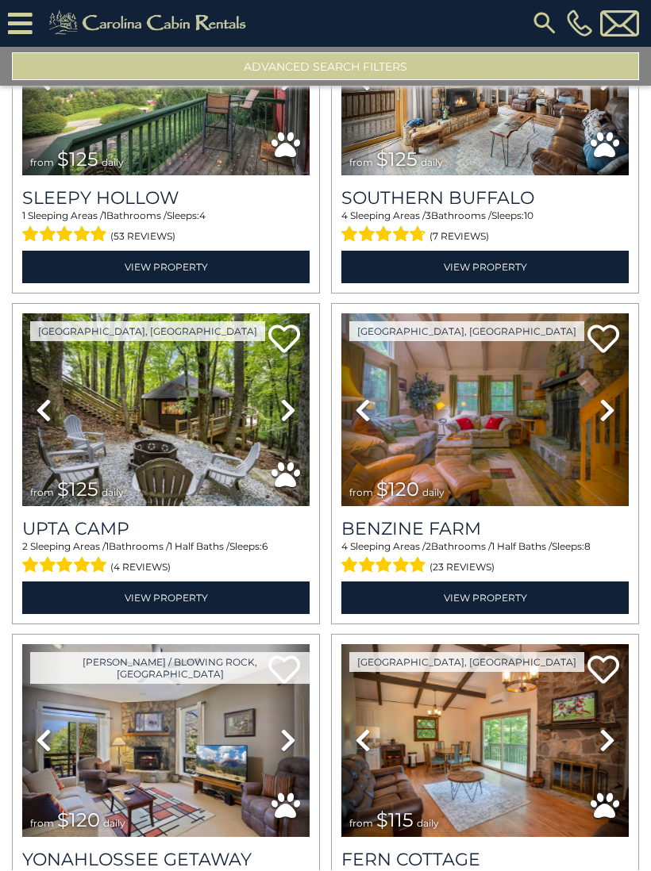
click at [609, 410] on icon at bounding box center [607, 410] width 16 height 25
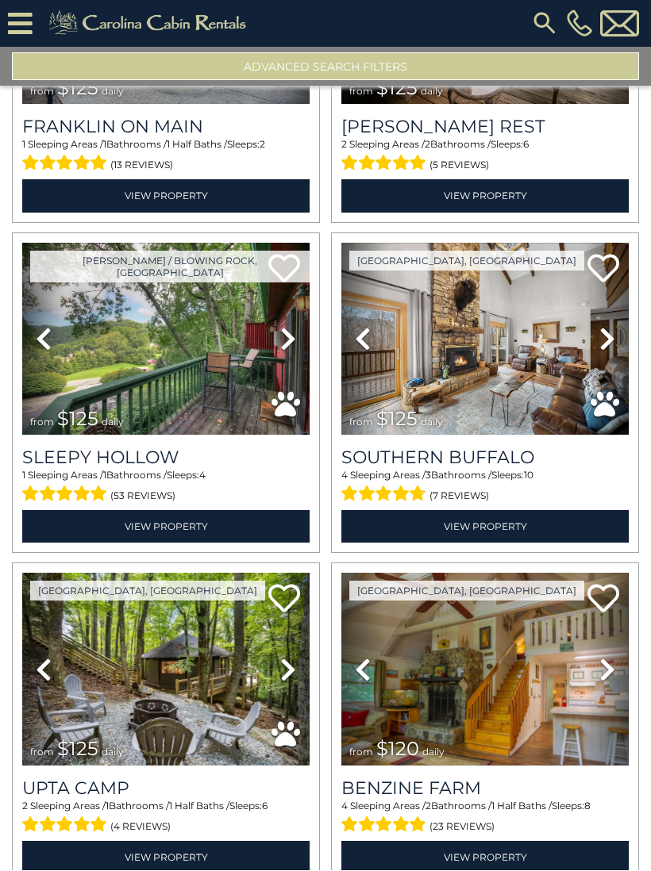
scroll to position [65976, 0]
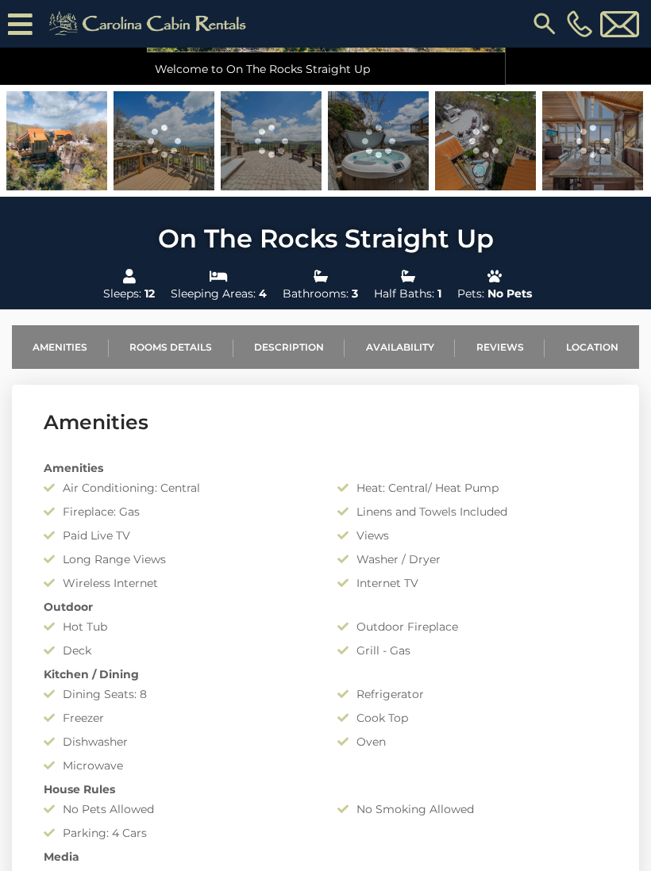
click at [509, 345] on link "Reviews" at bounding box center [500, 347] width 90 height 44
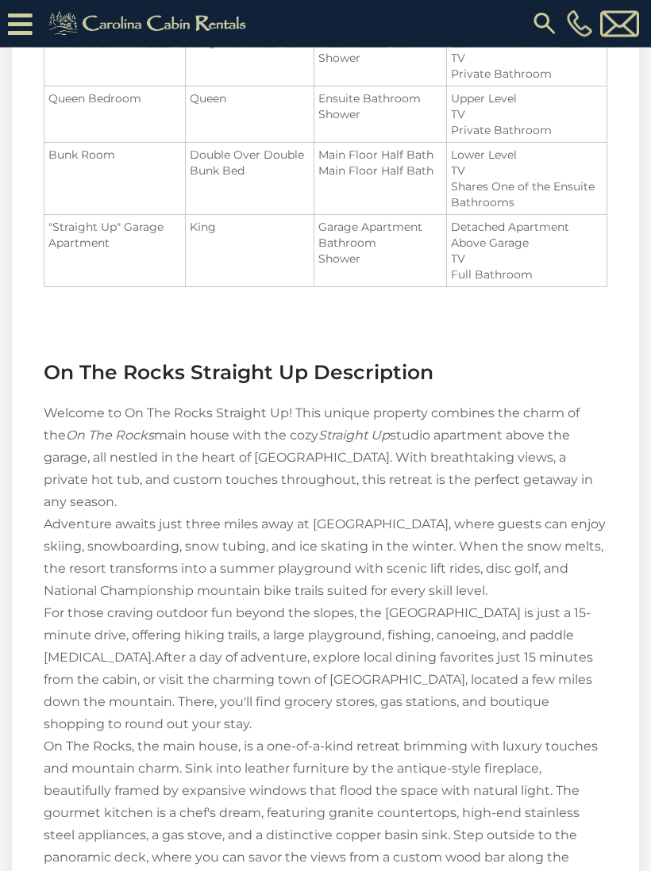
scroll to position [1413, 0]
